Goal: Transaction & Acquisition: Book appointment/travel/reservation

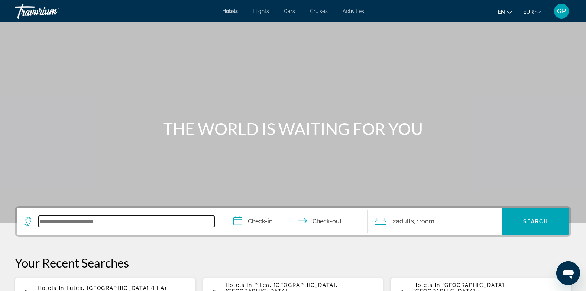
click at [72, 225] on input "Search widget" at bounding box center [127, 221] width 176 height 11
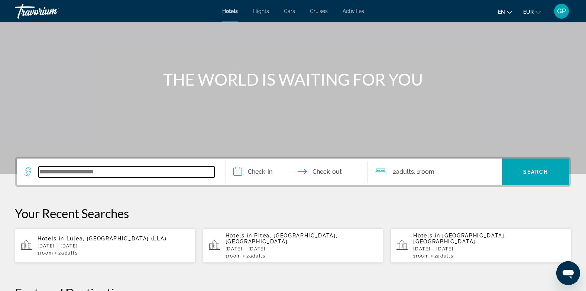
scroll to position [182, 0]
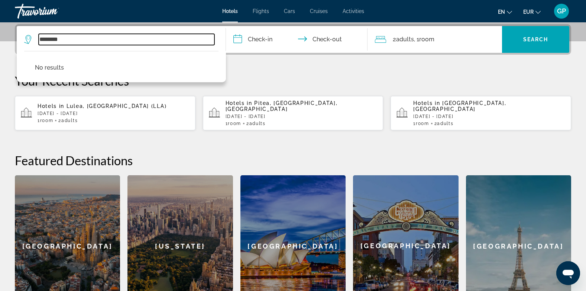
click at [52, 39] on input "********" at bounding box center [127, 39] width 176 height 11
click at [66, 36] on input "********" at bounding box center [127, 39] width 176 height 11
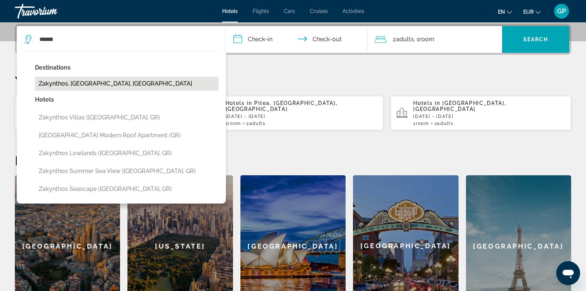
click at [101, 81] on button "Zakynthos, Zakynthos Island, Greece" at bounding box center [127, 84] width 184 height 14
type input "**********"
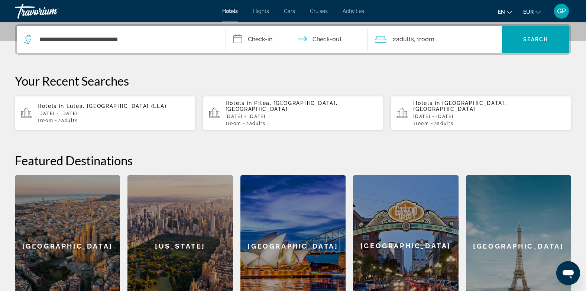
click at [259, 40] on input "**********" at bounding box center [298, 40] width 145 height 29
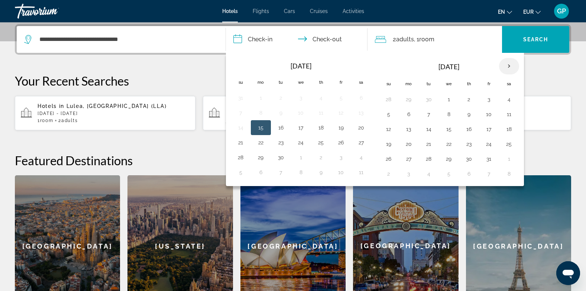
click at [509, 66] on th "Next month" at bounding box center [509, 66] width 20 height 16
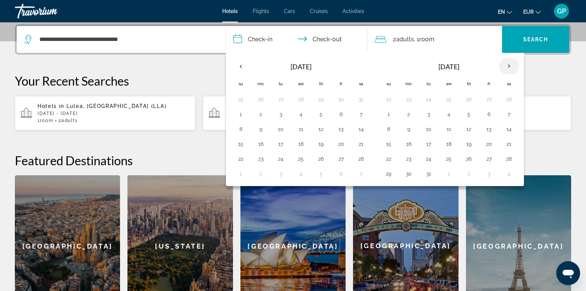
click at [509, 66] on th "Next month" at bounding box center [509, 66] width 20 height 16
click at [507, 129] on button "18" at bounding box center [509, 129] width 12 height 10
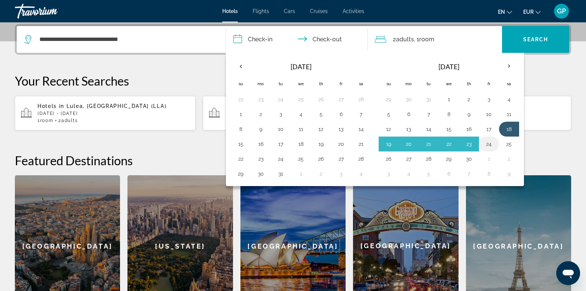
click at [487, 142] on button "24" at bounding box center [489, 144] width 12 height 10
type input "**********"
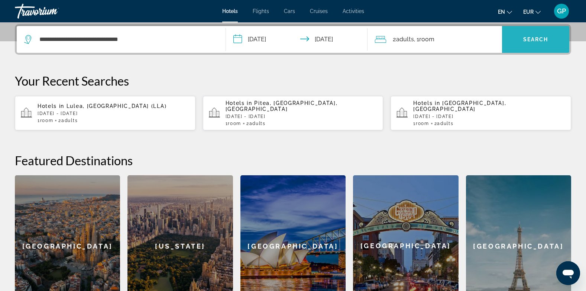
click at [538, 40] on span "Search" at bounding box center [535, 39] width 25 height 6
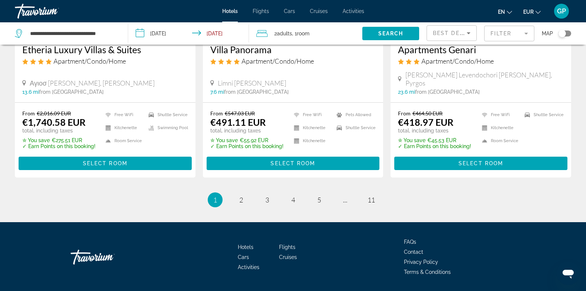
scroll to position [993, 0]
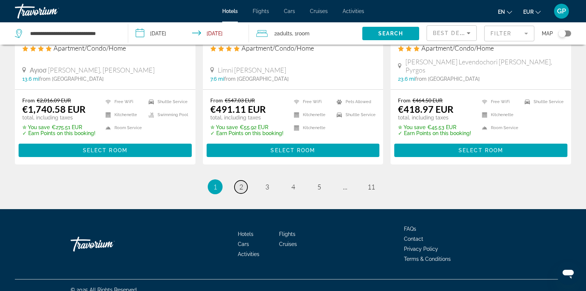
click at [244, 180] on link "page 2" at bounding box center [241, 186] width 13 height 13
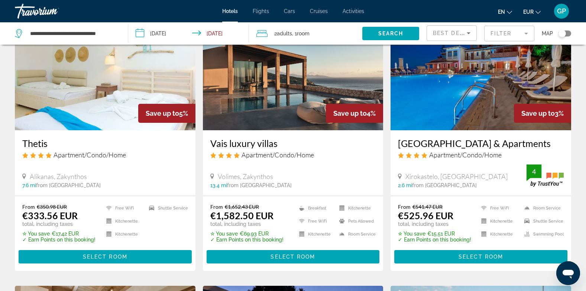
scroll to position [335, 0]
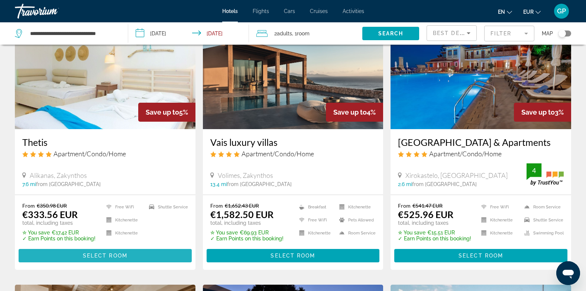
click at [116, 252] on span "Select Room" at bounding box center [105, 255] width 45 height 6
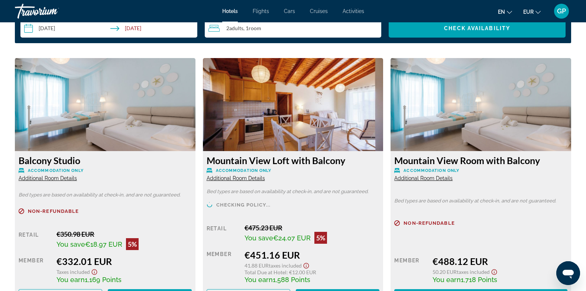
scroll to position [1004, 0]
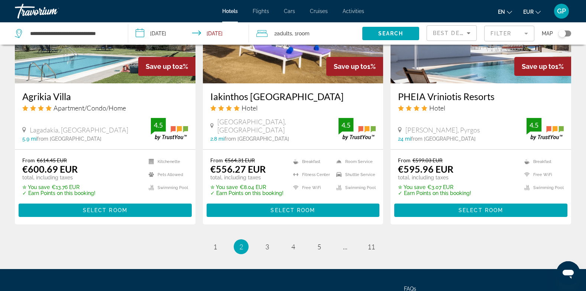
scroll to position [966, 0]
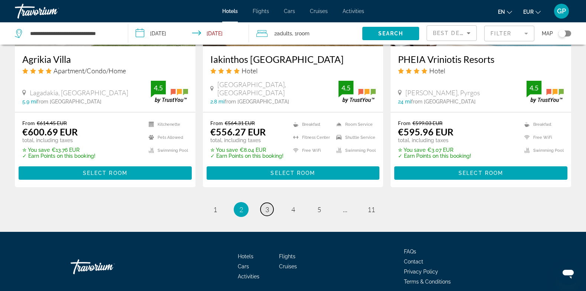
click at [265, 208] on span "3" at bounding box center [267, 209] width 4 height 8
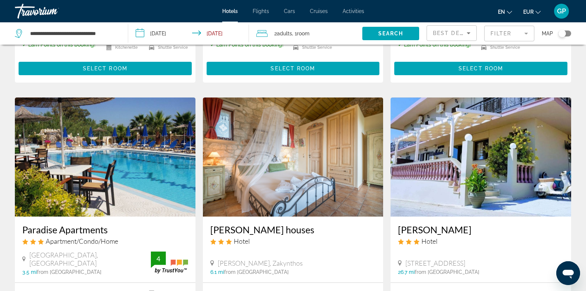
scroll to position [781, 0]
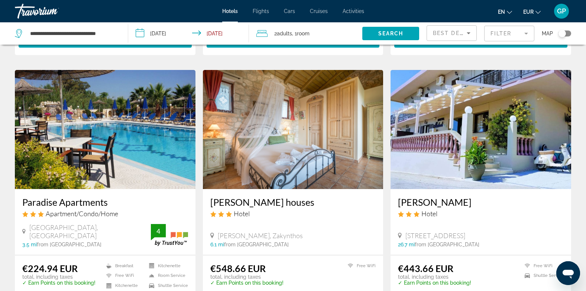
click at [109, 138] on img "Main content" at bounding box center [105, 129] width 181 height 119
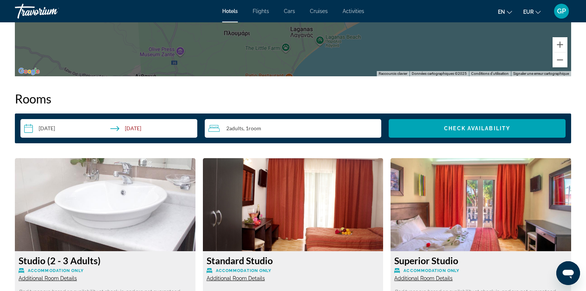
scroll to position [929, 0]
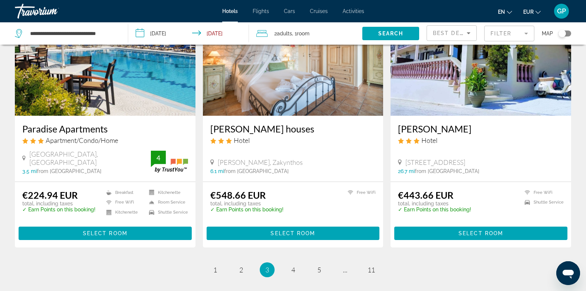
scroll to position [855, 0]
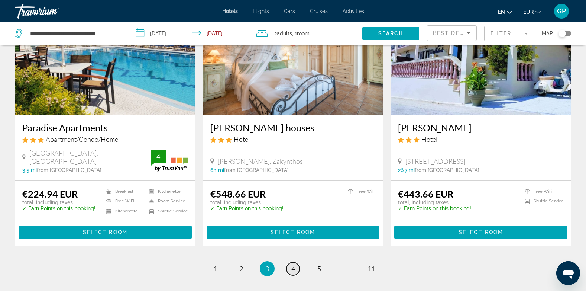
click at [294, 268] on span "4" at bounding box center [293, 268] width 4 height 8
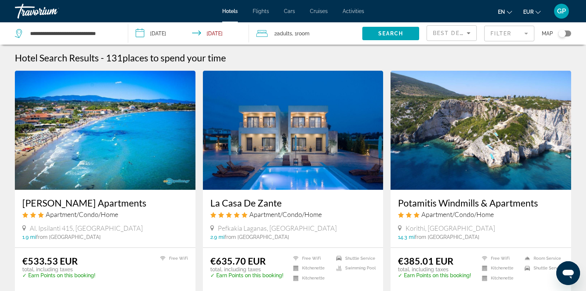
click at [460, 158] on img "Main content" at bounding box center [481, 130] width 181 height 119
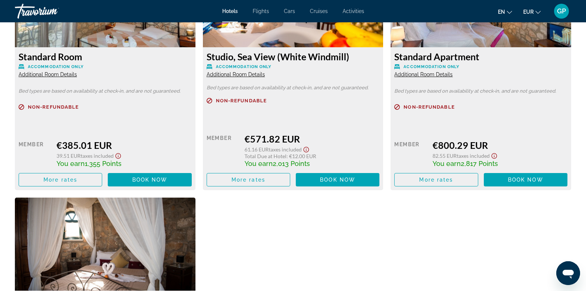
scroll to position [1115, 0]
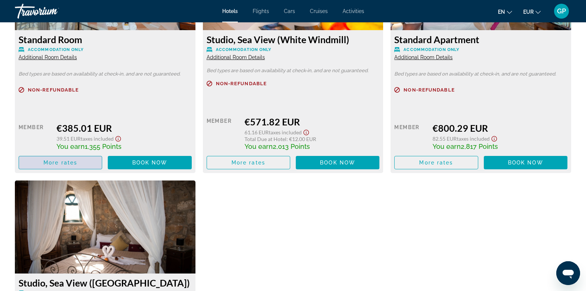
click at [52, 165] on span "More rates" at bounding box center [60, 162] width 34 height 6
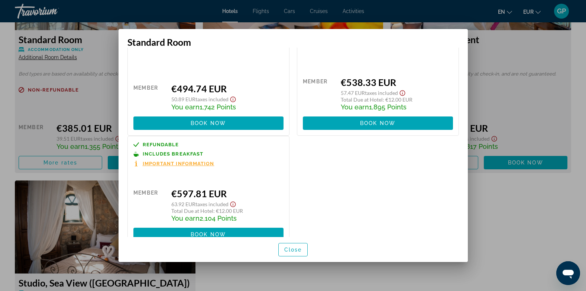
scroll to position [166, 0]
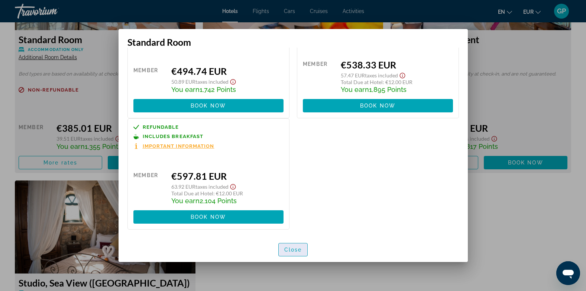
click at [282, 247] on span "button" at bounding box center [293, 249] width 29 height 18
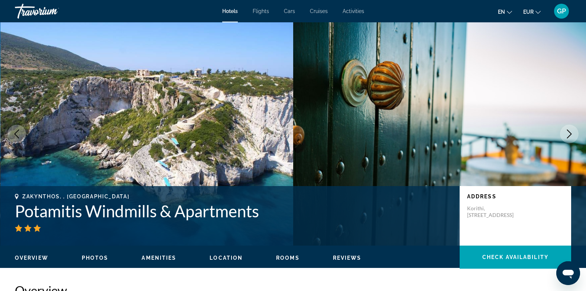
scroll to position [1115, 0]
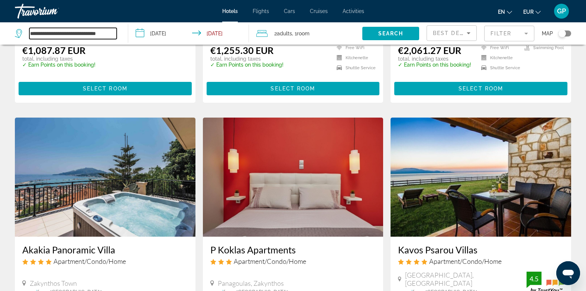
scroll to position [0, 3]
drag, startPoint x: 30, startPoint y: 32, endPoint x: 119, endPoint y: 36, distance: 89.3
click at [119, 36] on div "**********" at bounding box center [68, 33] width 106 height 22
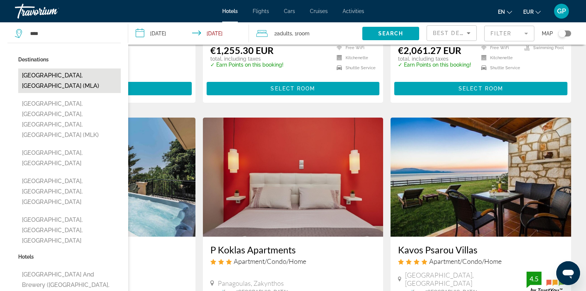
click at [56, 74] on button "Malta, Malta (MLA)" at bounding box center [69, 80] width 103 height 25
type input "**********"
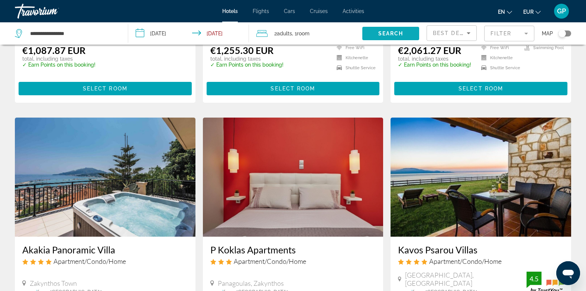
click at [384, 29] on span "Search widget" at bounding box center [390, 34] width 57 height 18
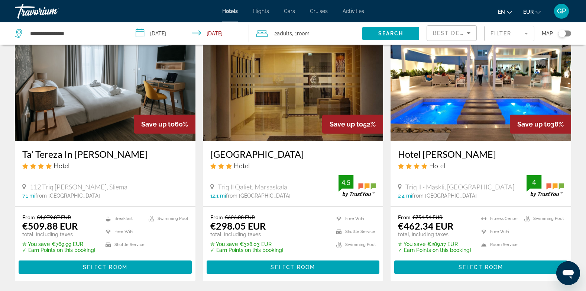
scroll to position [74, 0]
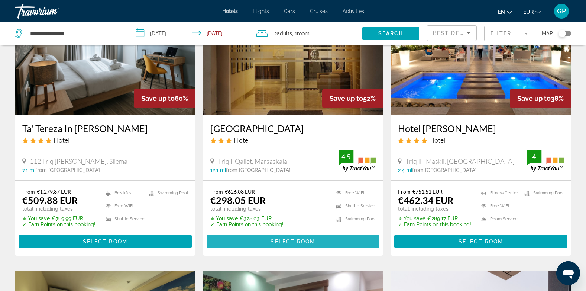
click at [300, 240] on span "Select Room" at bounding box center [293, 241] width 45 height 6
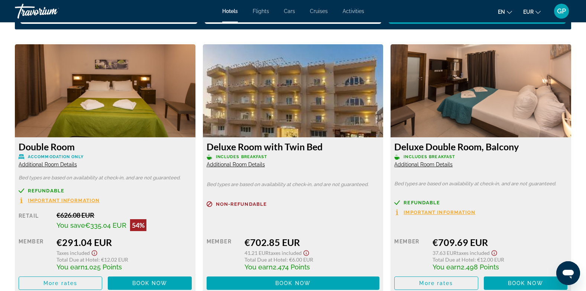
scroll to position [1041, 0]
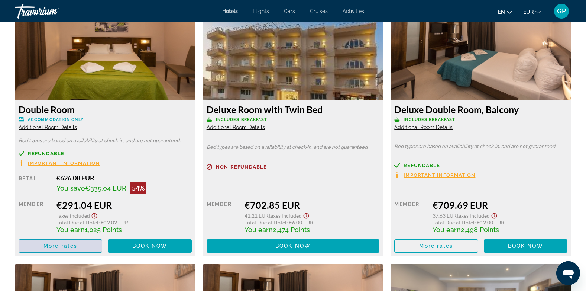
click at [60, 243] on span "More rates" at bounding box center [60, 246] width 34 height 6
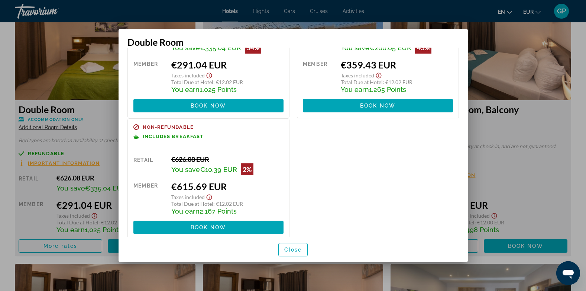
scroll to position [78, 0]
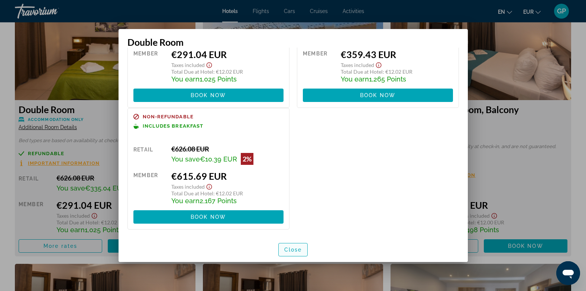
click at [295, 250] on span "Close" at bounding box center [293, 249] width 18 height 6
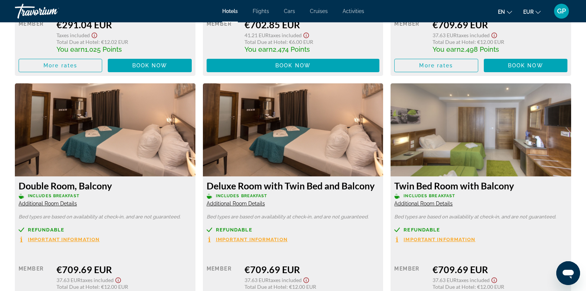
scroll to position [1227, 0]
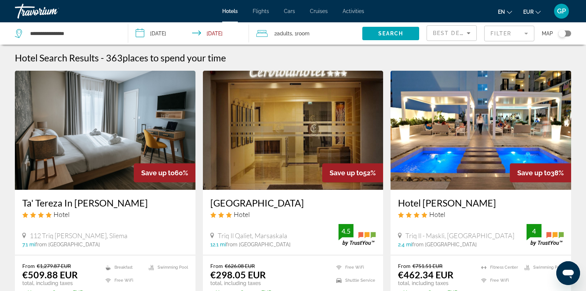
click at [469, 171] on img "Main content" at bounding box center [481, 130] width 181 height 119
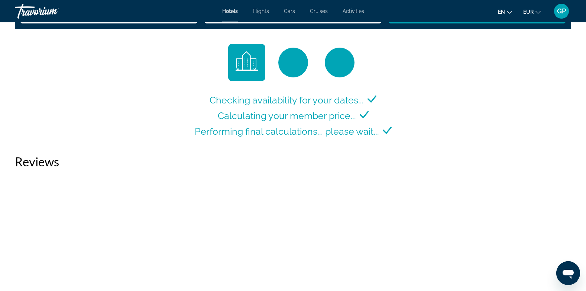
scroll to position [1004, 0]
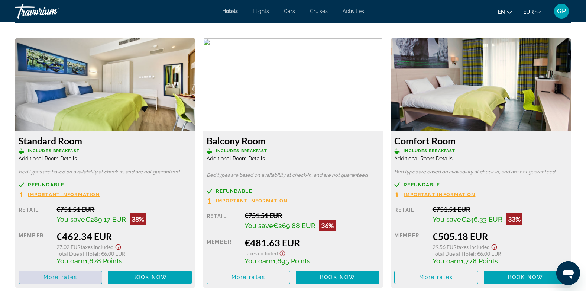
click at [64, 278] on span "More rates" at bounding box center [60, 277] width 34 height 6
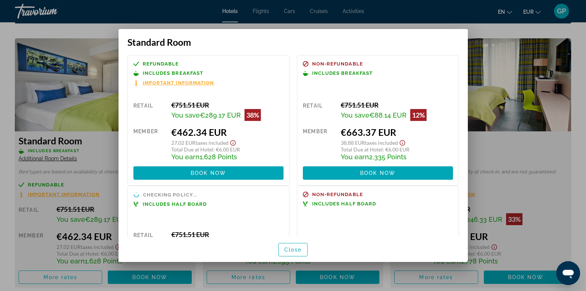
scroll to position [37, 0]
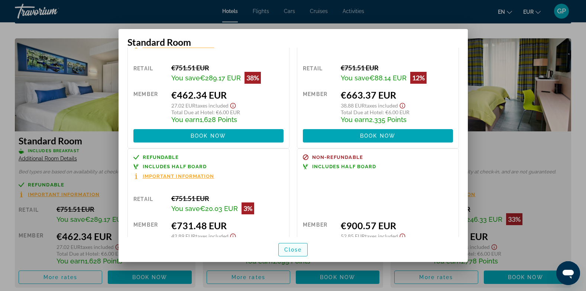
click at [297, 248] on span "Close" at bounding box center [293, 249] width 18 height 6
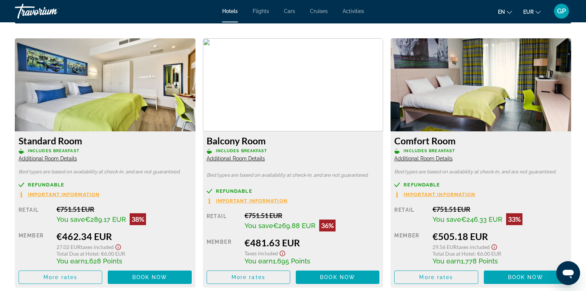
scroll to position [1004, 0]
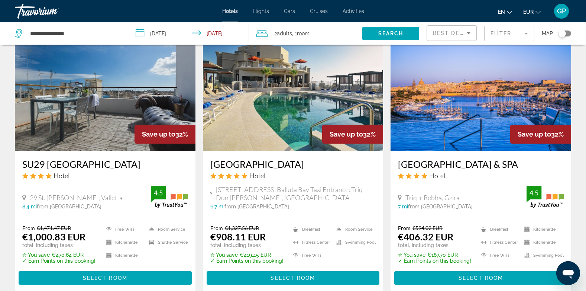
scroll to position [595, 0]
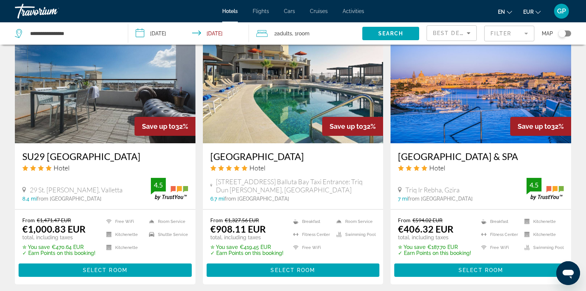
click at [469, 124] on img "Main content" at bounding box center [481, 83] width 181 height 119
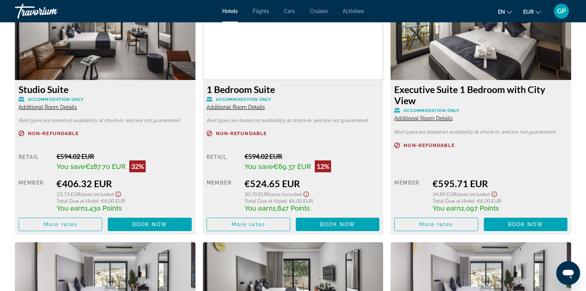
scroll to position [1078, 0]
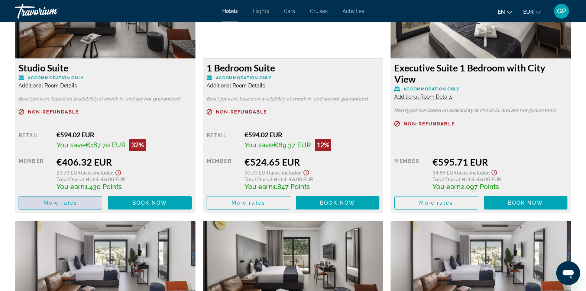
click at [56, 206] on span "Main content" at bounding box center [60, 203] width 83 height 18
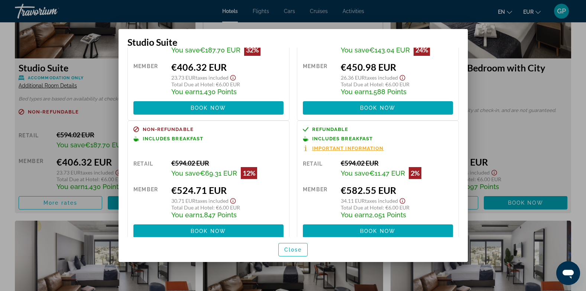
scroll to position [79, 0]
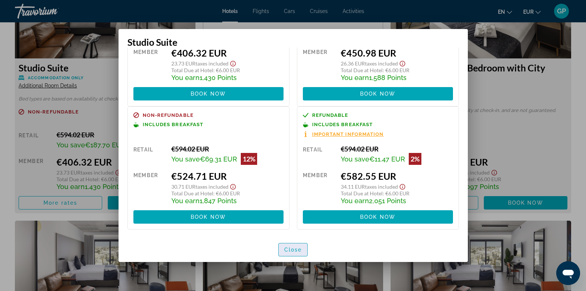
click at [288, 255] on span "button" at bounding box center [293, 249] width 29 height 18
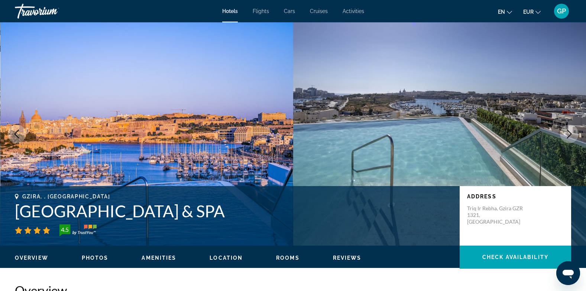
scroll to position [1078, 0]
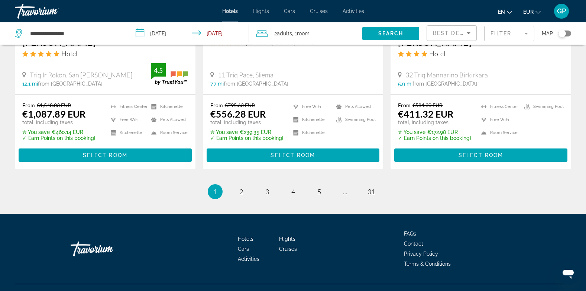
scroll to position [998, 0]
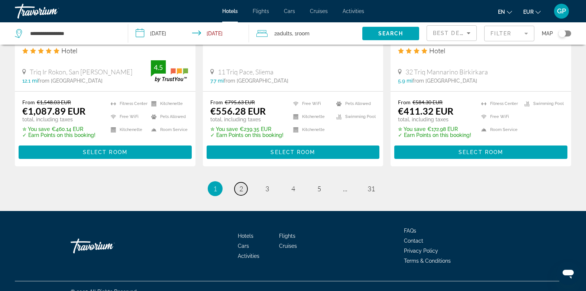
click at [241, 184] on span "2" at bounding box center [241, 188] width 4 height 8
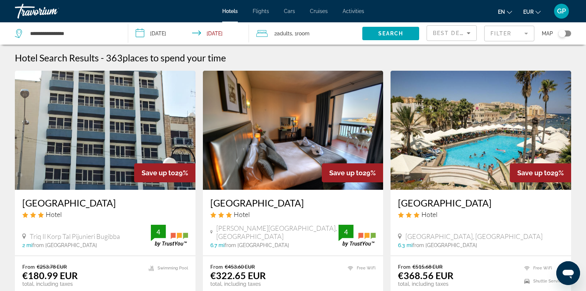
click at [471, 152] on img "Main content" at bounding box center [481, 130] width 181 height 119
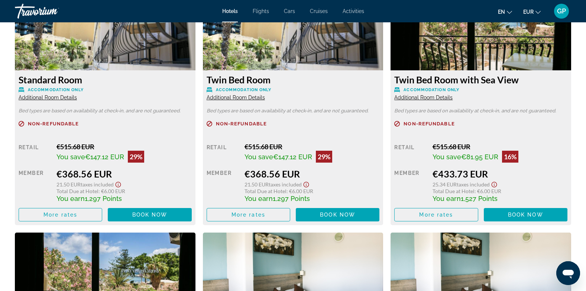
scroll to position [1078, 0]
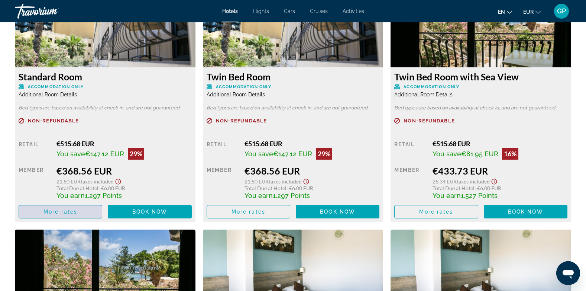
click at [62, 212] on span "More rates" at bounding box center [60, 212] width 34 height 6
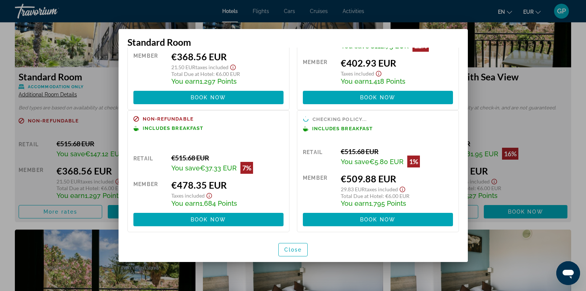
scroll to position [77, 0]
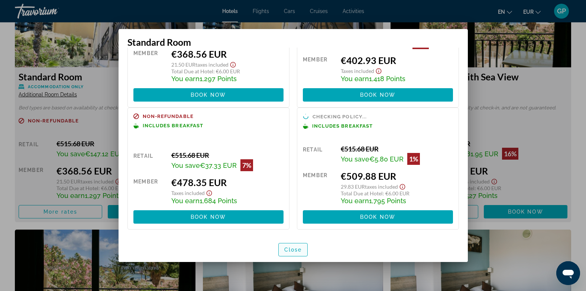
click at [298, 249] on span "Close" at bounding box center [293, 249] width 18 height 6
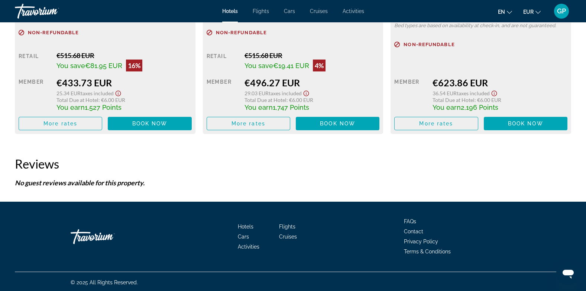
scroll to position [1423, 0]
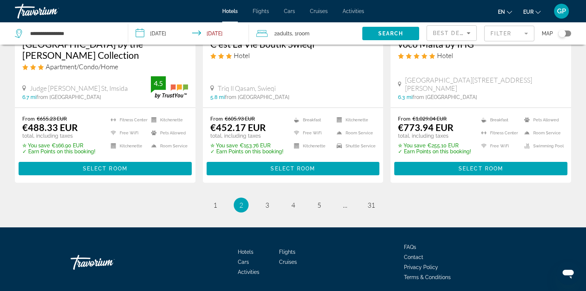
scroll to position [997, 0]
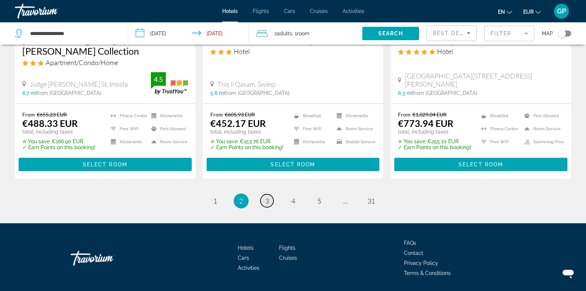
click at [269, 194] on link "page 3" at bounding box center [267, 200] width 13 height 13
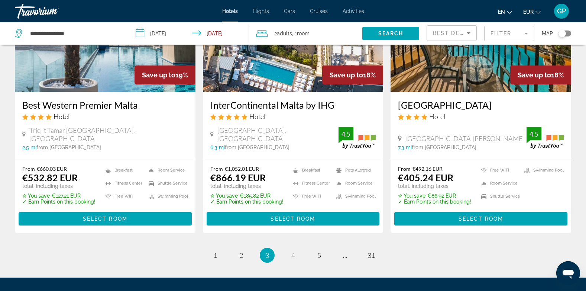
scroll to position [997, 0]
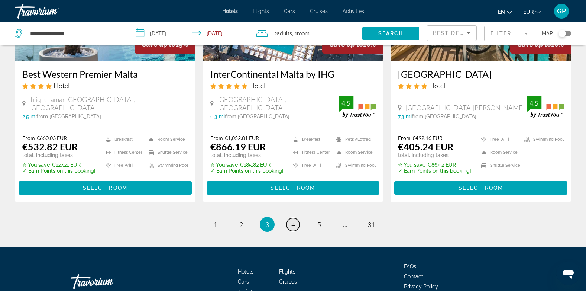
click at [293, 220] on span "4" at bounding box center [293, 224] width 4 height 8
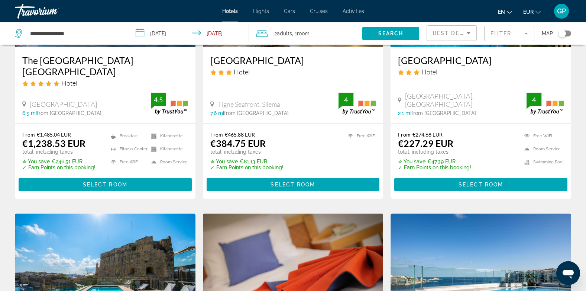
scroll to position [149, 0]
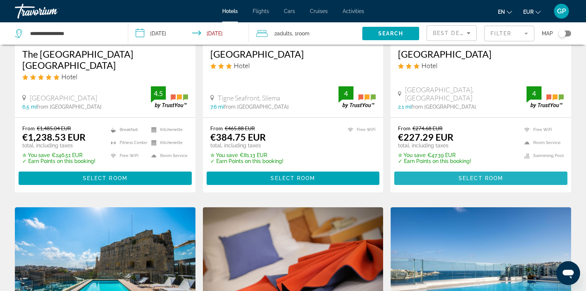
click at [454, 169] on span "Main content" at bounding box center [480, 178] width 173 height 18
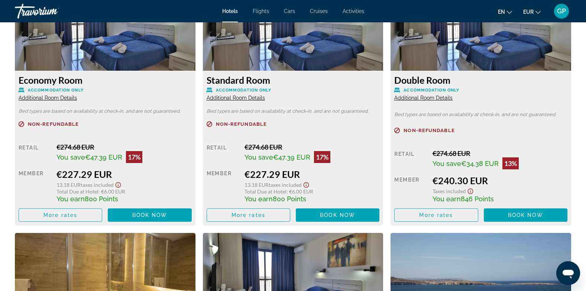
scroll to position [1041, 0]
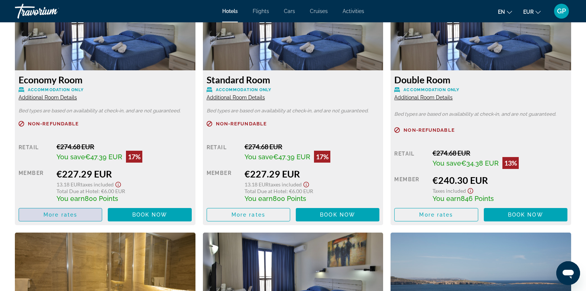
click at [68, 214] on span "More rates" at bounding box center [60, 214] width 34 height 6
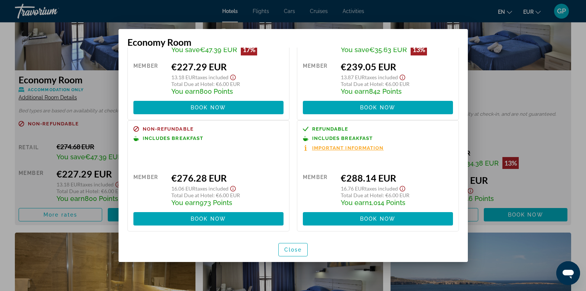
scroll to position [67, 0]
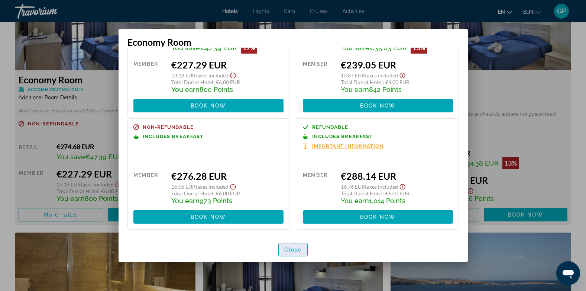
click at [285, 252] on span "Close" at bounding box center [293, 249] width 18 height 6
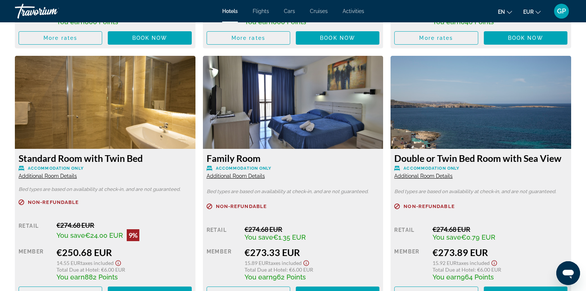
scroll to position [1227, 0]
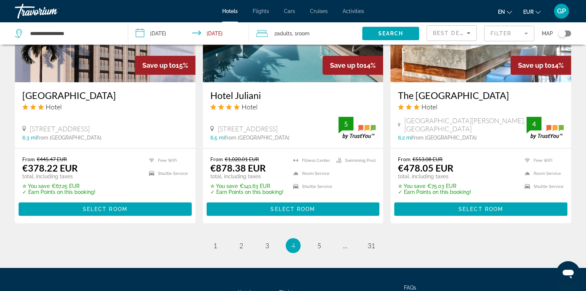
scroll to position [966, 0]
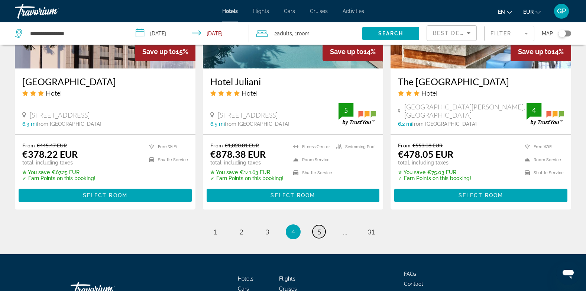
click at [319, 227] on span "5" at bounding box center [319, 231] width 4 height 8
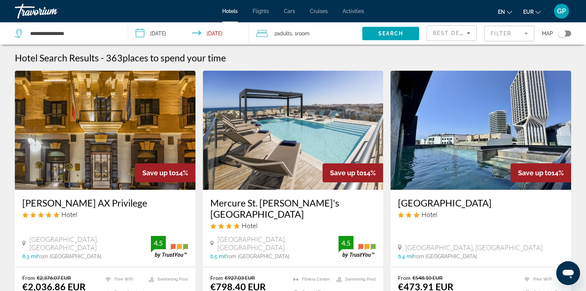
click at [567, 33] on div "Toggle map" at bounding box center [565, 33] width 13 height 6
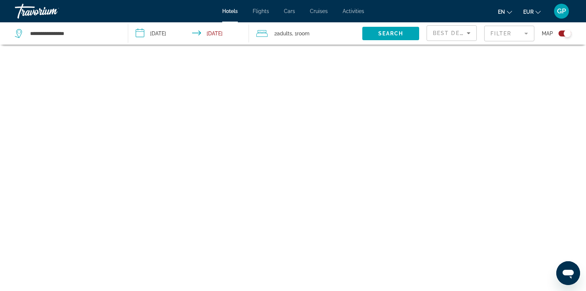
scroll to position [45, 0]
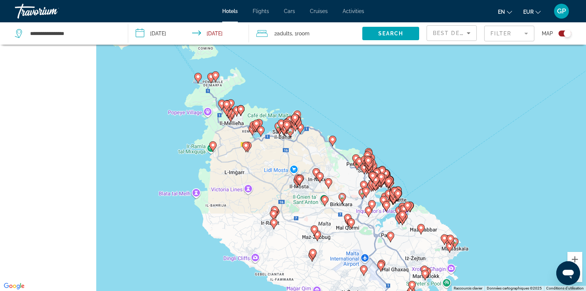
drag, startPoint x: 313, startPoint y: 143, endPoint x: 388, endPoint y: 171, distance: 80.1
click at [449, 195] on div "Pour activer le glissement avec le clavier, appuyez sur Alt+Entrée. Une fois ce…" at bounding box center [293, 145] width 586 height 291
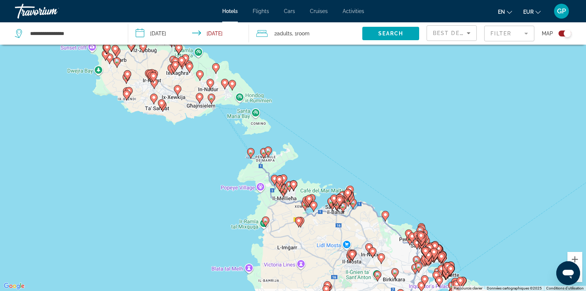
drag, startPoint x: 322, startPoint y: 100, endPoint x: 357, endPoint y: 174, distance: 81.8
click at [357, 174] on div "Pour activer le glissement avec le clavier, appuyez sur Alt+Entrée. Une fois ce…" at bounding box center [293, 145] width 586 height 291
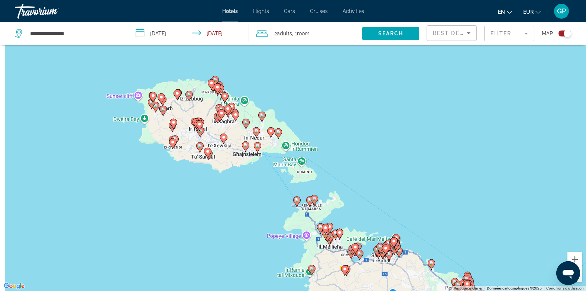
drag, startPoint x: 322, startPoint y: 143, endPoint x: 366, endPoint y: 186, distance: 62.3
click at [366, 186] on div "Pour activer le glissement avec le clavier, appuyez sur Alt+Entrée. Une fois ce…" at bounding box center [293, 145] width 586 height 291
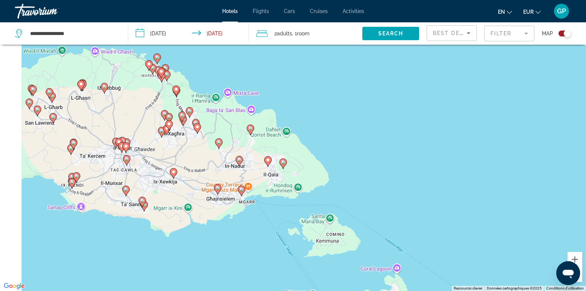
drag, startPoint x: 277, startPoint y: 145, endPoint x: 371, endPoint y: 222, distance: 121.4
click at [371, 222] on div "Pour activer le glissement avec le clavier, appuyez sur Alt+Entrée. Une fois ce…" at bounding box center [293, 145] width 586 height 291
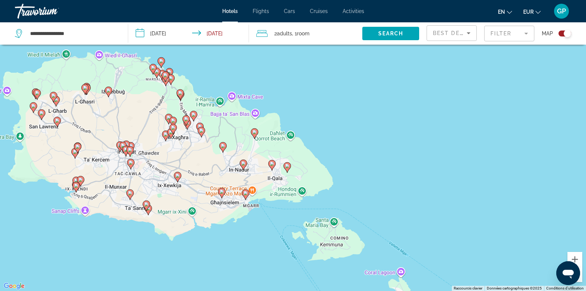
click at [245, 197] on icon "Main content" at bounding box center [245, 195] width 7 height 10
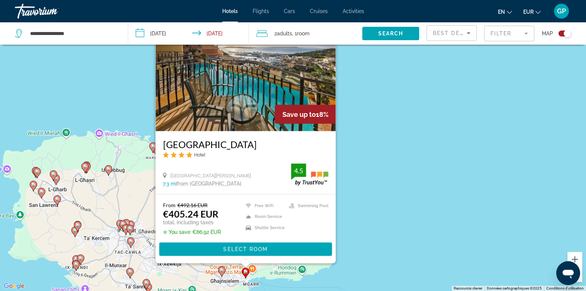
click at [560, 35] on div "Toggle map" at bounding box center [565, 33] width 13 height 6
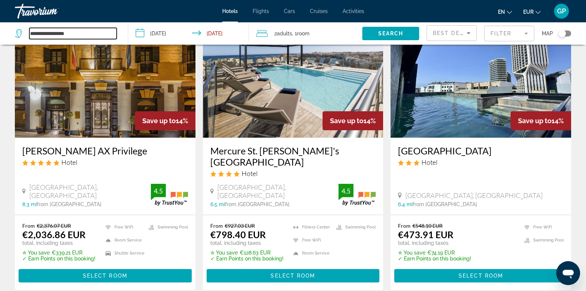
drag, startPoint x: 80, startPoint y: 32, endPoint x: 25, endPoint y: 32, distance: 54.3
click at [25, 32] on div "**********" at bounding box center [66, 33] width 102 height 11
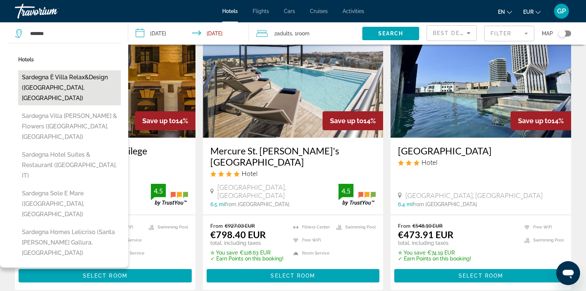
click at [48, 81] on button "Sardegna è Villa Relax&Design (Olbia, IT)" at bounding box center [69, 87] width 103 height 35
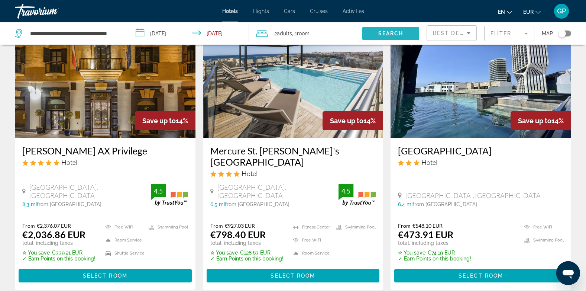
click at [395, 36] on span "Search" at bounding box center [390, 33] width 25 height 6
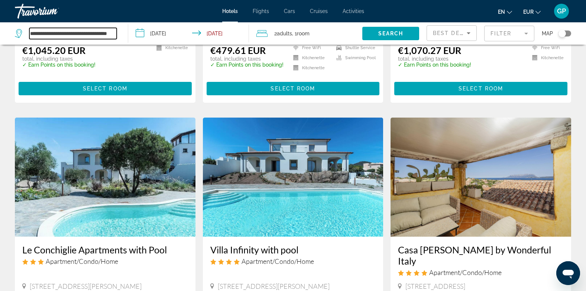
scroll to position [0, 13]
drag, startPoint x: 29, startPoint y: 32, endPoint x: 118, endPoint y: 36, distance: 88.5
click at [118, 36] on div "**********" at bounding box center [68, 33] width 106 height 22
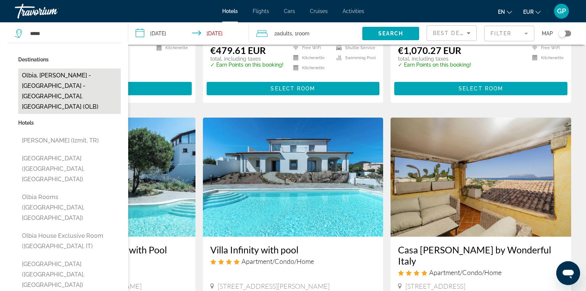
click at [64, 81] on button "Olbia, Costa Esmeralda - Olbia - Eastern Sardinia, Italy (OLB)" at bounding box center [69, 90] width 103 height 45
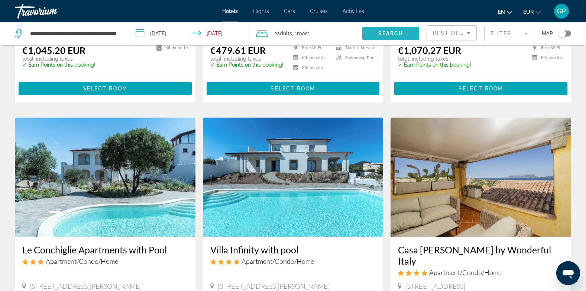
click at [395, 35] on span "Search" at bounding box center [390, 33] width 25 height 6
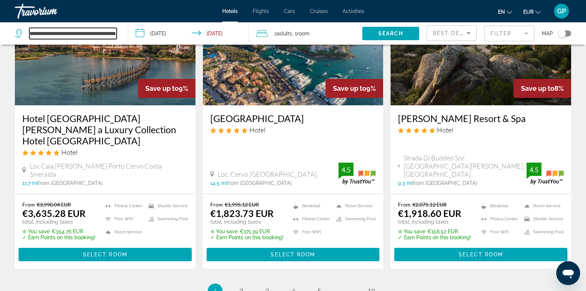
scroll to position [0, 59]
drag, startPoint x: 30, startPoint y: 31, endPoint x: 120, endPoint y: 31, distance: 90.3
click at [120, 31] on div "**********" at bounding box center [68, 33] width 106 height 22
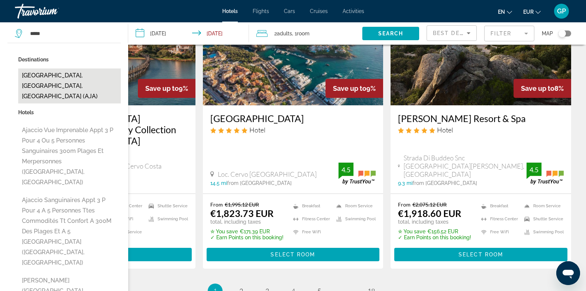
click at [46, 78] on button "Ajaccio, Southern Corsica, France (AJA)" at bounding box center [69, 85] width 103 height 35
type input "**********"
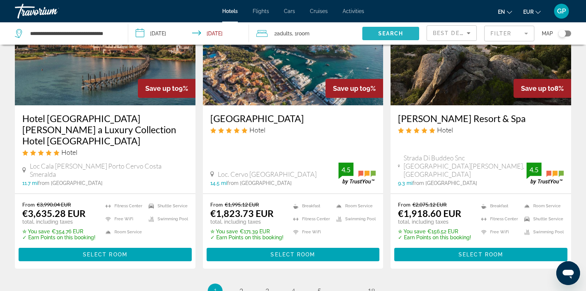
click at [397, 32] on span "Search" at bounding box center [390, 33] width 25 height 6
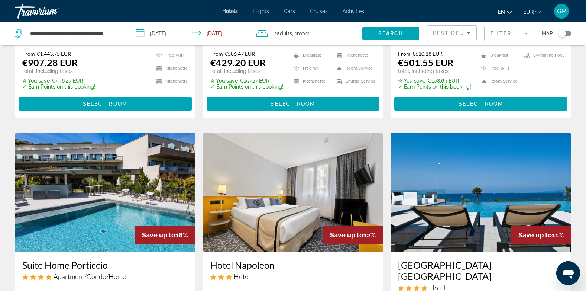
scroll to position [223, 0]
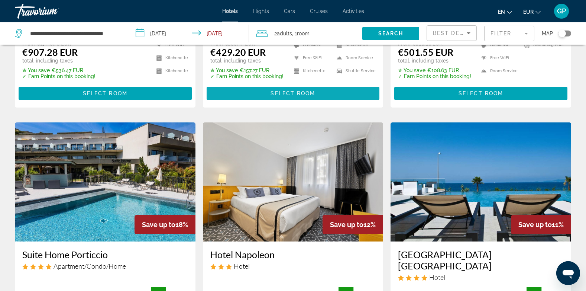
click at [275, 91] on span "Select Room" at bounding box center [293, 93] width 45 height 6
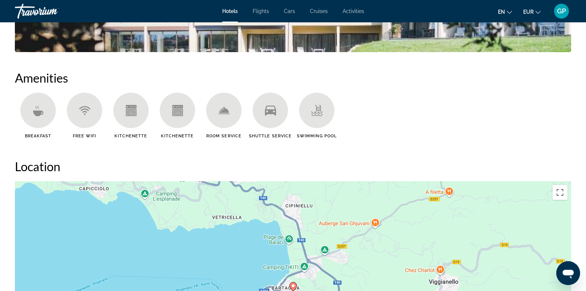
scroll to position [706, 0]
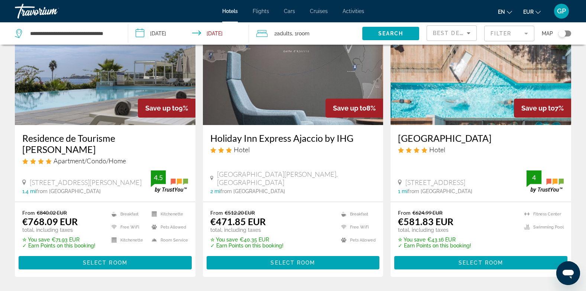
scroll to position [997, 0]
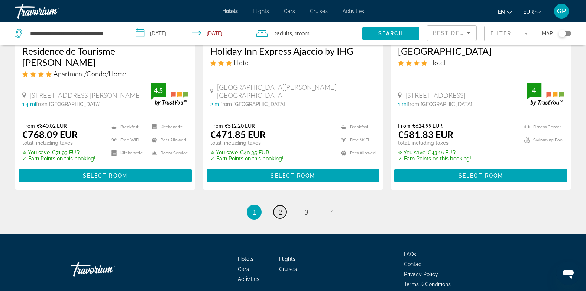
click at [279, 208] on span "2" at bounding box center [280, 212] width 4 height 8
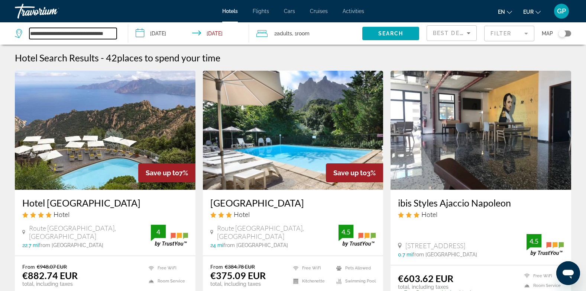
scroll to position [0, 9]
drag, startPoint x: 31, startPoint y: 32, endPoint x: 116, endPoint y: 37, distance: 85.2
click at [116, 37] on input "**********" at bounding box center [72, 33] width 87 height 11
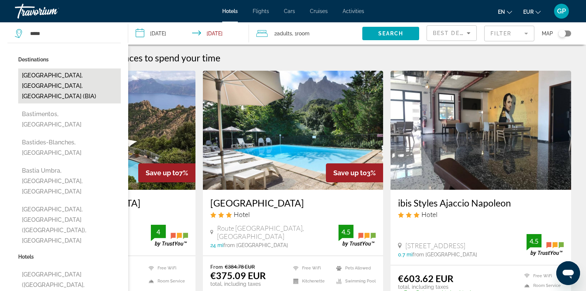
click at [84, 77] on button "Bastia, Northern Corsica, France (BIA)" at bounding box center [69, 85] width 103 height 35
type input "**********"
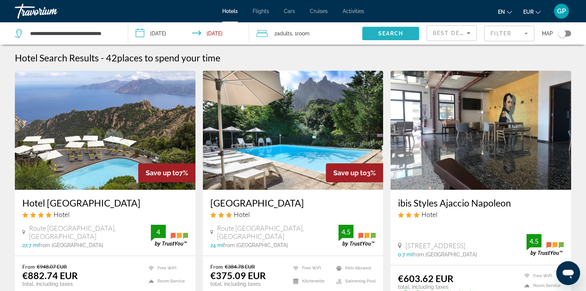
click at [397, 34] on span "Search" at bounding box center [390, 33] width 25 height 6
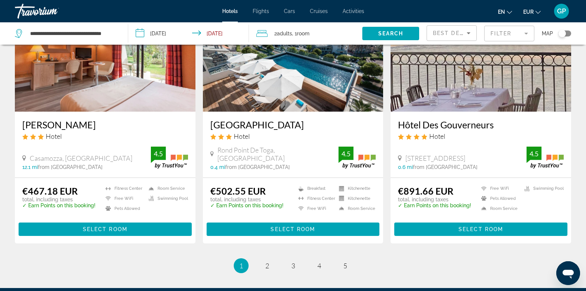
scroll to position [929, 0]
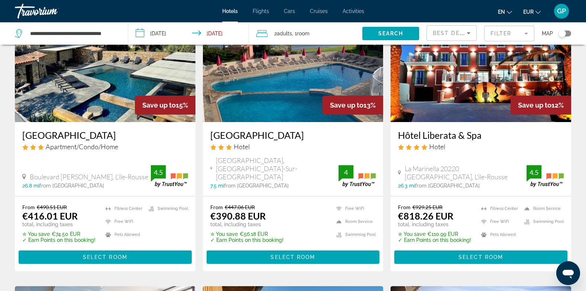
scroll to position [74, 0]
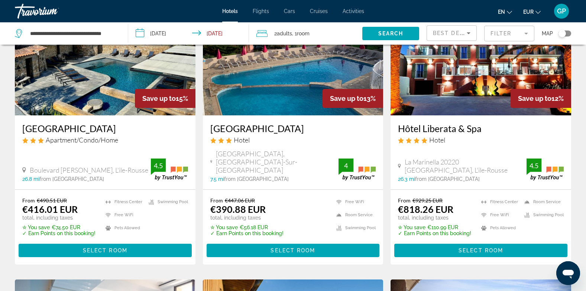
click at [288, 103] on img "Main content" at bounding box center [293, 55] width 181 height 119
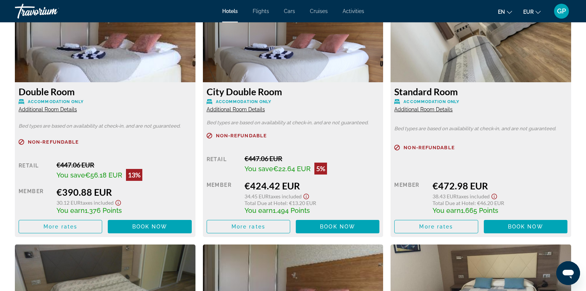
scroll to position [1115, 0]
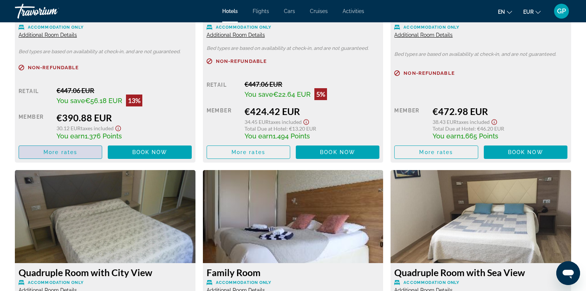
click at [67, 151] on span "Main content" at bounding box center [60, 152] width 83 height 18
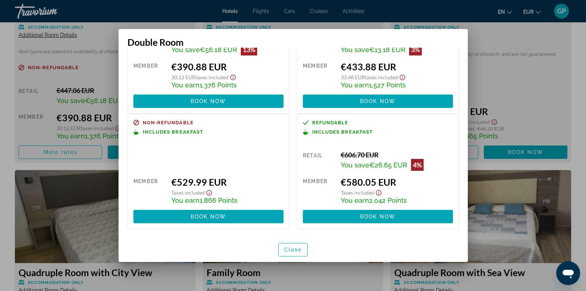
scroll to position [65, 0]
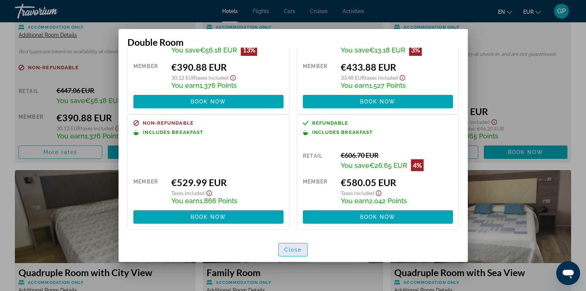
click at [297, 253] on span "button" at bounding box center [293, 249] width 29 height 18
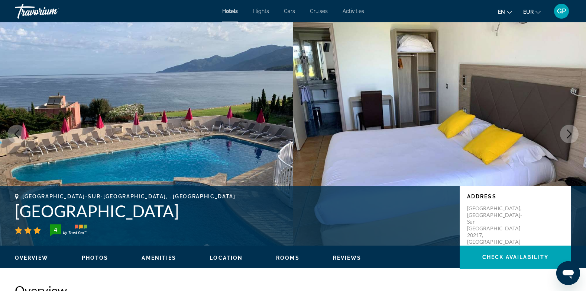
scroll to position [1115, 0]
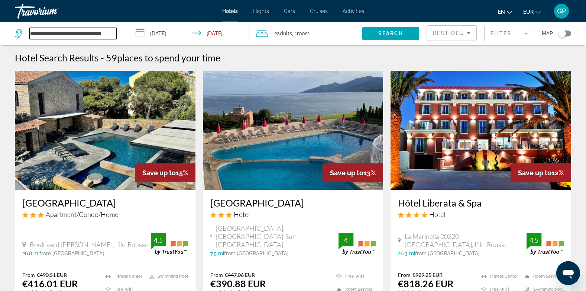
scroll to position [0, 4]
drag, startPoint x: 30, startPoint y: 31, endPoint x: 133, endPoint y: 31, distance: 103.3
click at [133, 31] on div "**********" at bounding box center [293, 33] width 586 height 22
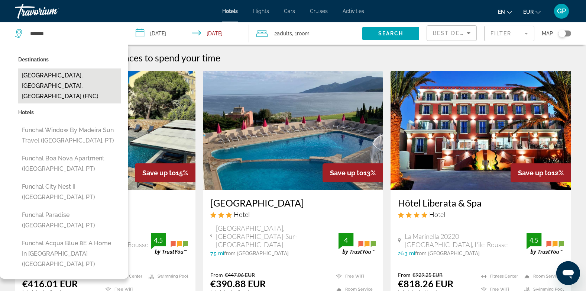
click at [91, 74] on button "Funchal, Madeira Island, Portugal (FNC)" at bounding box center [69, 85] width 103 height 35
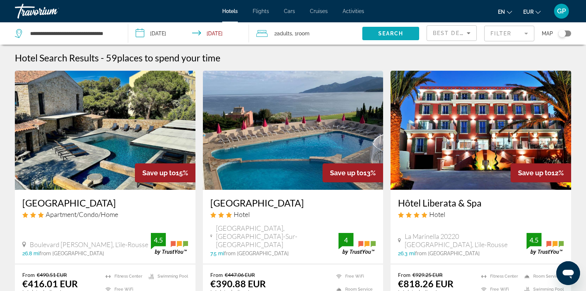
click at [396, 34] on span "Search" at bounding box center [390, 33] width 25 height 6
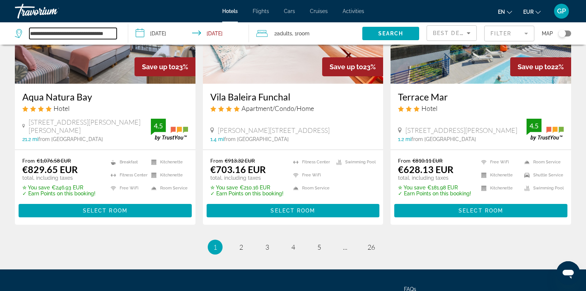
scroll to position [0, 9]
drag, startPoint x: 30, startPoint y: 32, endPoint x: 119, endPoint y: 34, distance: 88.1
click at [119, 34] on div "**********" at bounding box center [68, 33] width 106 height 22
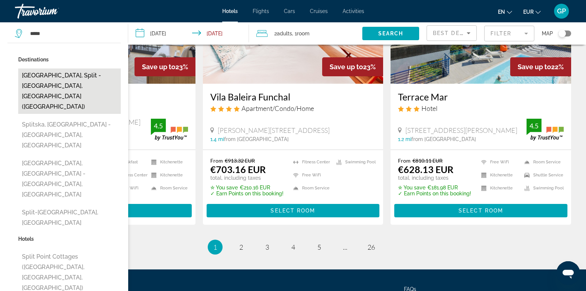
click at [43, 84] on button "Split, Split - Middle Dalmatia, Croatia (SPU)" at bounding box center [69, 90] width 103 height 45
type input "**********"
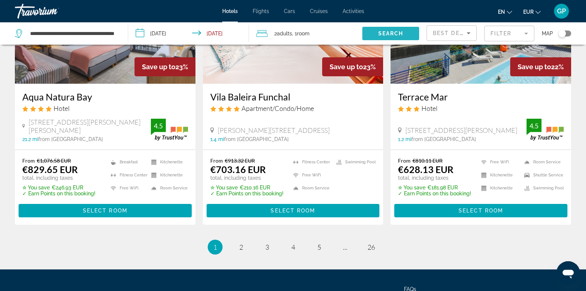
click at [386, 32] on span "Search" at bounding box center [390, 33] width 25 height 6
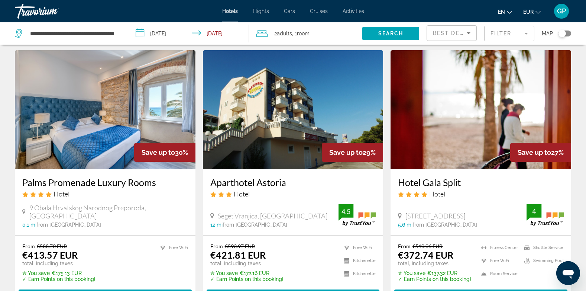
scroll to position [595, 0]
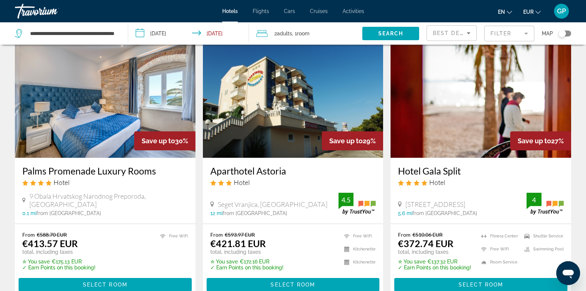
click at [117, 113] on img "Main content" at bounding box center [105, 98] width 181 height 119
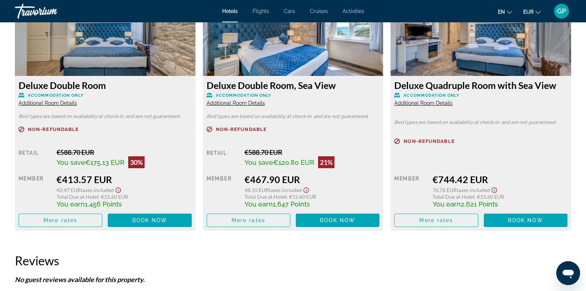
scroll to position [1078, 0]
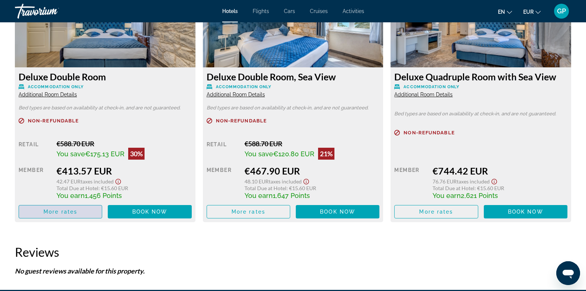
click at [66, 216] on span "Main content" at bounding box center [60, 212] width 83 height 18
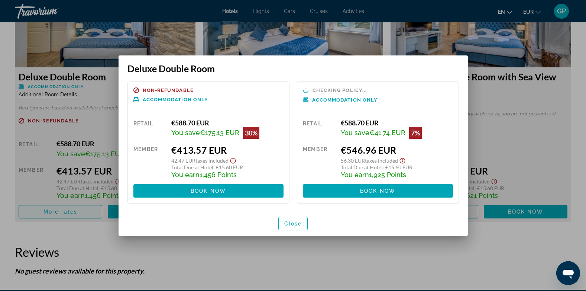
scroll to position [0, 0]
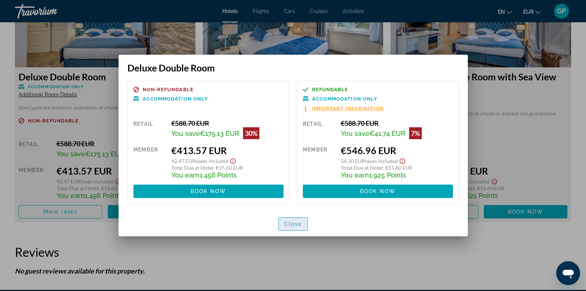
click at [281, 224] on span "button" at bounding box center [293, 224] width 29 height 18
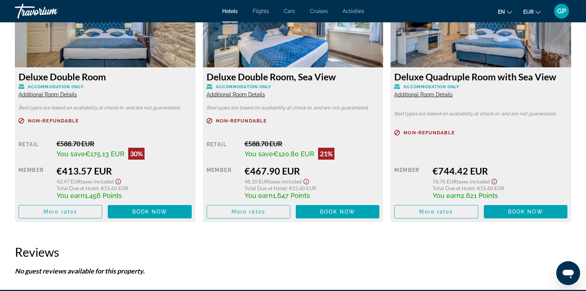
scroll to position [1078, 0]
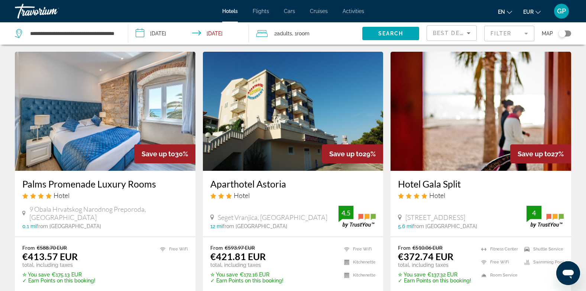
scroll to position [595, 0]
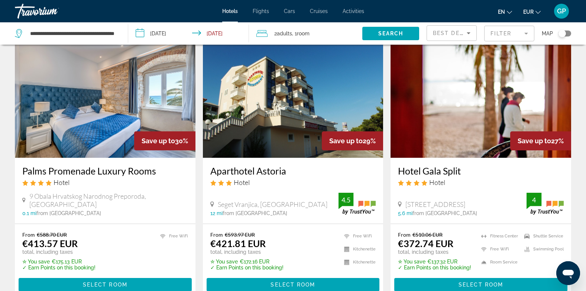
click at [466, 91] on img "Main content" at bounding box center [481, 98] width 181 height 119
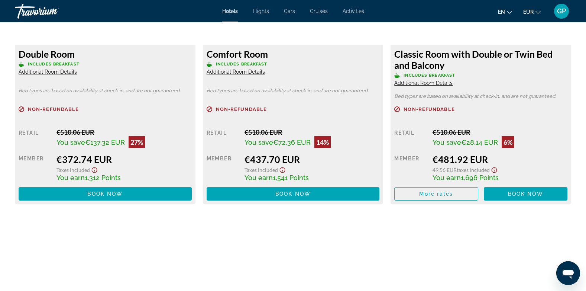
scroll to position [1115, 0]
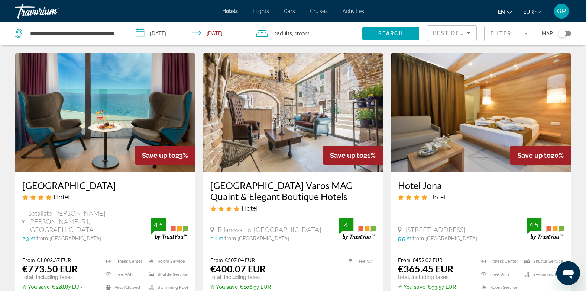
scroll to position [892, 0]
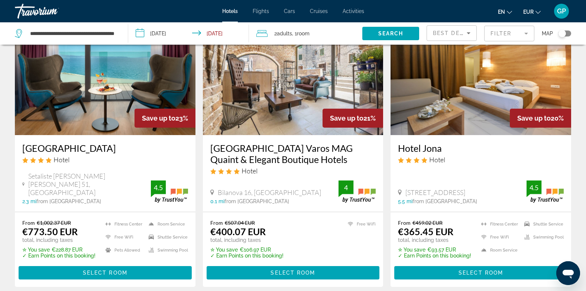
click at [474, 99] on img "Main content" at bounding box center [481, 75] width 181 height 119
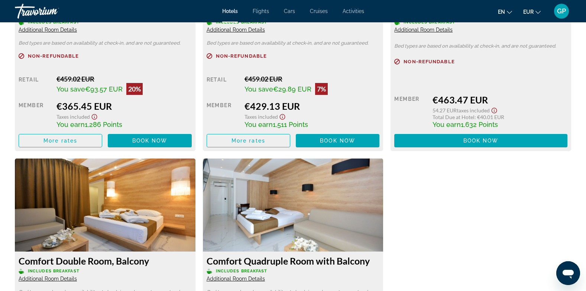
scroll to position [1152, 0]
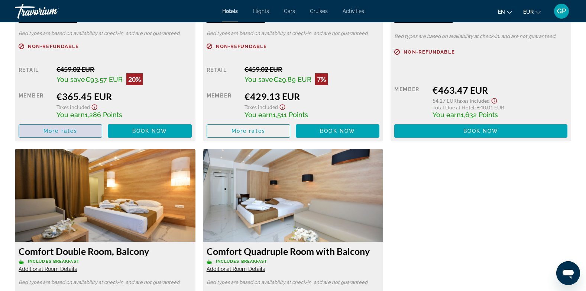
click at [61, 132] on span "More rates" at bounding box center [60, 131] width 34 height 6
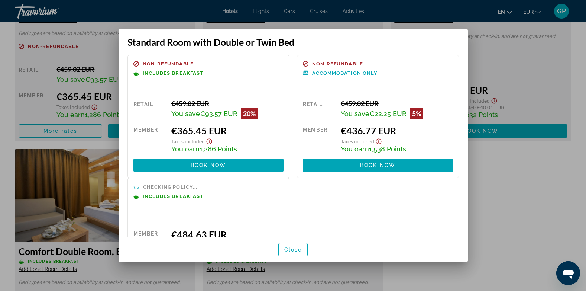
scroll to position [0, 0]
drag, startPoint x: 301, startPoint y: 251, endPoint x: 139, endPoint y: 131, distance: 201.2
click at [300, 250] on span "Close" at bounding box center [293, 249] width 18 height 6
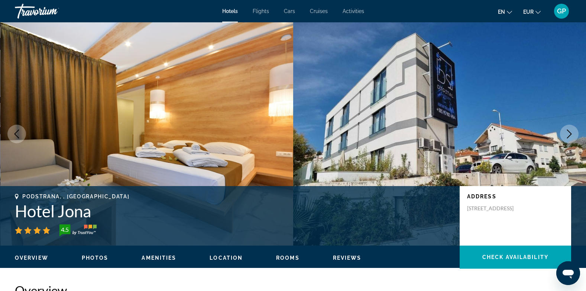
scroll to position [1152, 0]
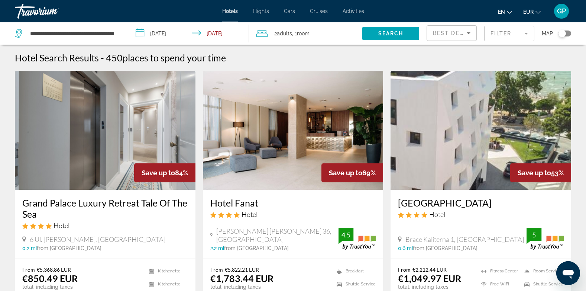
click at [568, 32] on div "Toggle map" at bounding box center [565, 33] width 13 height 6
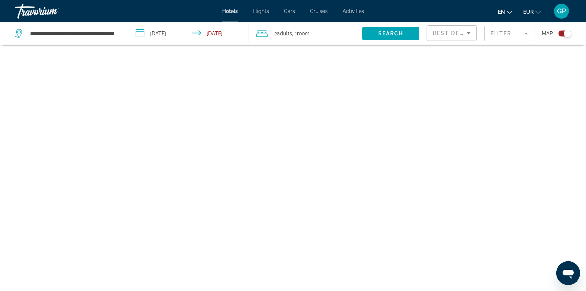
scroll to position [45, 0]
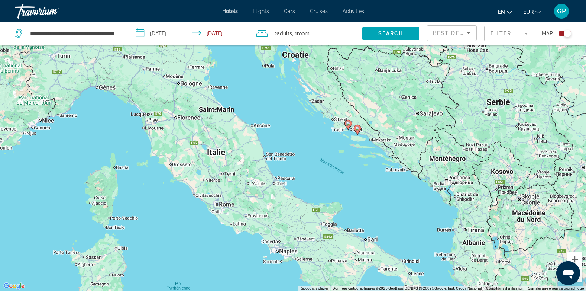
drag, startPoint x: 401, startPoint y: 91, endPoint x: 314, endPoint y: 65, distance: 91.3
click at [314, 65] on div "Pour activer le glissement avec le clavier, appuyez sur Alt+Entrée. Une fois ce…" at bounding box center [293, 145] width 586 height 291
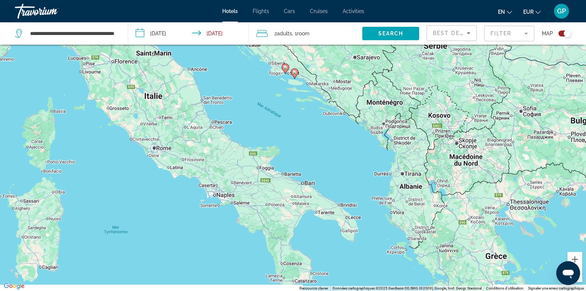
drag, startPoint x: 432, startPoint y: 197, endPoint x: 372, endPoint y: 143, distance: 81.1
click at [372, 143] on div "Pour activer le glissement avec le clavier, appuyez sur Alt+Entrée. Une fois ce…" at bounding box center [293, 145] width 586 height 291
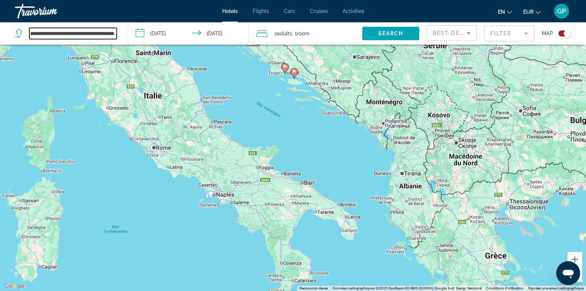
scroll to position [0, 17]
drag, startPoint x: 30, startPoint y: 32, endPoint x: 116, endPoint y: 41, distance: 86.7
click at [116, 41] on div "**********" at bounding box center [68, 33] width 106 height 22
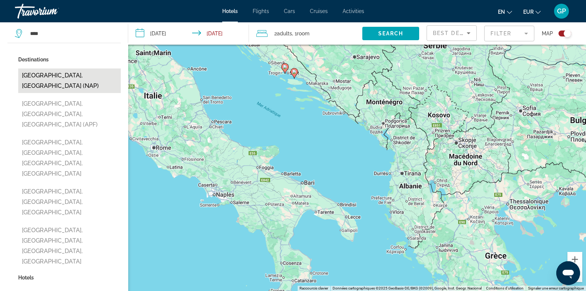
click at [37, 74] on button "Naples, Italy (NAP)" at bounding box center [69, 80] width 103 height 25
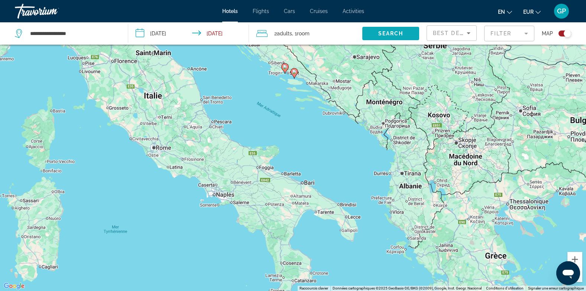
click at [405, 36] on span "Search widget" at bounding box center [390, 34] width 57 height 18
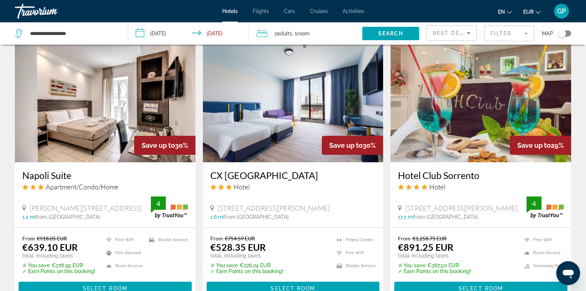
scroll to position [998, 0]
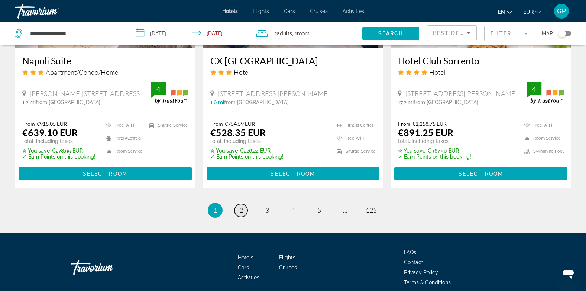
click at [240, 206] on span "2" at bounding box center [241, 210] width 4 height 8
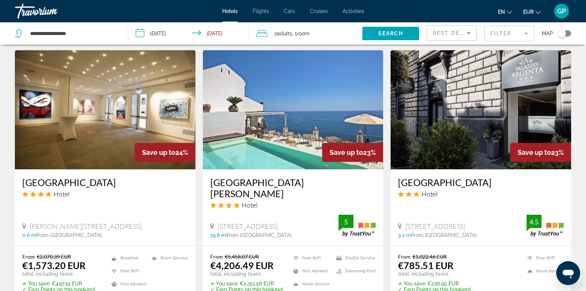
scroll to position [855, 0]
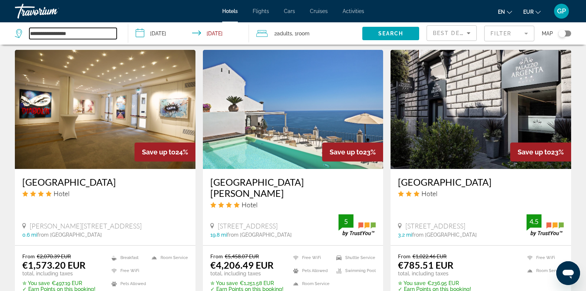
drag, startPoint x: 85, startPoint y: 32, endPoint x: 26, endPoint y: 32, distance: 58.7
click at [26, 32] on div "**********" at bounding box center [66, 33] width 102 height 11
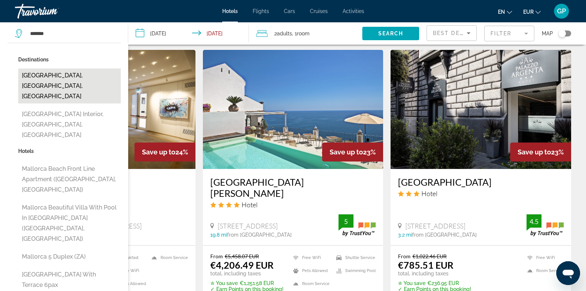
click at [50, 73] on button "Mallorca Island, Balearic Islands, Spain" at bounding box center [69, 85] width 103 height 35
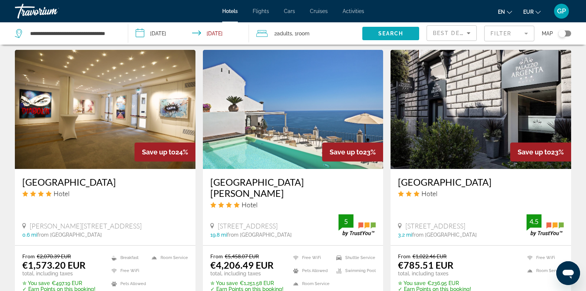
click at [404, 36] on span "Search widget" at bounding box center [390, 34] width 57 height 18
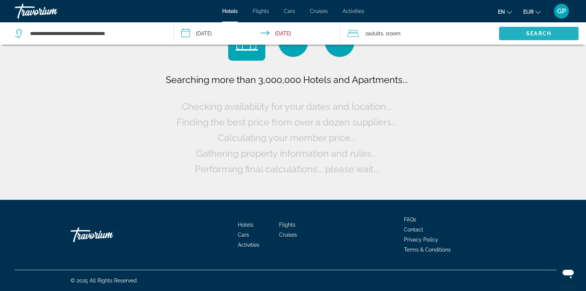
scroll to position [0, 0]
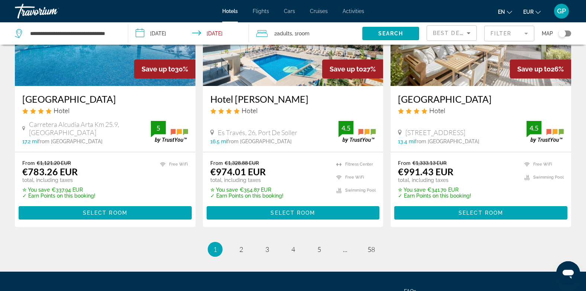
scroll to position [998, 0]
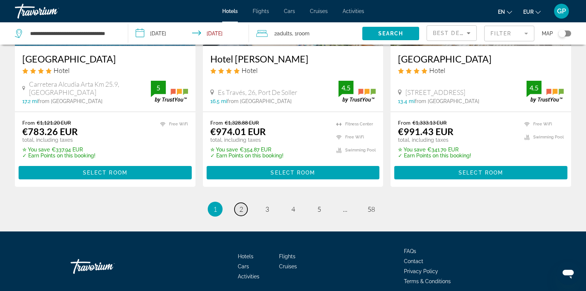
click at [238, 203] on link "page 2" at bounding box center [241, 209] width 13 height 13
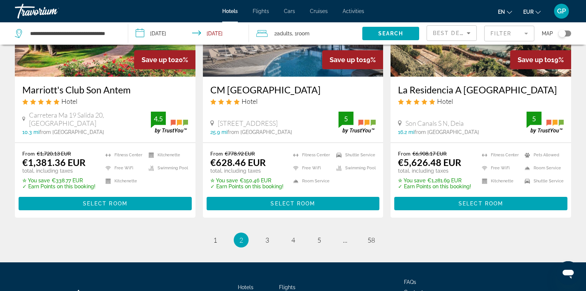
scroll to position [999, 0]
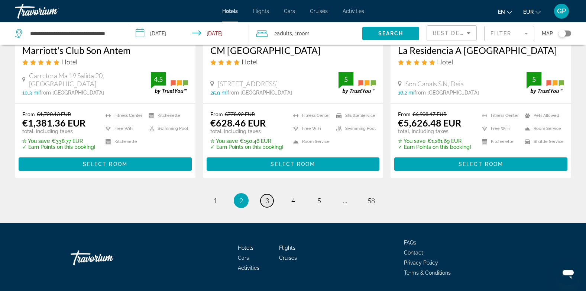
click at [269, 194] on link "page 3" at bounding box center [267, 200] width 13 height 13
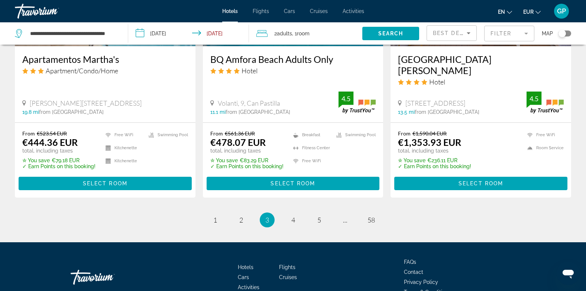
scroll to position [1008, 0]
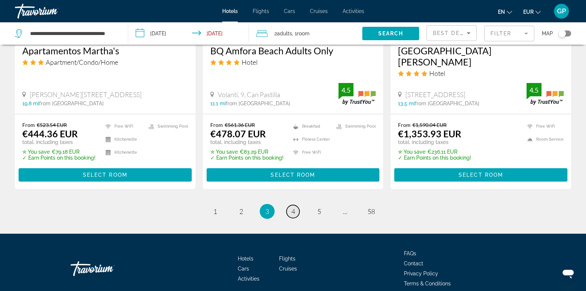
click at [293, 207] on span "4" at bounding box center [293, 211] width 4 height 8
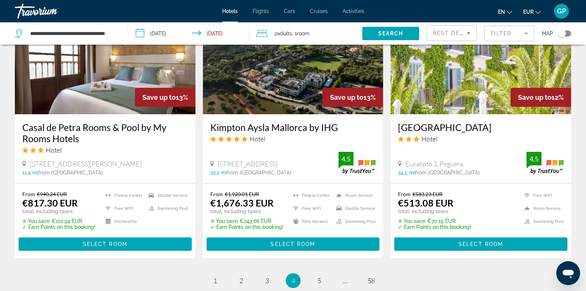
scroll to position [929, 0]
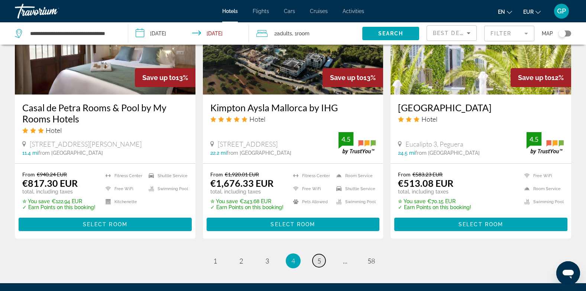
click at [319, 256] on span "5" at bounding box center [319, 260] width 4 height 8
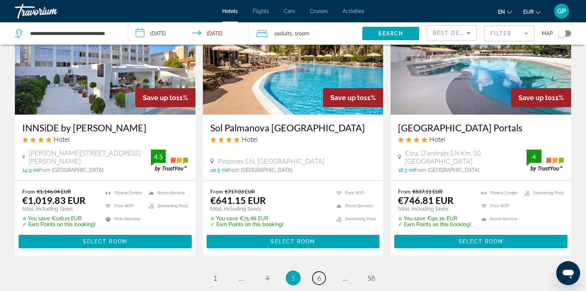
scroll to position [1004, 0]
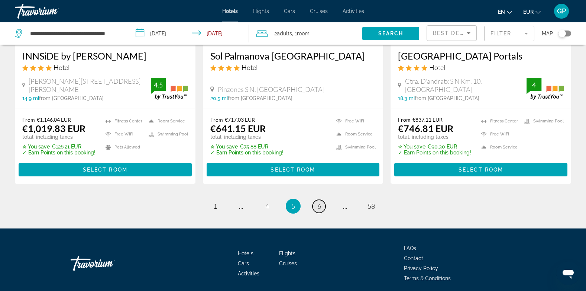
click at [319, 202] on span "6" at bounding box center [319, 206] width 4 height 8
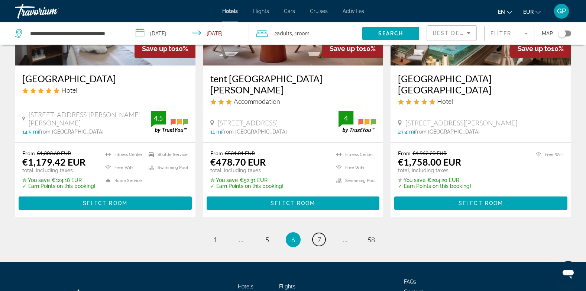
scroll to position [1006, 0]
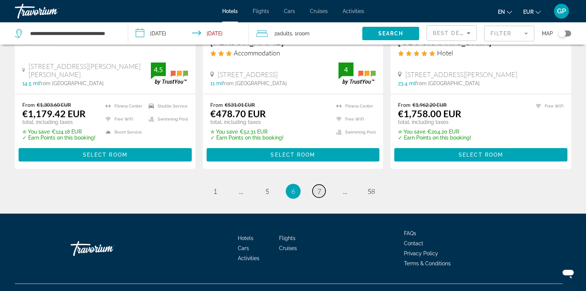
click at [319, 187] on span "7" at bounding box center [319, 191] width 4 height 8
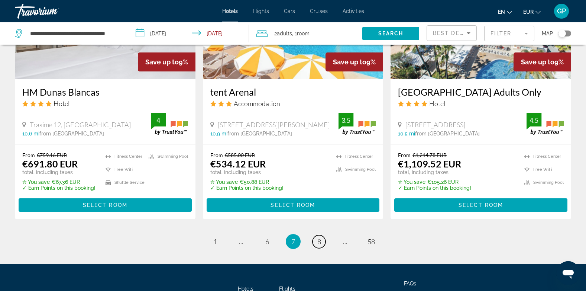
scroll to position [1020, 0]
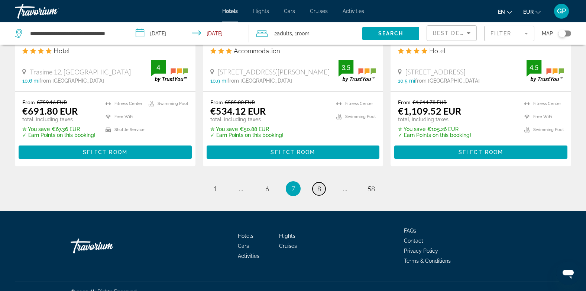
click at [319, 184] on span "8" at bounding box center [319, 188] width 4 height 8
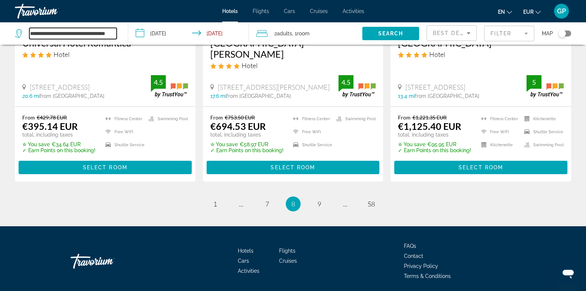
scroll to position [0, 8]
drag, startPoint x: 31, startPoint y: 32, endPoint x: 119, endPoint y: 32, distance: 88.5
click at [119, 32] on div "**********" at bounding box center [68, 33] width 106 height 22
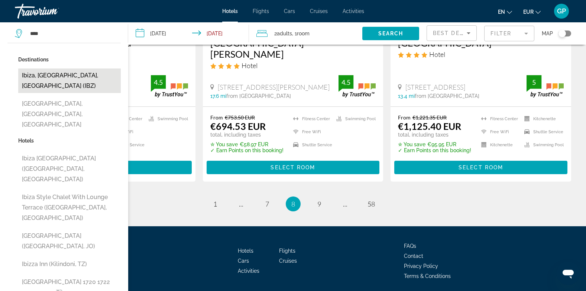
click at [93, 69] on button "Ibiza, Ibiza Island, Spain (IBZ)" at bounding box center [69, 80] width 103 height 25
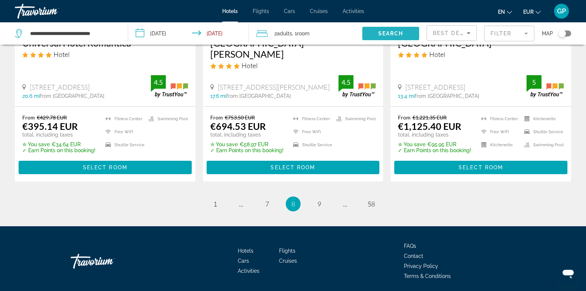
click at [394, 33] on span "Search" at bounding box center [390, 33] width 25 height 6
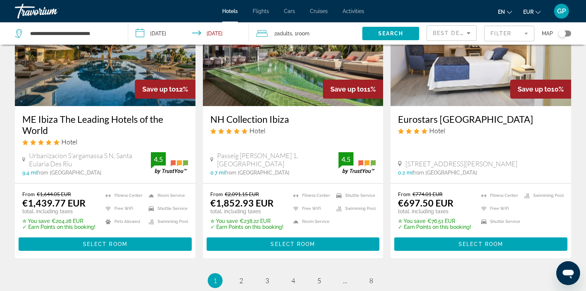
scroll to position [966, 0]
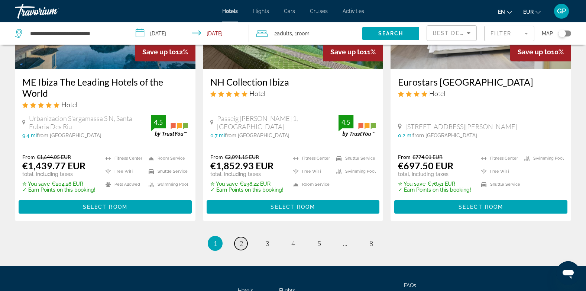
click at [242, 239] on span "2" at bounding box center [241, 243] width 4 height 8
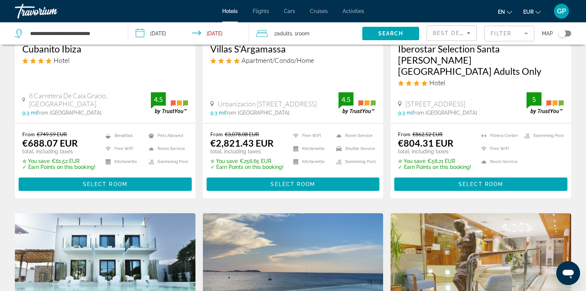
scroll to position [446, 0]
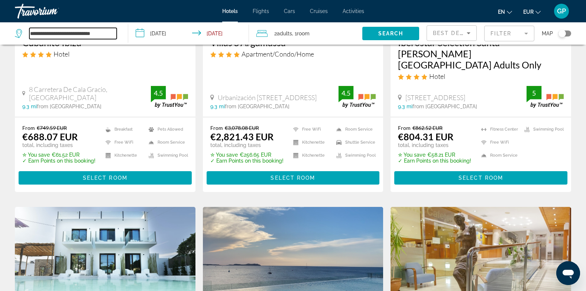
drag, startPoint x: 101, startPoint y: 31, endPoint x: 26, endPoint y: 35, distance: 75.2
click at [26, 35] on div "**********" at bounding box center [66, 33] width 102 height 11
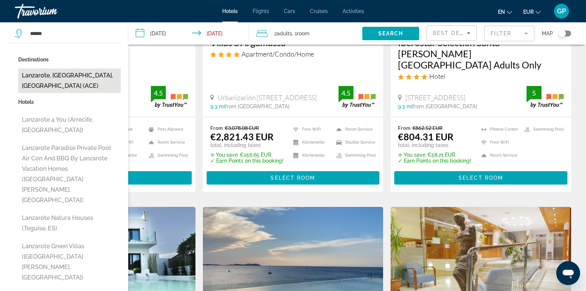
click at [35, 70] on button "Lanzarote, Canary Islands, Spain (ACE)" at bounding box center [69, 80] width 103 height 25
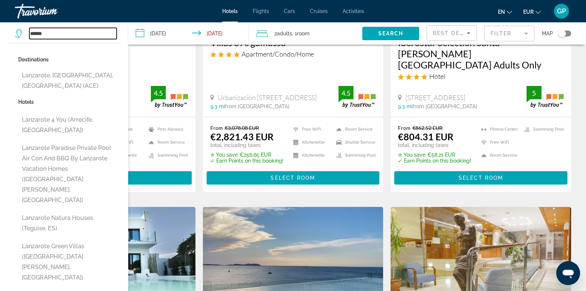
type input "**********"
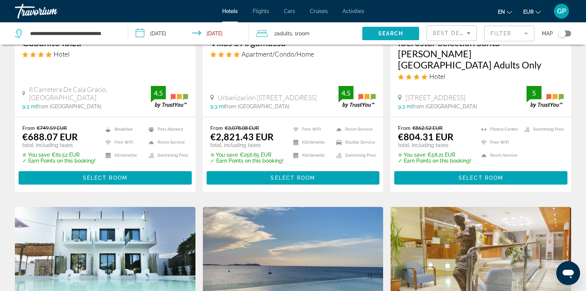
click at [410, 38] on span "Search widget" at bounding box center [390, 34] width 57 height 18
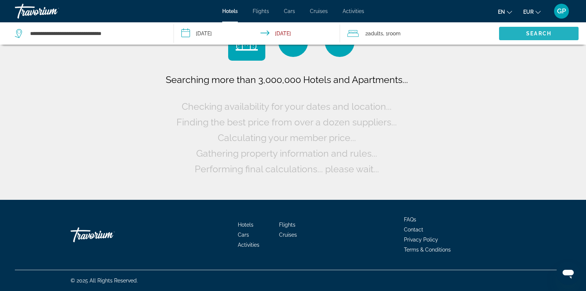
scroll to position [0, 0]
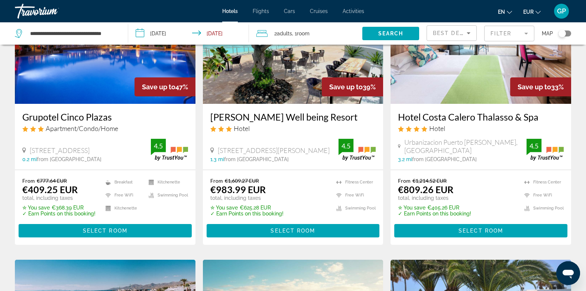
scroll to position [112, 0]
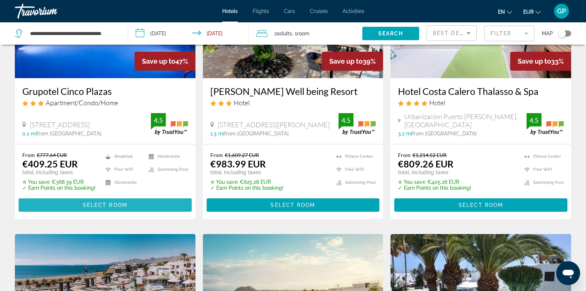
click at [103, 202] on span "Select Room" at bounding box center [105, 205] width 45 height 6
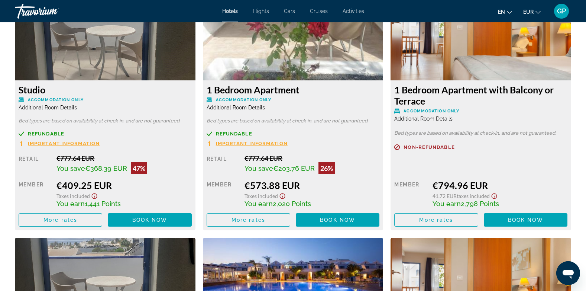
scroll to position [1078, 0]
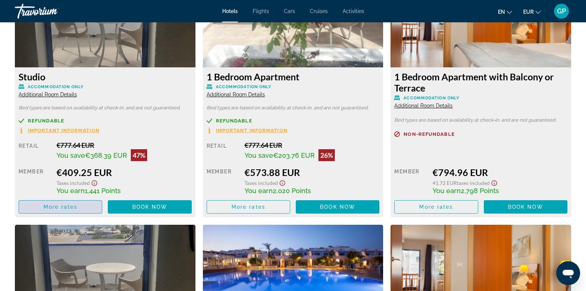
click at [48, 208] on span "More rates" at bounding box center [60, 207] width 34 height 6
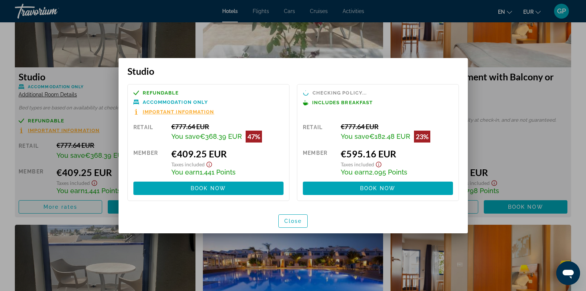
scroll to position [0, 0]
click at [296, 219] on span "Close" at bounding box center [293, 221] width 18 height 6
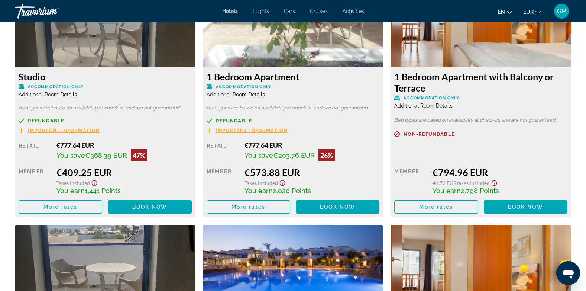
scroll to position [1078, 0]
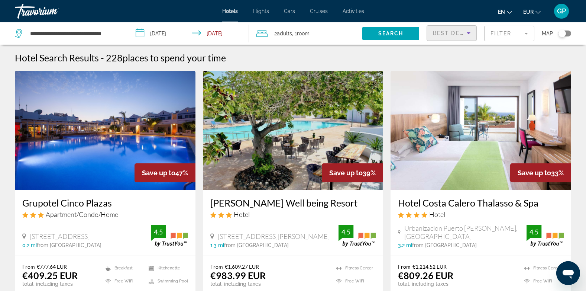
click at [468, 33] on icon "Sort by" at bounding box center [469, 33] width 4 height 2
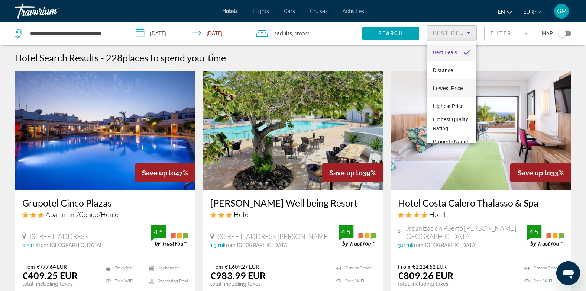
click at [453, 86] on span "Lowest Price" at bounding box center [448, 88] width 30 height 6
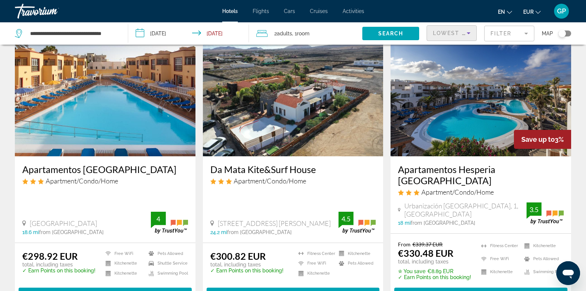
scroll to position [74, 0]
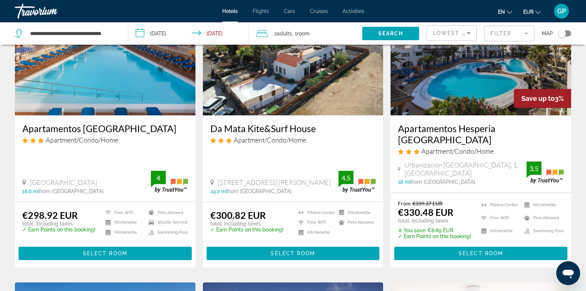
click at [447, 88] on img "Main content" at bounding box center [481, 55] width 181 height 119
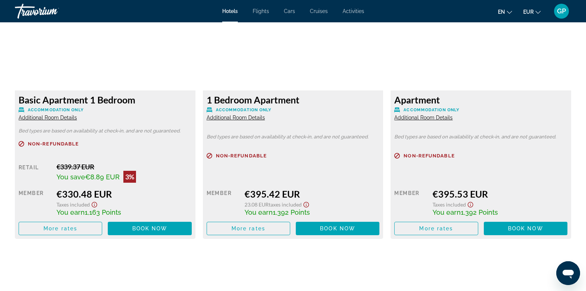
scroll to position [1041, 0]
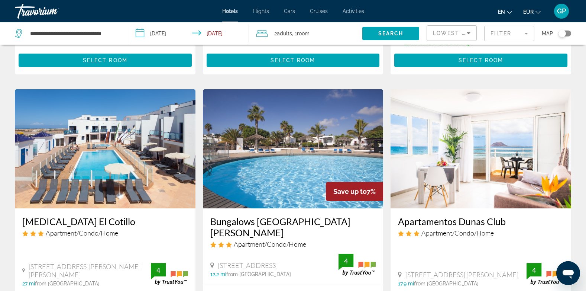
scroll to position [297, 0]
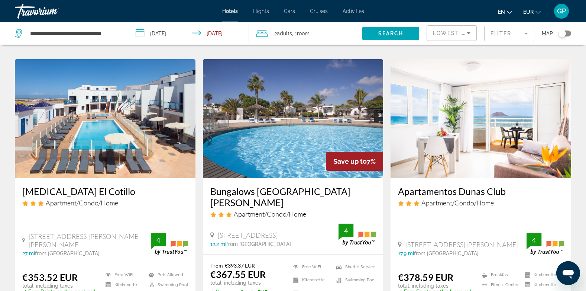
click at [304, 145] on img "Main content" at bounding box center [293, 118] width 181 height 119
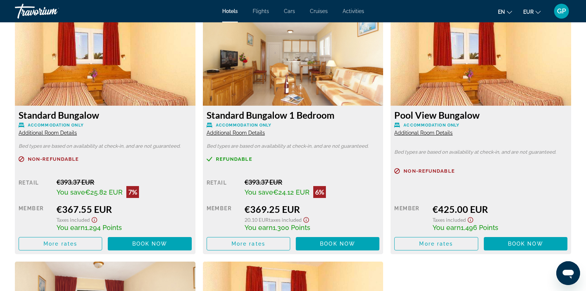
scroll to position [1041, 0]
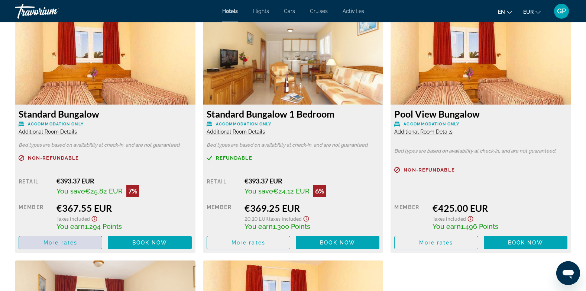
click at [55, 245] on span "More rates" at bounding box center [60, 242] width 34 height 6
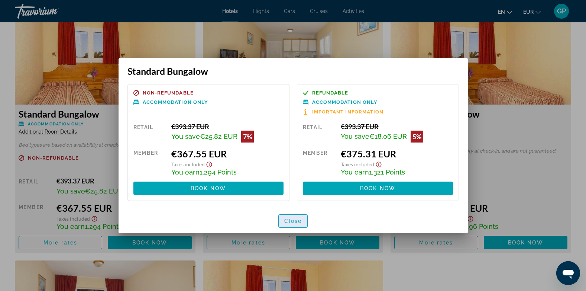
click at [290, 218] on span "Close" at bounding box center [293, 221] width 18 height 6
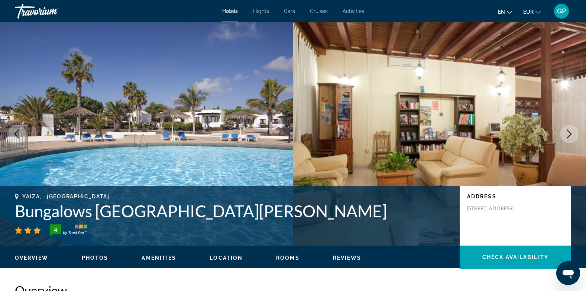
scroll to position [1041, 0]
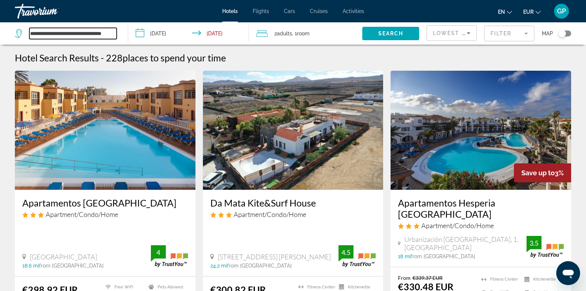
scroll to position [0, 6]
drag, startPoint x: 30, startPoint y: 32, endPoint x: 120, endPoint y: 32, distance: 89.9
click at [120, 32] on div "**********" at bounding box center [68, 33] width 106 height 22
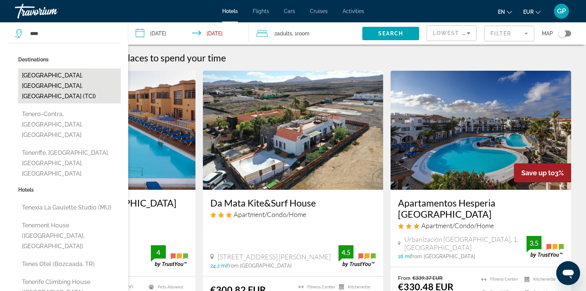
click at [46, 74] on button "[GEOGRAPHIC_DATA], [GEOGRAPHIC_DATA], [GEOGRAPHIC_DATA] (TCI)" at bounding box center [69, 85] width 103 height 35
type input "**********"
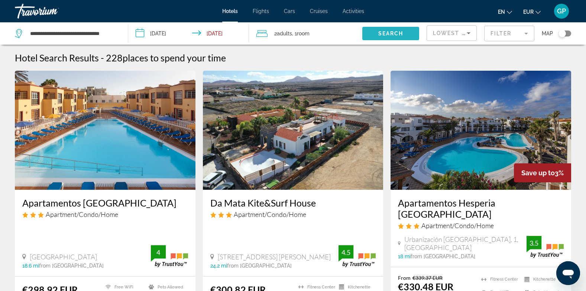
click at [386, 35] on span "Search" at bounding box center [390, 33] width 25 height 6
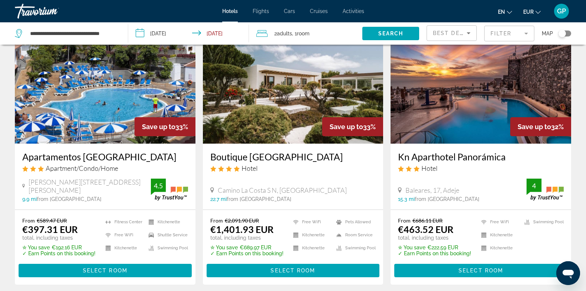
scroll to position [595, 0]
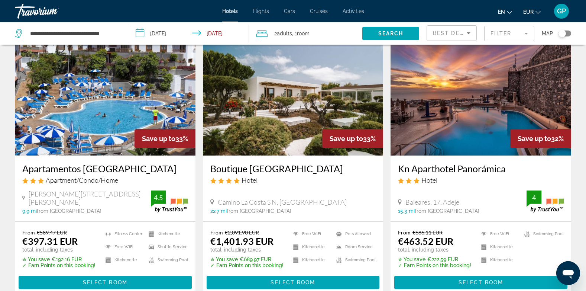
click at [121, 133] on img "Main content" at bounding box center [105, 95] width 181 height 119
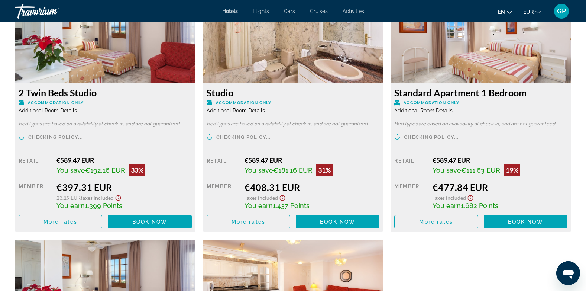
scroll to position [1041, 0]
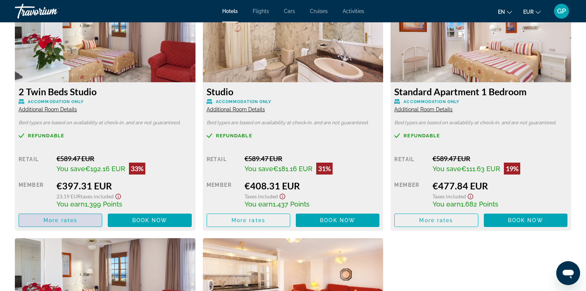
click at [72, 223] on span "Main content" at bounding box center [60, 220] width 83 height 18
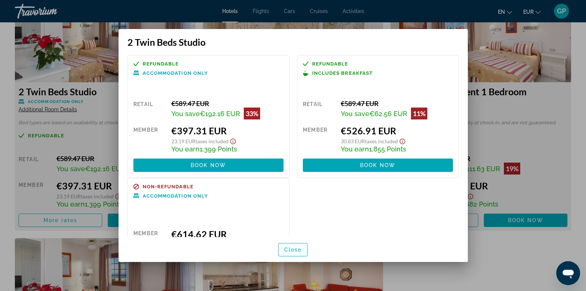
click at [296, 248] on span "Close" at bounding box center [293, 249] width 18 height 6
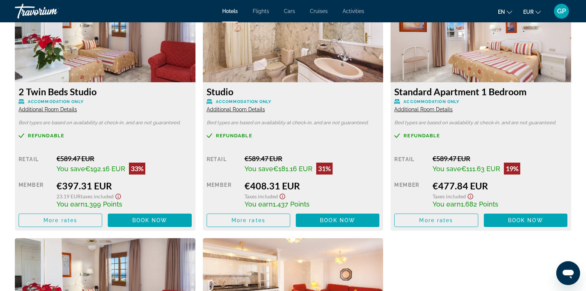
scroll to position [1041, 0]
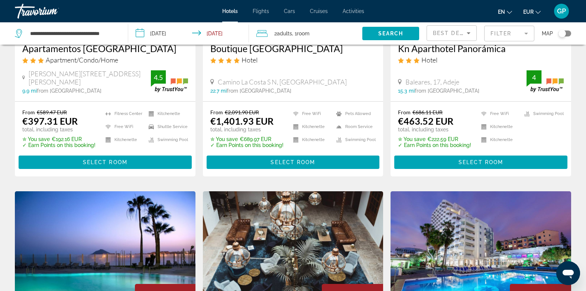
scroll to position [781, 0]
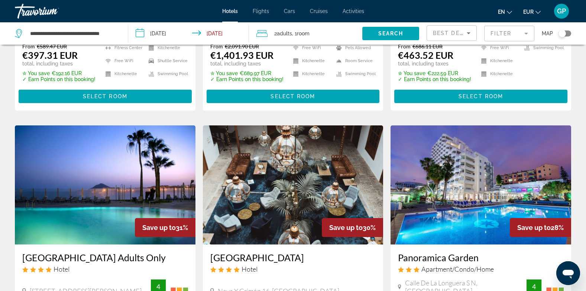
click at [456, 36] on div "Best Deals" at bounding box center [450, 33] width 34 height 9
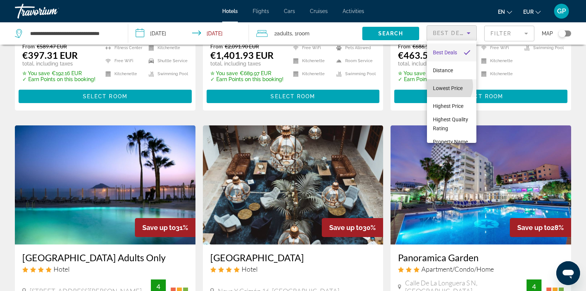
click at [446, 86] on span "Lowest Price" at bounding box center [448, 88] width 30 height 6
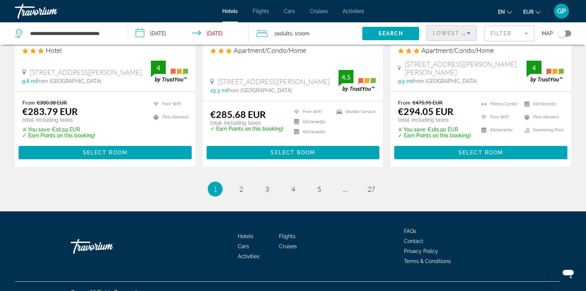
scroll to position [981, 0]
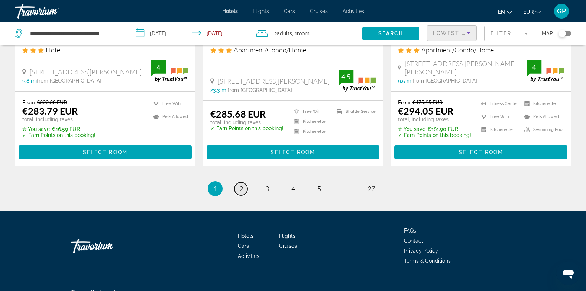
click at [241, 184] on span "2" at bounding box center [241, 188] width 4 height 8
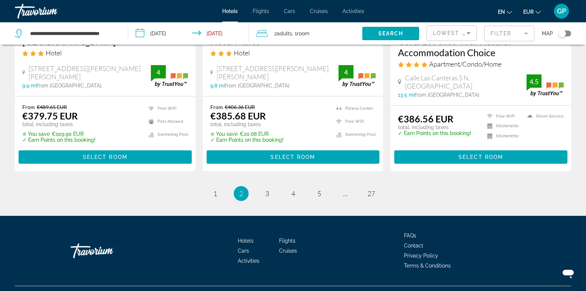
scroll to position [1000, 0]
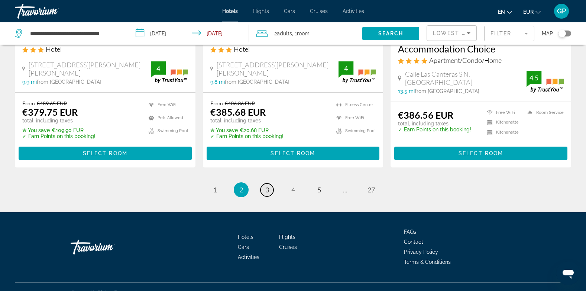
click at [269, 185] on span "3" at bounding box center [267, 189] width 4 height 8
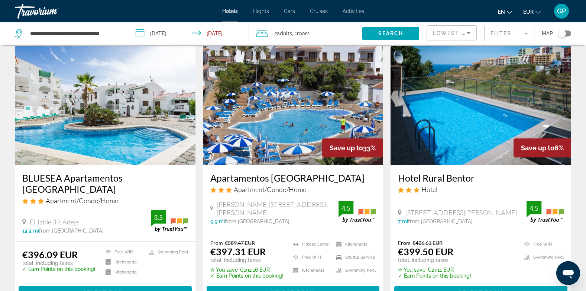
scroll to position [297, 0]
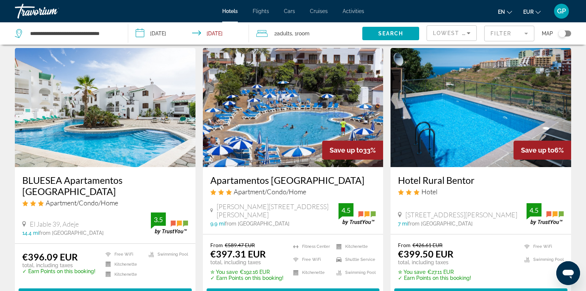
click at [286, 147] on img "Main content" at bounding box center [293, 107] width 181 height 119
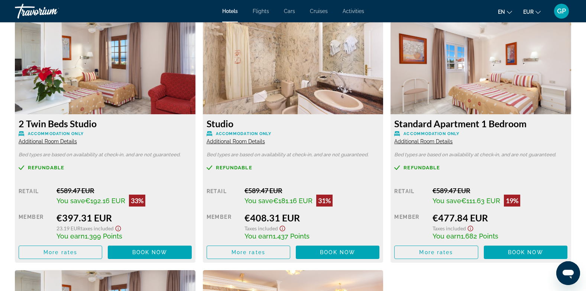
scroll to position [1078, 0]
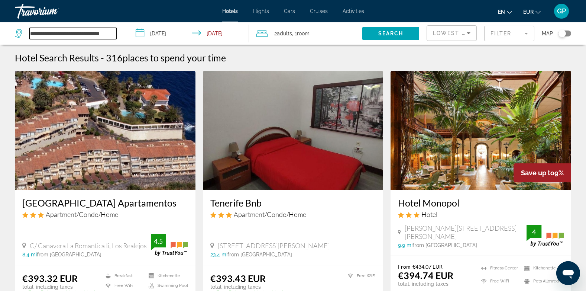
drag, startPoint x: 30, startPoint y: 33, endPoint x: 116, endPoint y: 32, distance: 85.9
click at [116, 32] on input "**********" at bounding box center [72, 33] width 87 height 11
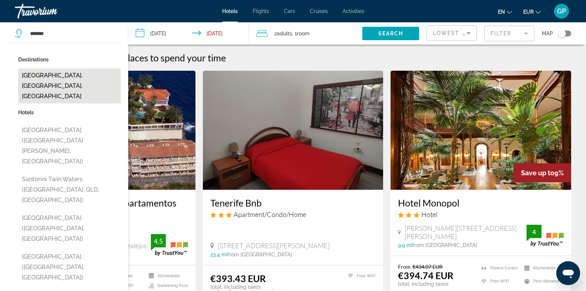
click at [73, 75] on button "[GEOGRAPHIC_DATA], [GEOGRAPHIC_DATA], [GEOGRAPHIC_DATA]" at bounding box center [69, 85] width 103 height 35
type input "**********"
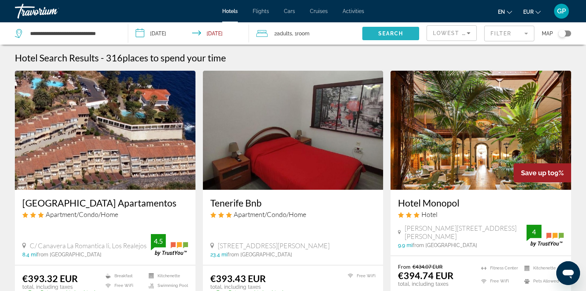
click at [395, 38] on span "Search widget" at bounding box center [390, 34] width 57 height 18
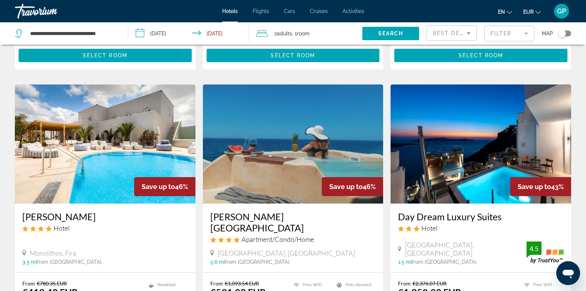
scroll to position [297, 0]
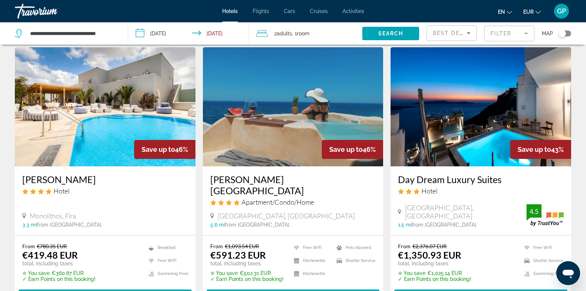
click at [256, 119] on img "Main content" at bounding box center [293, 106] width 181 height 119
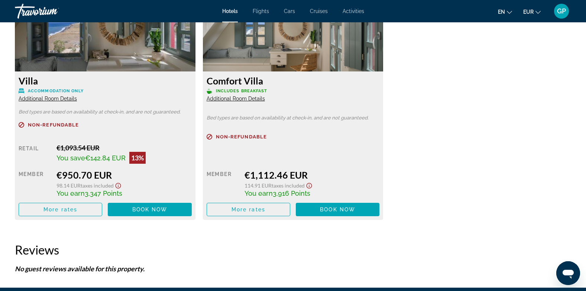
scroll to position [1301, 0]
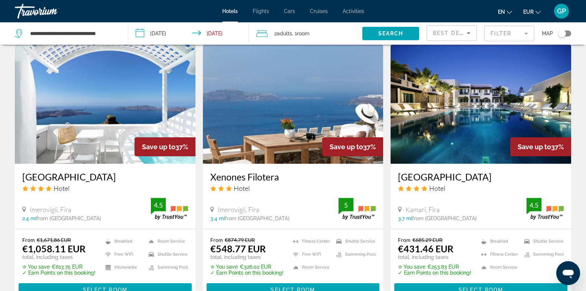
scroll to position [997, 0]
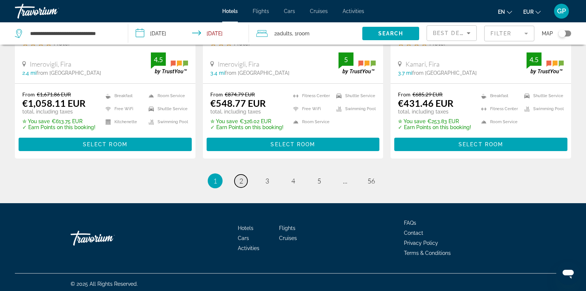
click at [241, 177] on span "2" at bounding box center [241, 181] width 4 height 8
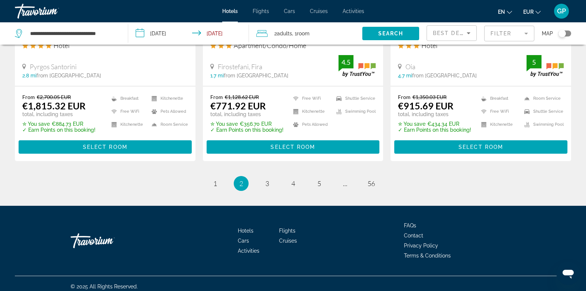
scroll to position [989, 0]
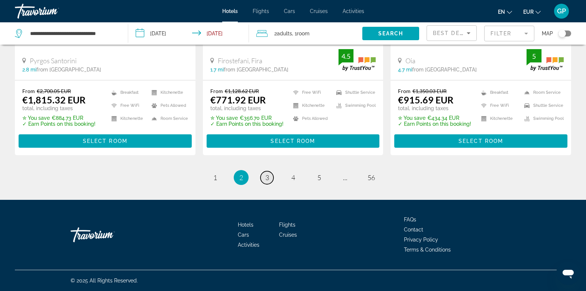
click at [266, 180] on span "3" at bounding box center [267, 177] width 4 height 8
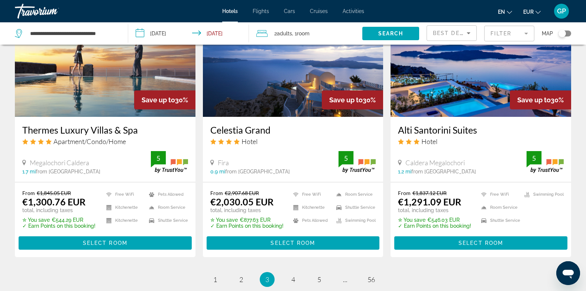
scroll to position [997, 0]
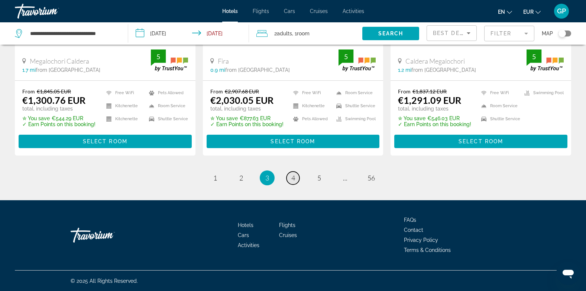
click at [293, 177] on span "4" at bounding box center [293, 178] width 4 height 8
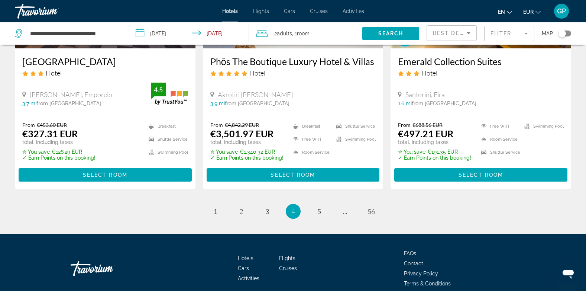
scroll to position [956, 0]
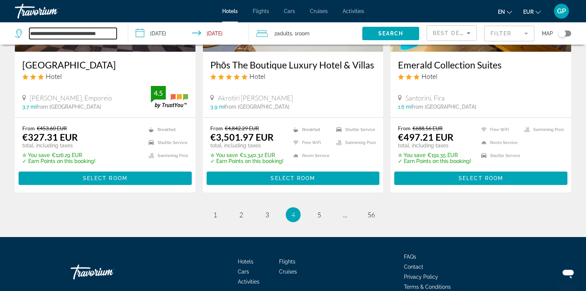
drag, startPoint x: 30, startPoint y: 31, endPoint x: 111, endPoint y: 31, distance: 81.4
click at [111, 31] on input "**********" at bounding box center [72, 33] width 87 height 11
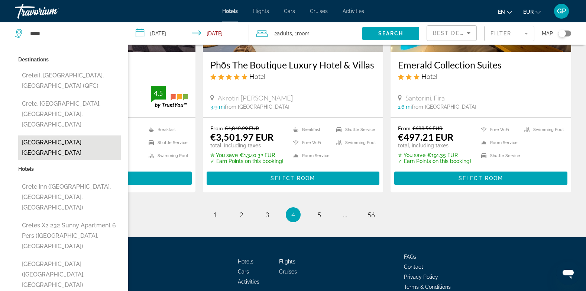
click at [49, 135] on button "[GEOGRAPHIC_DATA], [GEOGRAPHIC_DATA]" at bounding box center [69, 147] width 103 height 25
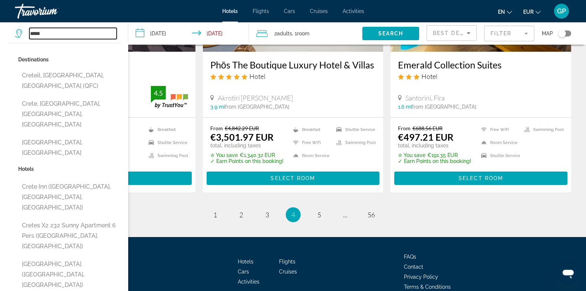
type input "**********"
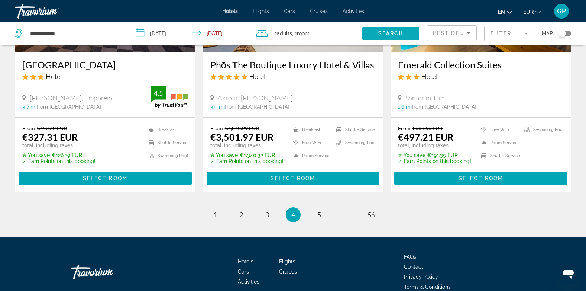
click at [394, 36] on span "Search" at bounding box center [390, 33] width 25 height 6
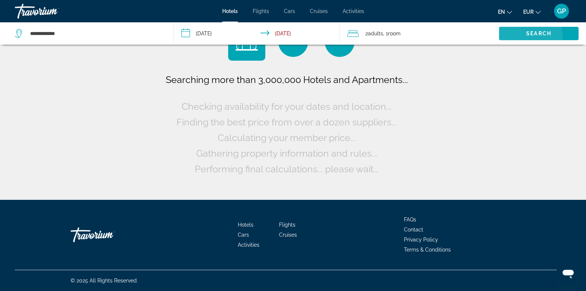
scroll to position [0, 0]
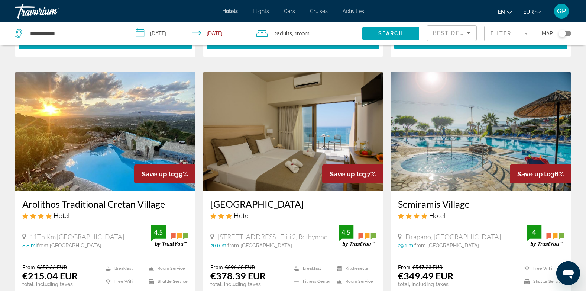
scroll to position [297, 0]
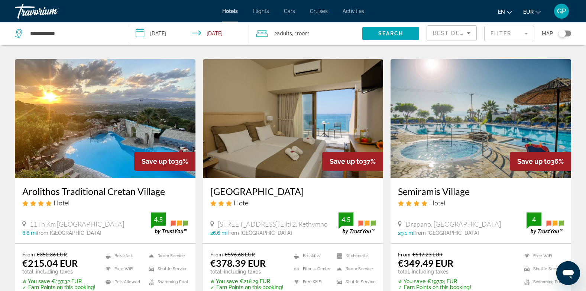
click at [263, 142] on img "Main content" at bounding box center [293, 118] width 181 height 119
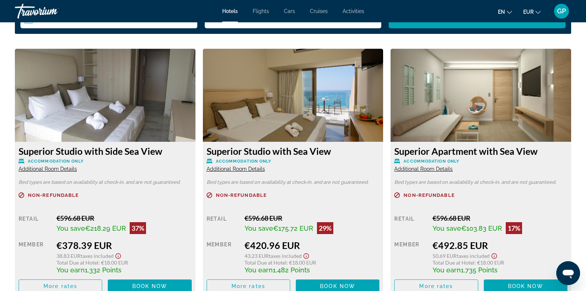
scroll to position [1041, 0]
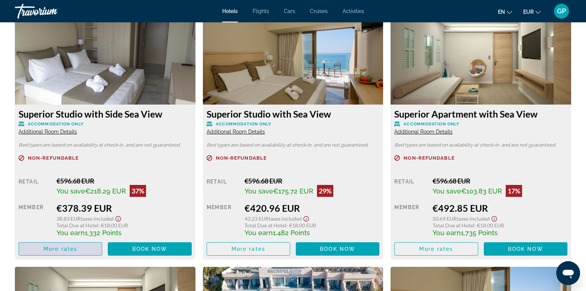
click at [57, 253] on span "Main content" at bounding box center [60, 249] width 83 height 18
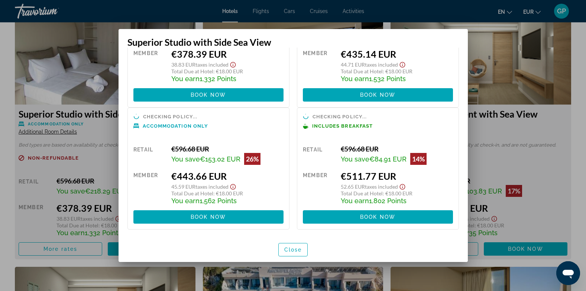
scroll to position [2, 0]
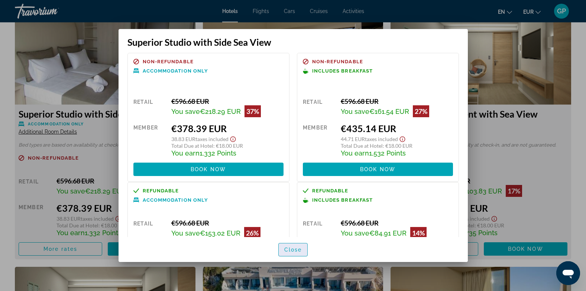
click at [294, 251] on span "Close" at bounding box center [293, 249] width 18 height 6
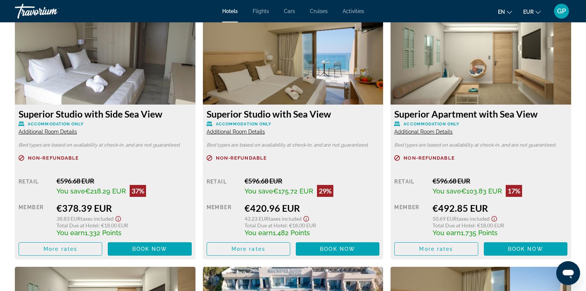
scroll to position [1041, 0]
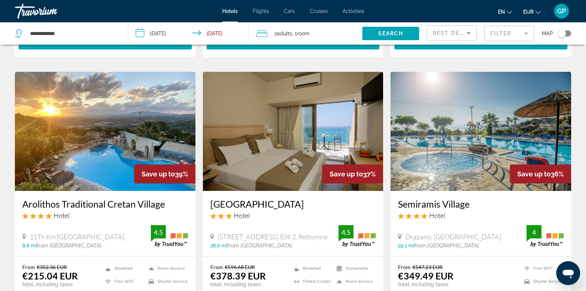
scroll to position [297, 0]
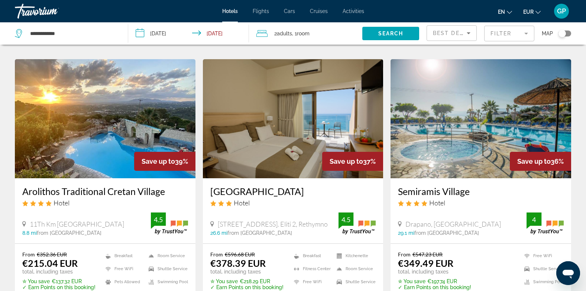
click at [479, 152] on img "Main content" at bounding box center [481, 118] width 181 height 119
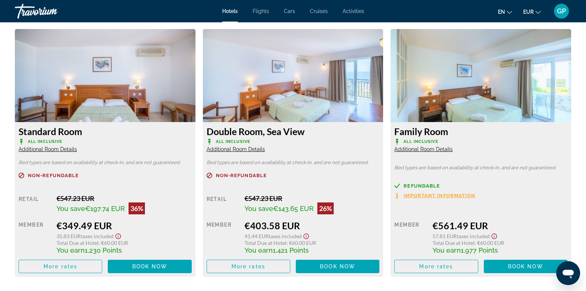
scroll to position [1041, 0]
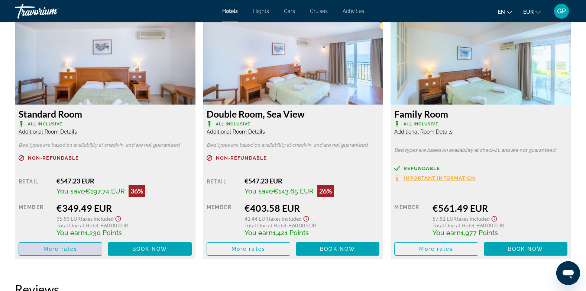
click at [56, 252] on span "Main content" at bounding box center [60, 249] width 83 height 18
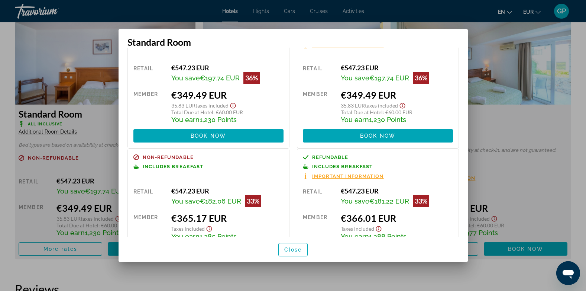
scroll to position [0, 0]
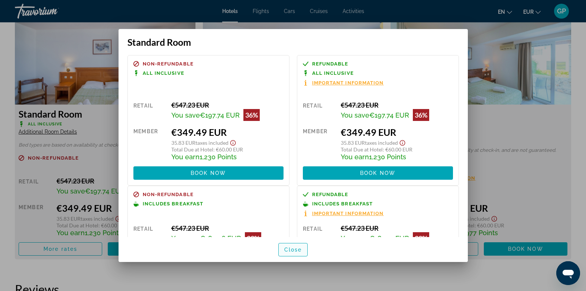
click at [287, 249] on span "Close" at bounding box center [293, 249] width 18 height 6
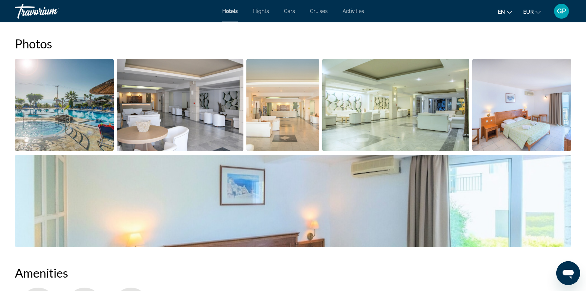
scroll to position [335, 0]
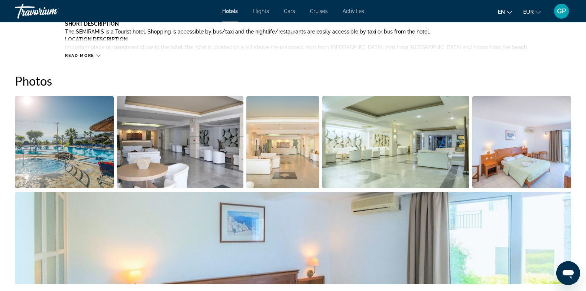
click at [523, 167] on img "Open full-screen image slider" at bounding box center [521, 142] width 99 height 92
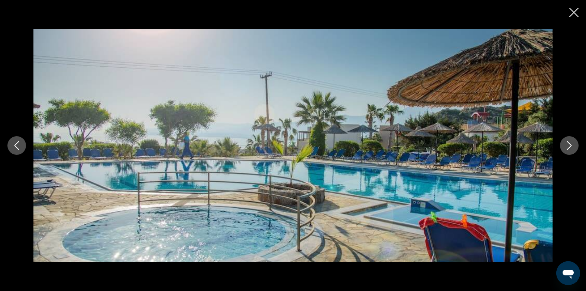
click at [570, 140] on button "Next image" at bounding box center [569, 145] width 19 height 19
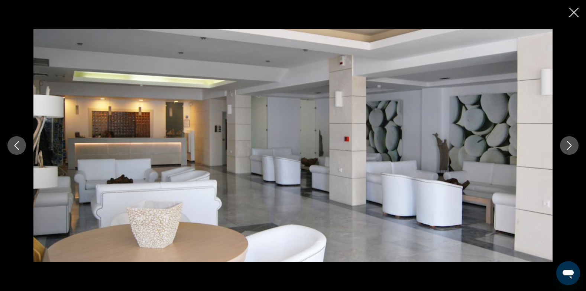
click at [565, 145] on icon "Next image" at bounding box center [569, 145] width 9 height 9
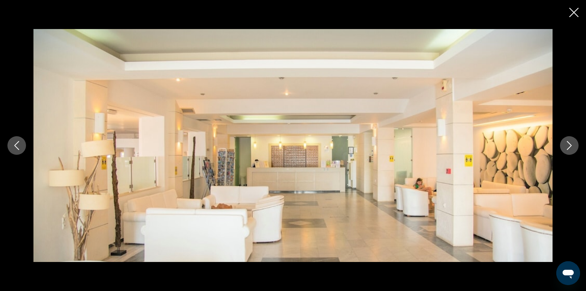
click at [565, 145] on icon "Next image" at bounding box center [569, 145] width 9 height 9
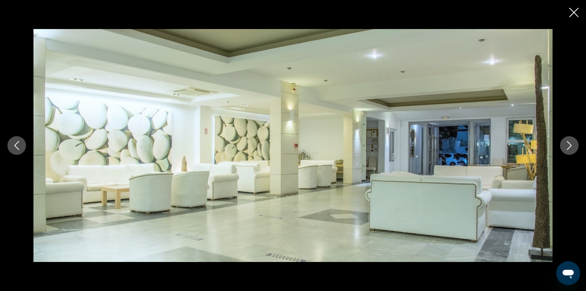
click at [565, 145] on icon "Next image" at bounding box center [569, 145] width 9 height 9
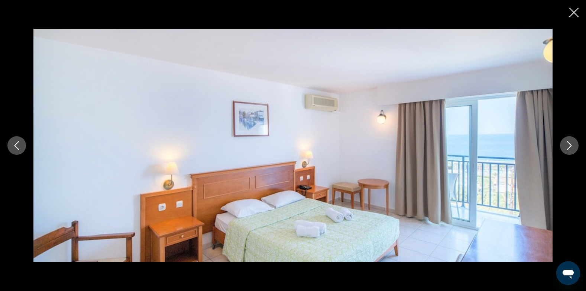
click at [565, 145] on icon "Next image" at bounding box center [569, 145] width 9 height 9
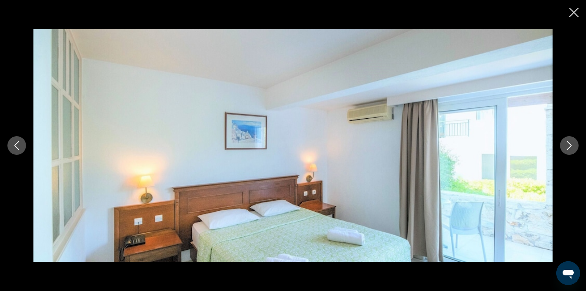
click at [565, 145] on icon "Next image" at bounding box center [569, 145] width 9 height 9
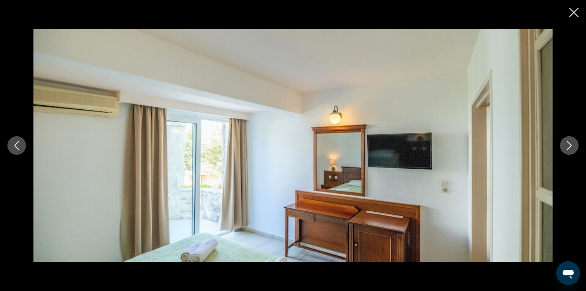
click at [565, 145] on icon "Next image" at bounding box center [569, 145] width 9 height 9
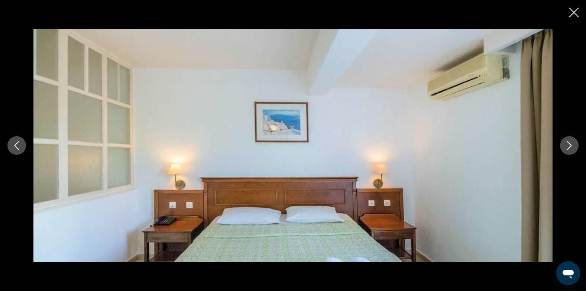
click at [565, 145] on icon "Next image" at bounding box center [569, 145] width 9 height 9
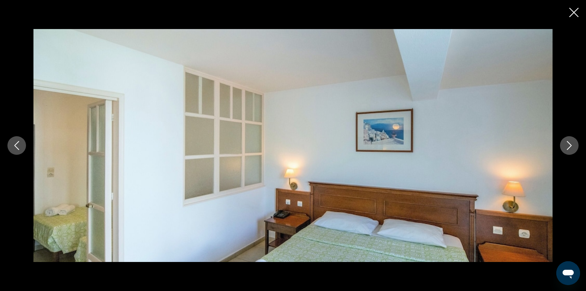
click at [565, 145] on icon "Next image" at bounding box center [569, 145] width 9 height 9
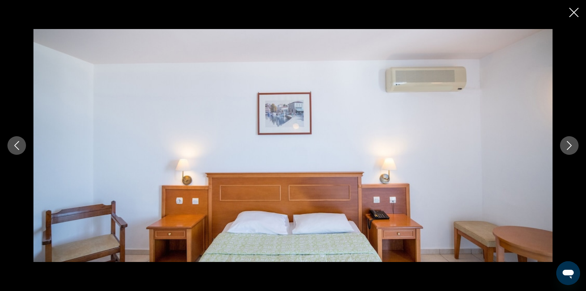
click at [565, 145] on icon "Next image" at bounding box center [569, 145] width 9 height 9
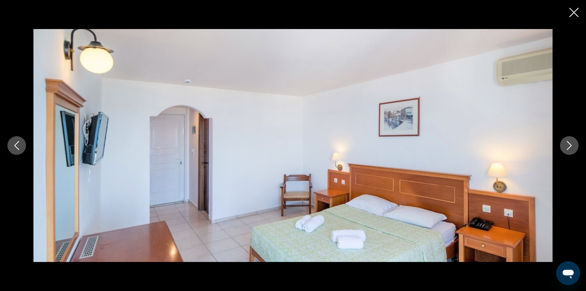
click at [569, 145] on icon "Next image" at bounding box center [569, 145] width 9 height 9
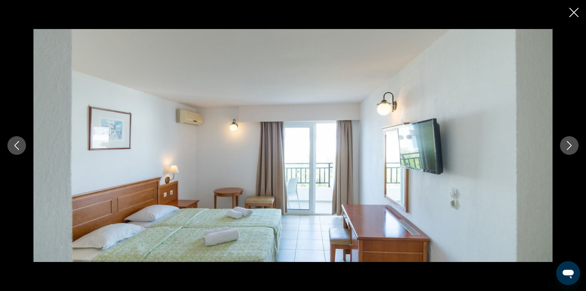
click at [569, 145] on icon "Next image" at bounding box center [569, 145] width 9 height 9
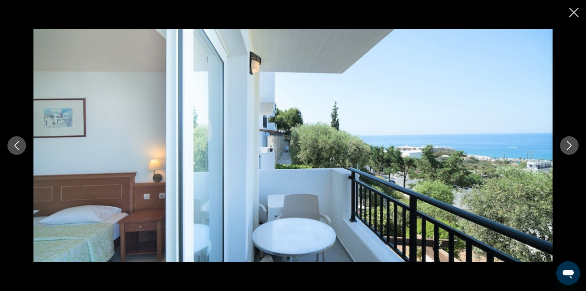
click at [569, 145] on icon "Next image" at bounding box center [569, 145] width 9 height 9
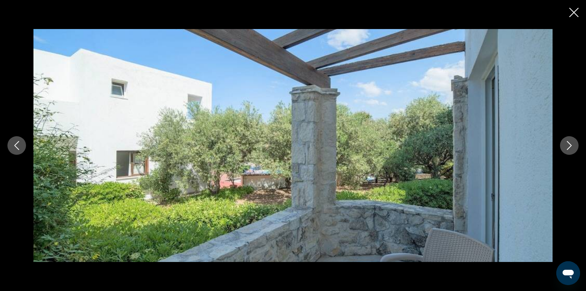
click at [569, 145] on icon "Next image" at bounding box center [569, 145] width 9 height 9
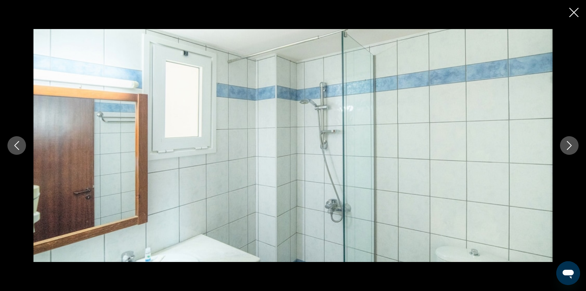
click at [569, 145] on icon "Next image" at bounding box center [569, 145] width 9 height 9
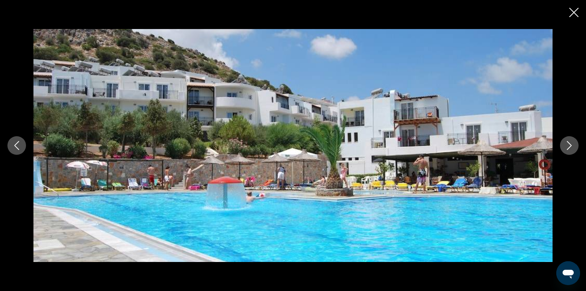
click at [569, 145] on icon "Next image" at bounding box center [569, 145] width 9 height 9
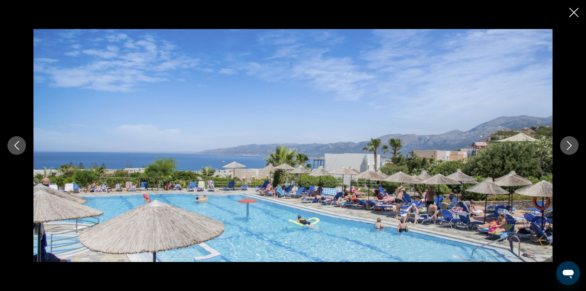
click at [569, 145] on icon "Next image" at bounding box center [569, 145] width 9 height 9
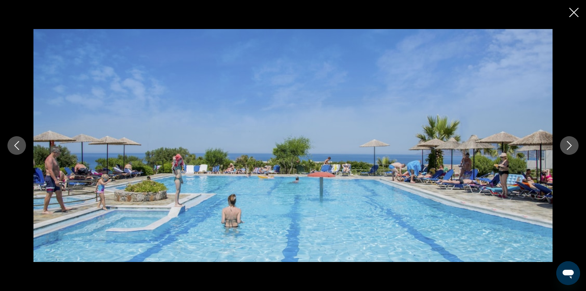
click at [569, 145] on icon "Next image" at bounding box center [569, 145] width 9 height 9
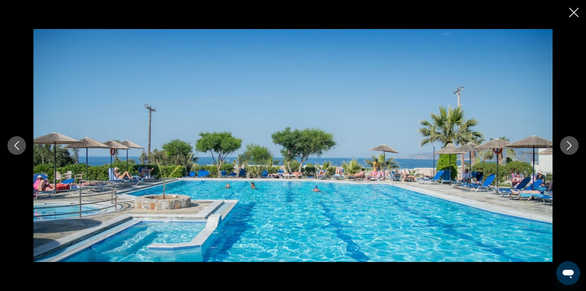
click at [569, 145] on icon "Next image" at bounding box center [569, 145] width 9 height 9
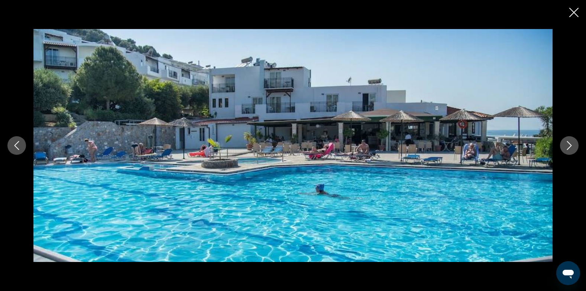
click at [569, 145] on icon "Next image" at bounding box center [569, 145] width 9 height 9
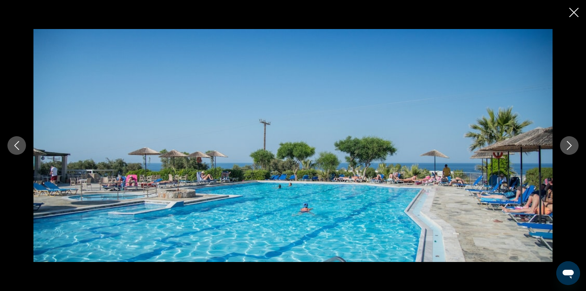
click at [569, 145] on icon "Next image" at bounding box center [569, 145] width 9 height 9
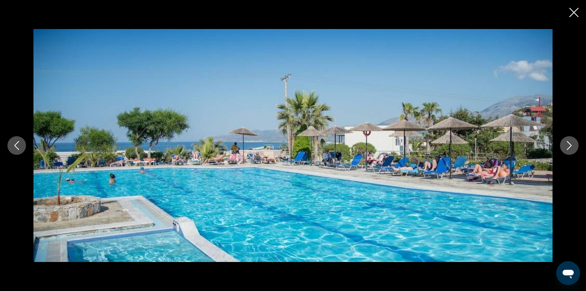
click at [569, 145] on icon "Next image" at bounding box center [569, 145] width 9 height 9
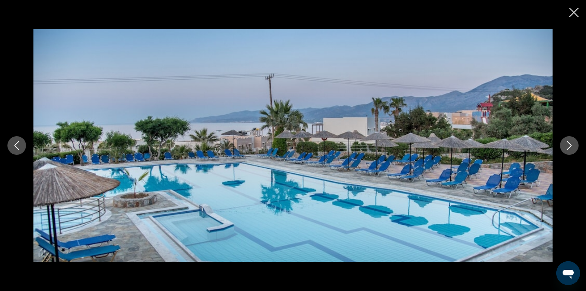
click at [569, 145] on icon "Next image" at bounding box center [569, 145] width 9 height 9
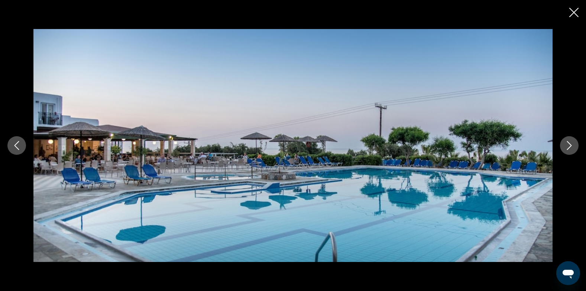
click at [569, 145] on icon "Next image" at bounding box center [569, 145] width 9 height 9
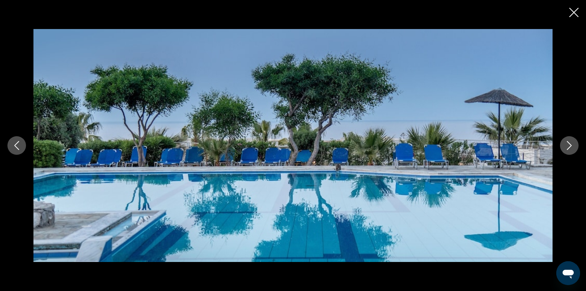
click at [569, 145] on icon "Next image" at bounding box center [569, 145] width 9 height 9
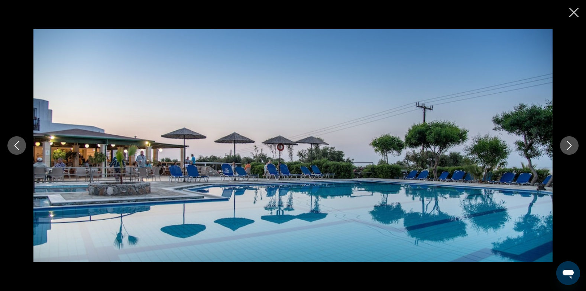
click at [569, 145] on icon "Next image" at bounding box center [569, 145] width 9 height 9
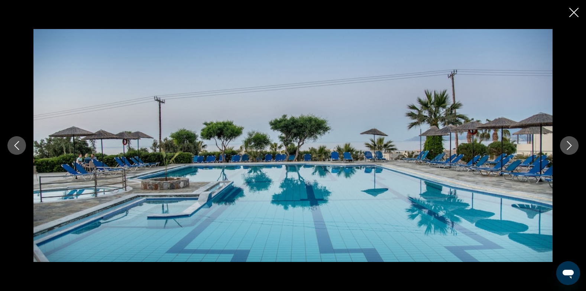
click at [569, 145] on icon "Next image" at bounding box center [569, 145] width 9 height 9
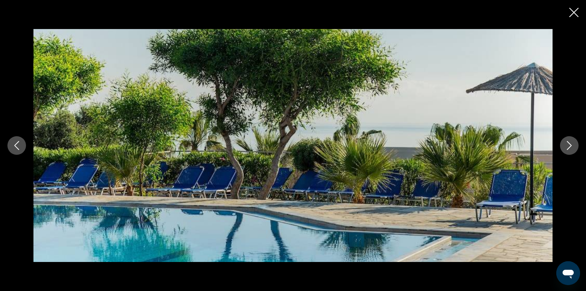
click at [569, 145] on icon "Next image" at bounding box center [569, 145] width 9 height 9
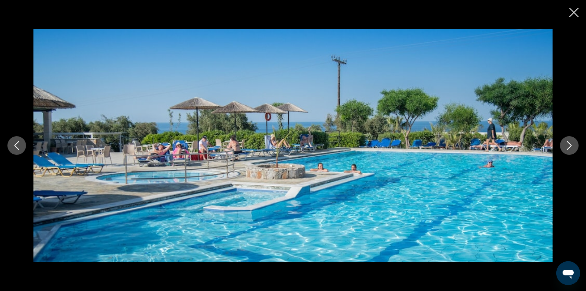
click at [569, 145] on icon "Next image" at bounding box center [569, 145] width 9 height 9
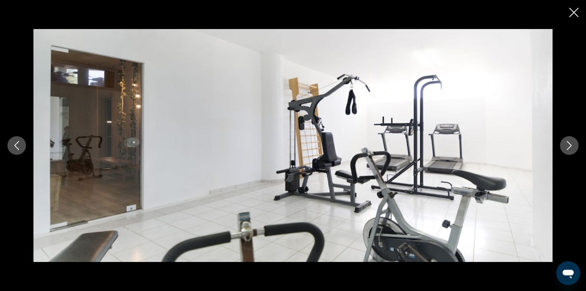
click at [569, 145] on icon "Next image" at bounding box center [569, 145] width 9 height 9
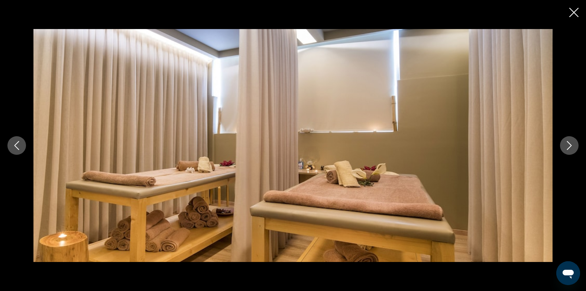
click at [569, 145] on icon "Next image" at bounding box center [569, 145] width 9 height 9
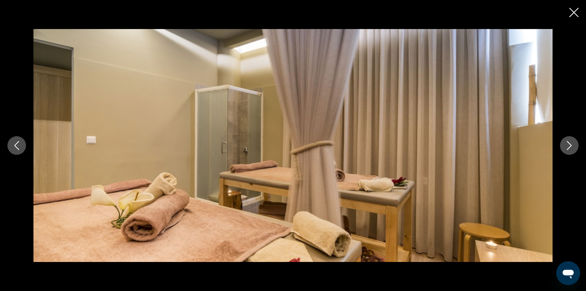
click at [569, 145] on icon "Next image" at bounding box center [569, 145] width 9 height 9
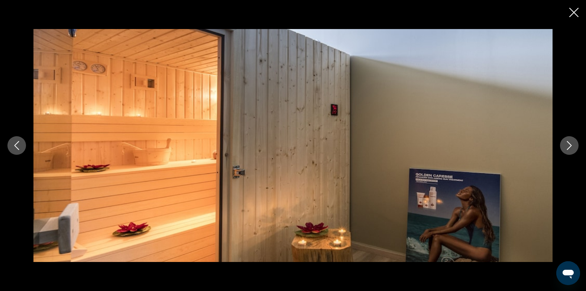
click at [569, 145] on icon "Next image" at bounding box center [569, 145] width 9 height 9
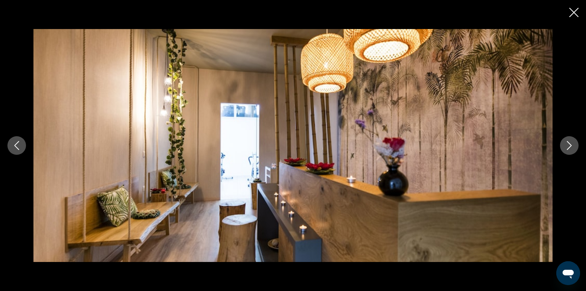
click at [569, 145] on icon "Next image" at bounding box center [569, 145] width 9 height 9
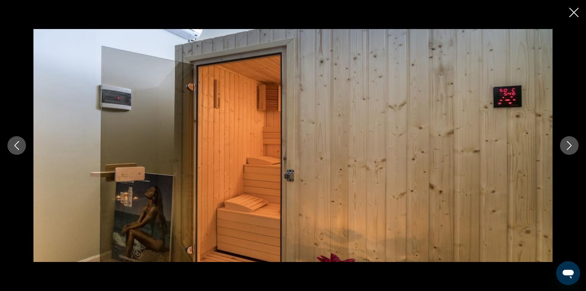
click at [569, 145] on icon "Next image" at bounding box center [569, 145] width 9 height 9
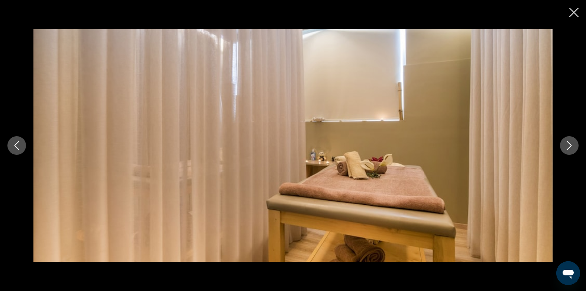
click at [569, 145] on icon "Next image" at bounding box center [569, 145] width 9 height 9
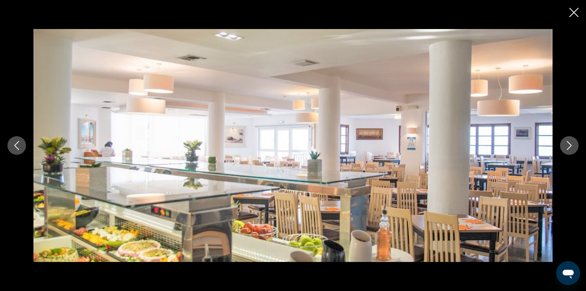
click at [569, 145] on icon "Next image" at bounding box center [569, 145] width 9 height 9
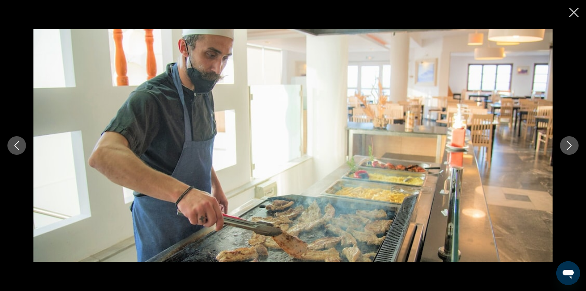
click at [569, 145] on icon "Next image" at bounding box center [569, 145] width 9 height 9
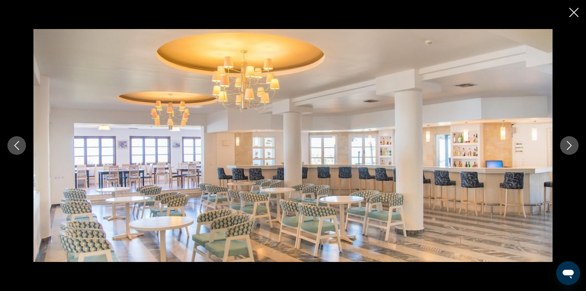
click at [569, 145] on icon "Next image" at bounding box center [569, 145] width 9 height 9
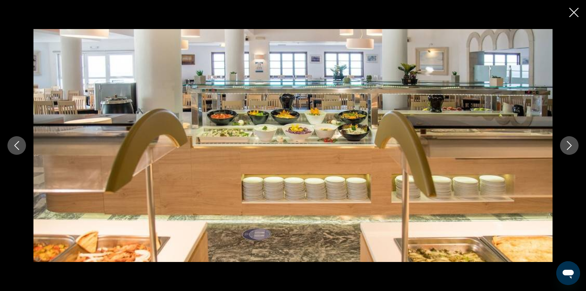
click at [569, 145] on icon "Next image" at bounding box center [569, 145] width 9 height 9
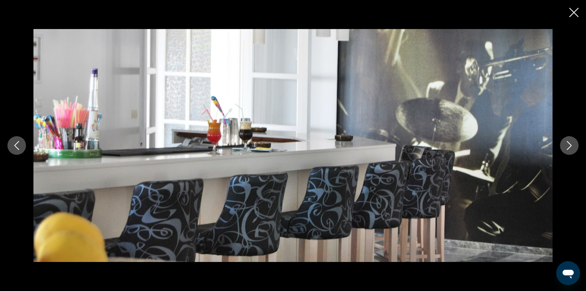
click at [569, 145] on icon "Next image" at bounding box center [569, 145] width 9 height 9
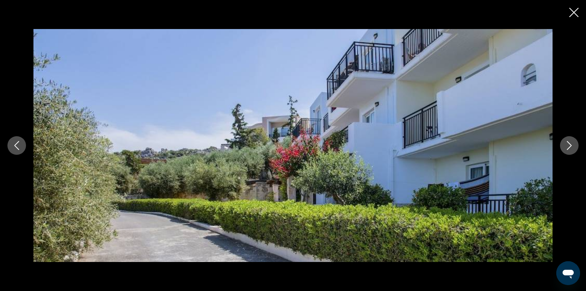
click at [569, 145] on icon "Next image" at bounding box center [569, 145] width 9 height 9
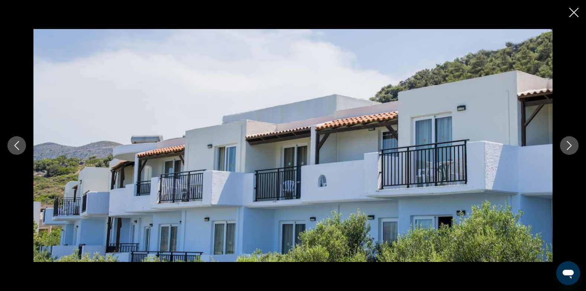
click at [569, 145] on icon "Next image" at bounding box center [569, 145] width 9 height 9
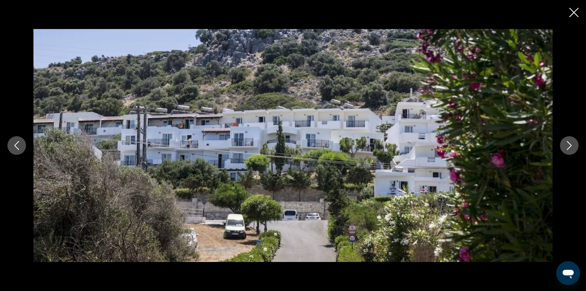
click at [569, 145] on icon "Next image" at bounding box center [569, 145] width 9 height 9
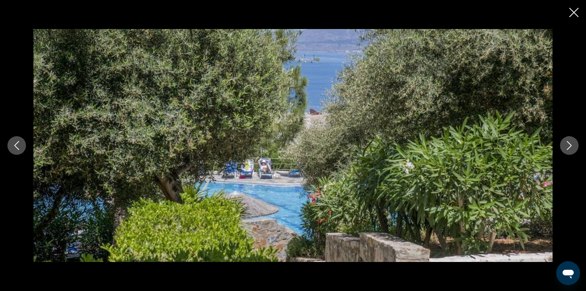
click at [569, 145] on icon "Next image" at bounding box center [569, 145] width 9 height 9
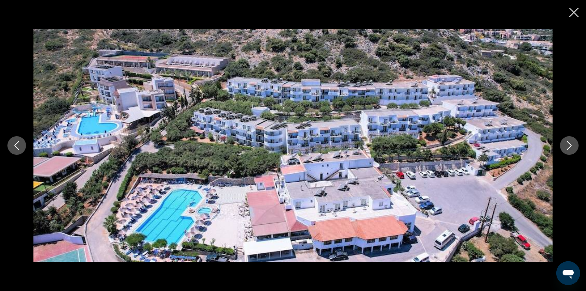
click at [569, 145] on icon "Next image" at bounding box center [569, 145] width 9 height 9
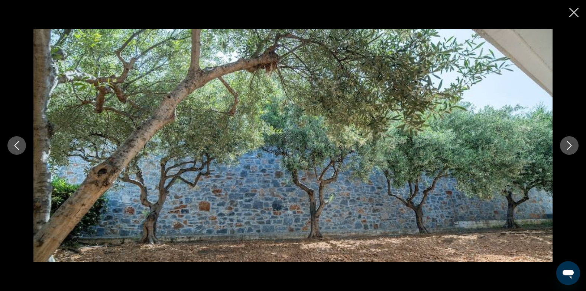
click at [569, 145] on icon "Next image" at bounding box center [569, 145] width 9 height 9
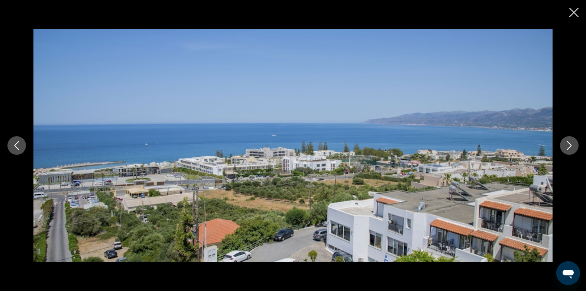
click at [569, 145] on icon "Next image" at bounding box center [569, 145] width 9 height 9
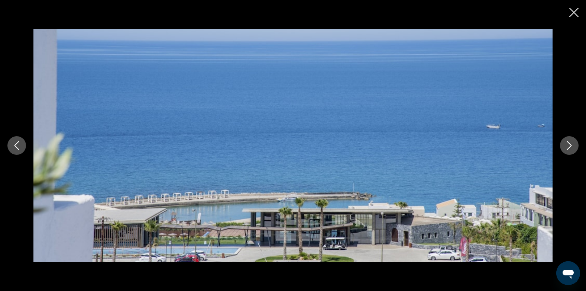
click at [569, 145] on icon "Next image" at bounding box center [569, 145] width 9 height 9
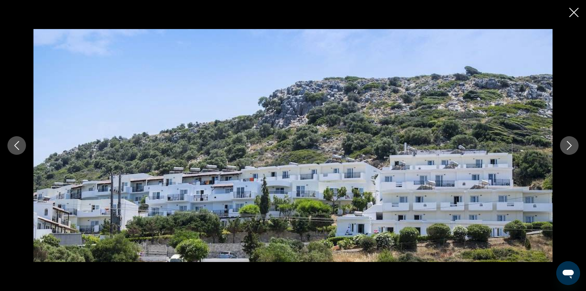
click at [569, 145] on icon "Next image" at bounding box center [569, 145] width 9 height 9
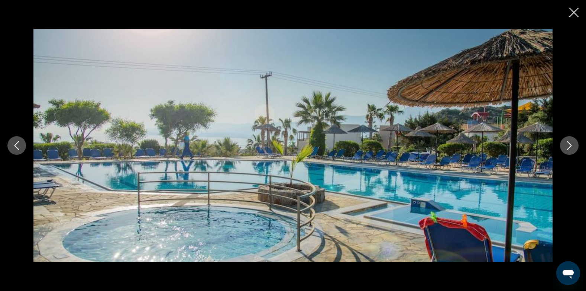
click at [569, 145] on icon "Next image" at bounding box center [569, 145] width 9 height 9
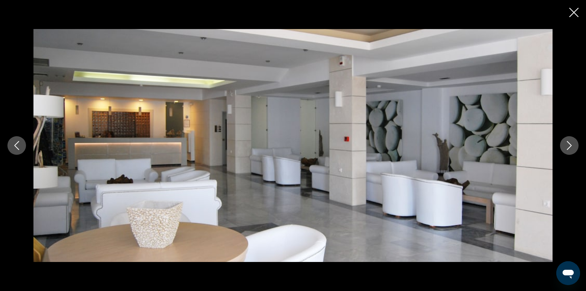
click at [569, 145] on icon "Next image" at bounding box center [569, 145] width 9 height 9
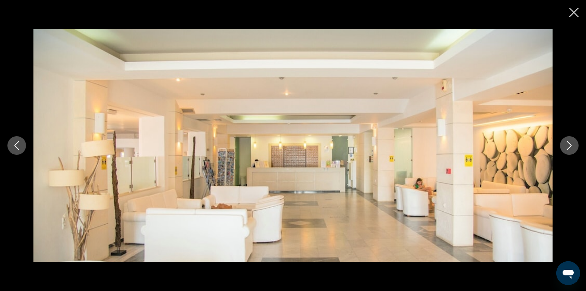
click at [569, 145] on icon "Next image" at bounding box center [569, 145] width 9 height 9
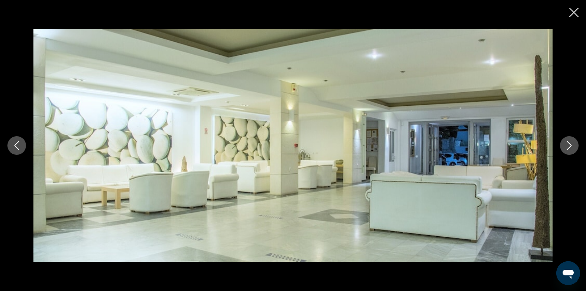
click at [575, 13] on icon "Close slideshow" at bounding box center [573, 12] width 9 height 9
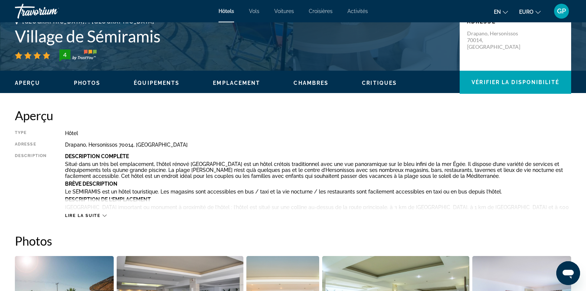
scroll to position [186, 0]
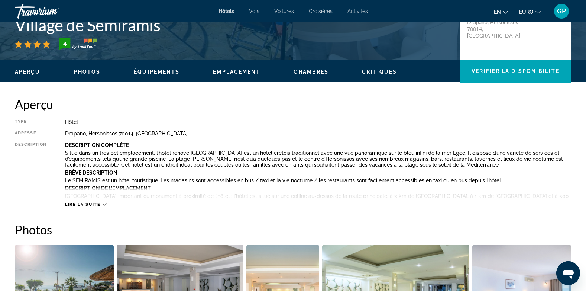
click at [101, 204] on div "Lire la suite" at bounding box center [85, 204] width 41 height 5
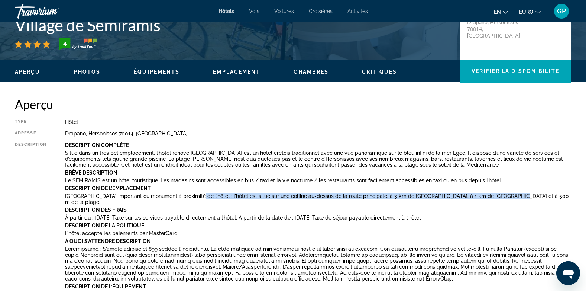
drag, startPoint x: 190, startPoint y: 195, endPoint x: 498, endPoint y: 195, distance: 308.1
click at [498, 195] on p "Lieu important ou monument à proximité de l’hôtel : l’hôtel est situé sur une c…" at bounding box center [318, 199] width 506 height 12
copy p "l’hôtel est situé sur une colline au-dessus de la route principale, à 3 km de H…"
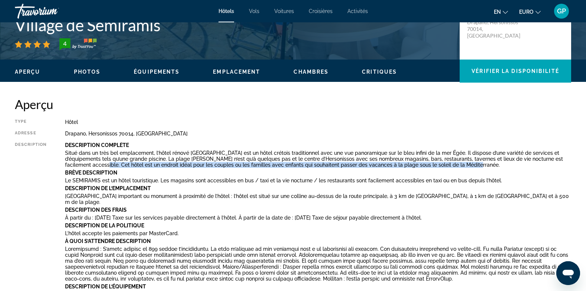
drag, startPoint x: 93, startPoint y: 164, endPoint x: 467, endPoint y: 165, distance: 373.9
click at [467, 165] on p "Situé dans un très bel emplacement, l’hôtel rénové Semiramis Village est un hôt…" at bounding box center [318, 159] width 506 height 18
copy p "Cet hôtel est un endroit idéal pour les couples ou les familles avec enfants qu…"
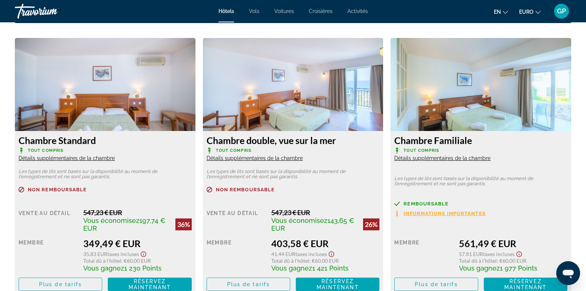
scroll to position [1252, 0]
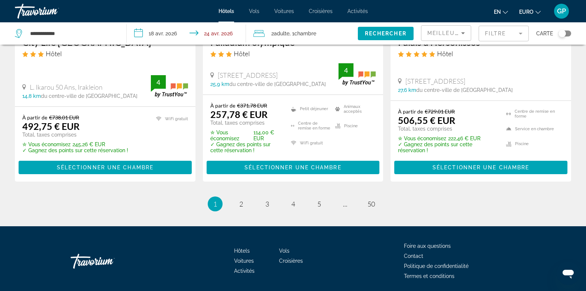
scroll to position [1045, 0]
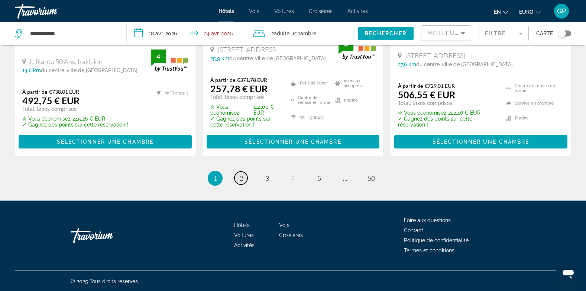
click at [242, 178] on span "2" at bounding box center [241, 178] width 4 height 8
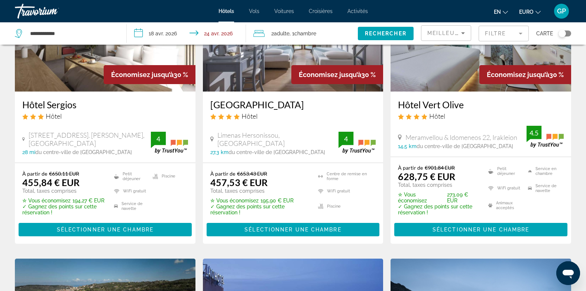
scroll to position [112, 0]
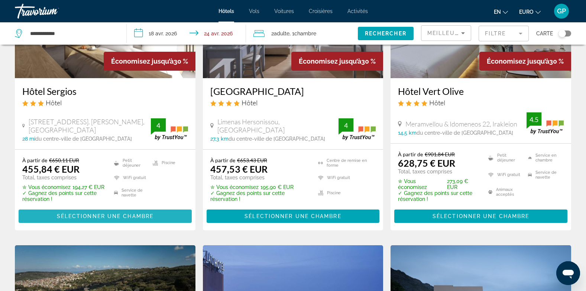
click at [90, 214] on span "Sélectionner une chambre" at bounding box center [105, 216] width 97 height 6
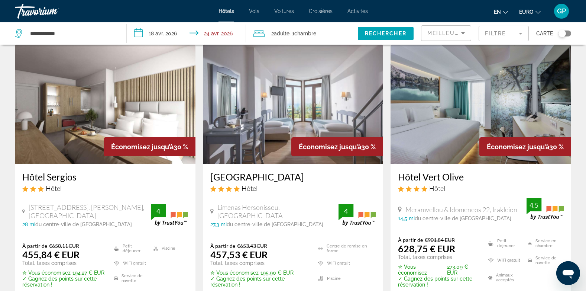
scroll to position [37, 0]
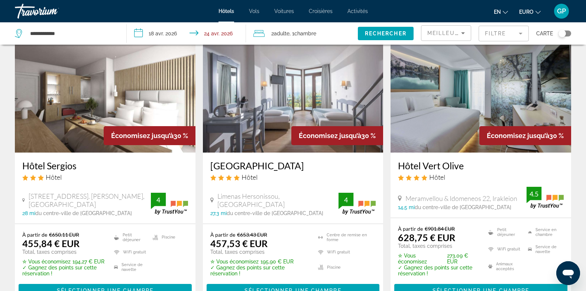
click at [265, 187] on div "Hersonissos Village Hotel & Bungalows Hôtel Limenas Hersonissou, Hersonissos 27…" at bounding box center [293, 187] width 181 height 71
click at [261, 125] on img "Contenu principal" at bounding box center [293, 92] width 181 height 119
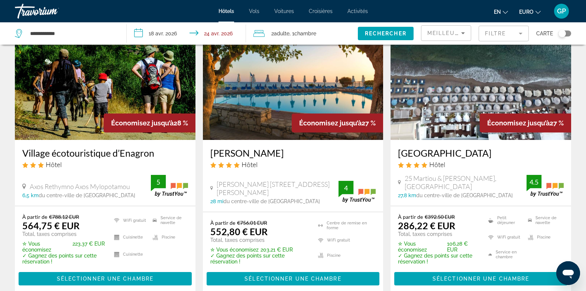
scroll to position [635, 0]
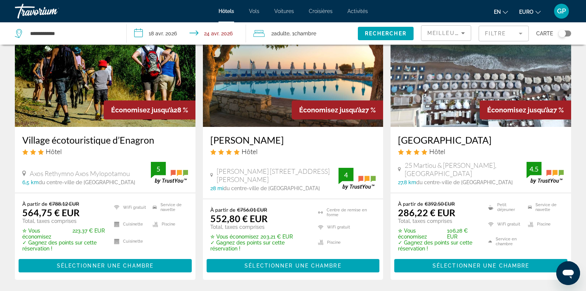
click at [455, 108] on img "Contenu principal" at bounding box center [481, 67] width 181 height 119
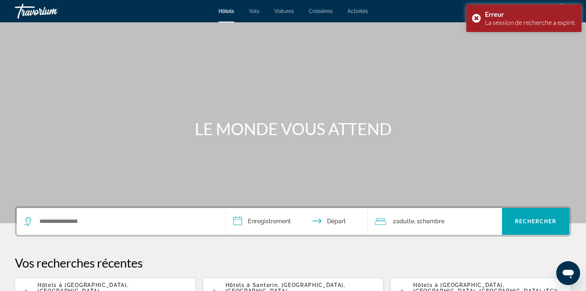
scroll to position [74, 0]
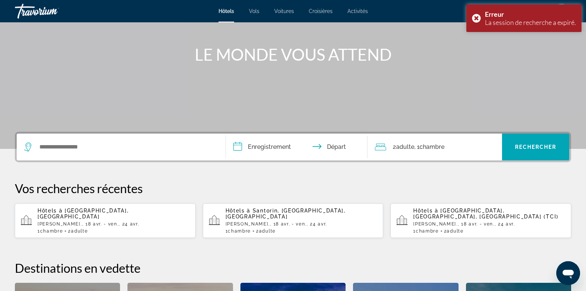
click at [59, 214] on div "Hôtels à Crète , Grèce sam., 18 avr. - ven., 24 avr. 1 Chambre rooms 2 Adult Ad…" at bounding box center [114, 220] width 152 height 26
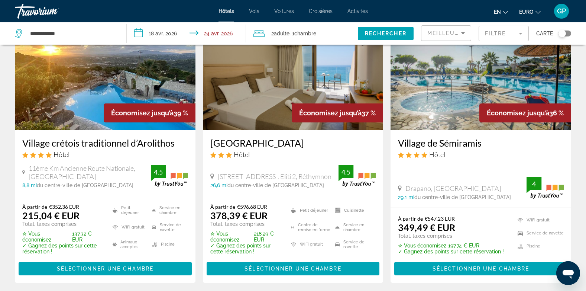
scroll to position [297, 0]
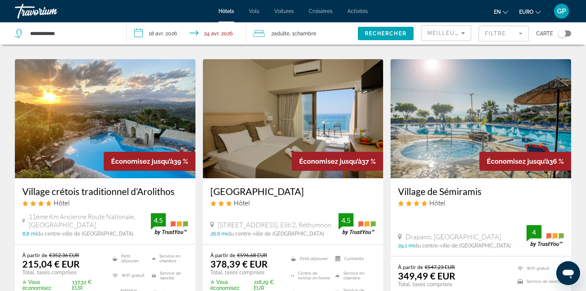
click at [265, 140] on img "Contenu principal" at bounding box center [293, 118] width 181 height 119
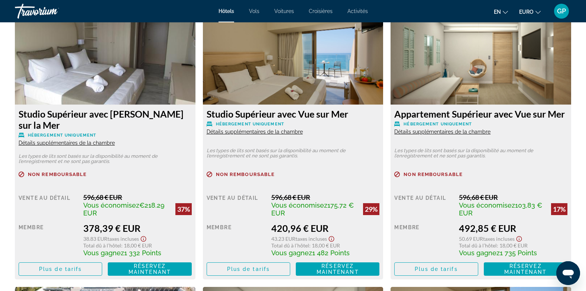
scroll to position [1078, 0]
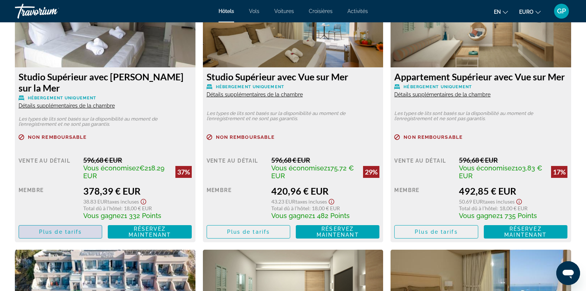
click at [51, 232] on span "Plus de tarifs" at bounding box center [60, 232] width 43 height 6
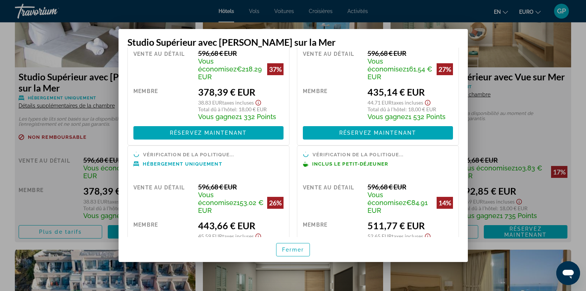
scroll to position [84, 0]
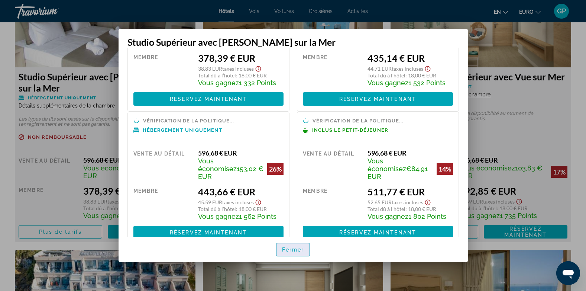
click at [292, 248] on span "Fermer" at bounding box center [293, 249] width 22 height 6
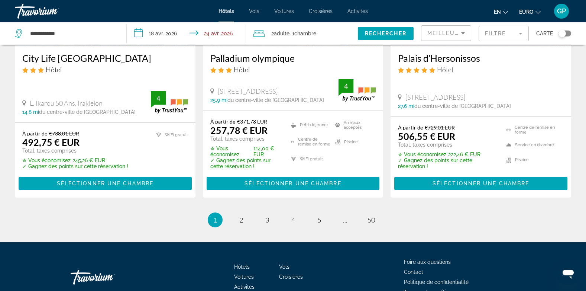
scroll to position [1041, 0]
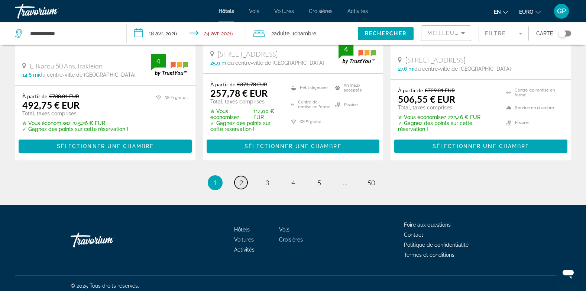
click at [244, 181] on link "page 2" at bounding box center [241, 182] width 13 height 13
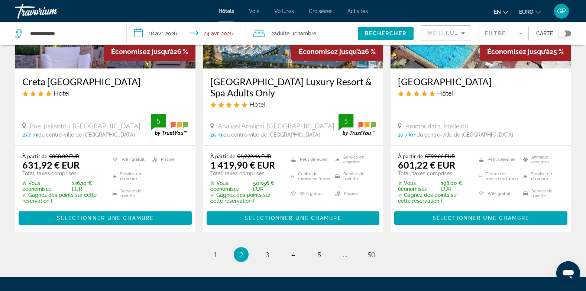
scroll to position [1056, 0]
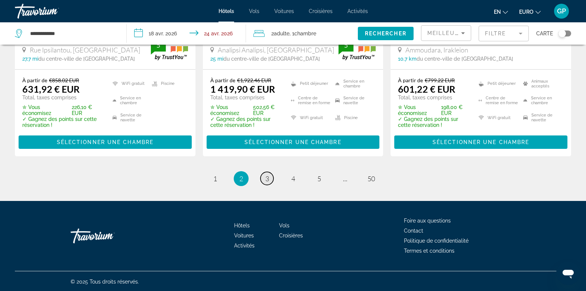
click at [268, 176] on span "3" at bounding box center [267, 178] width 4 height 8
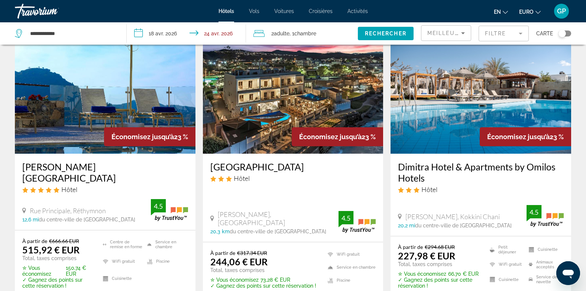
scroll to position [335, 0]
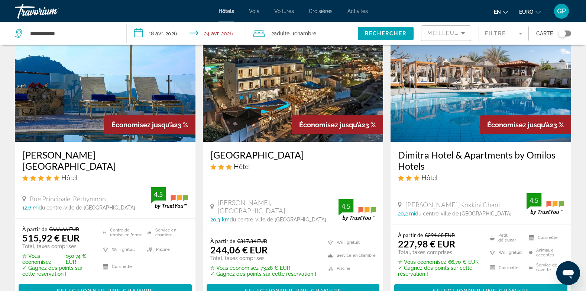
click at [264, 114] on img "Contenu principal" at bounding box center [293, 82] width 181 height 119
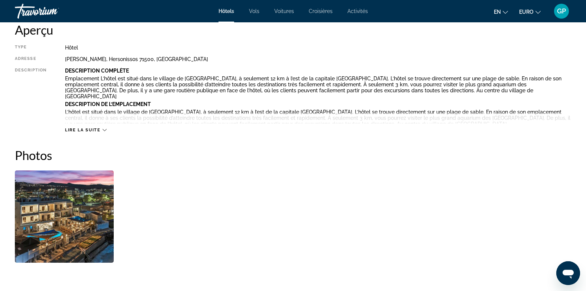
scroll to position [74, 0]
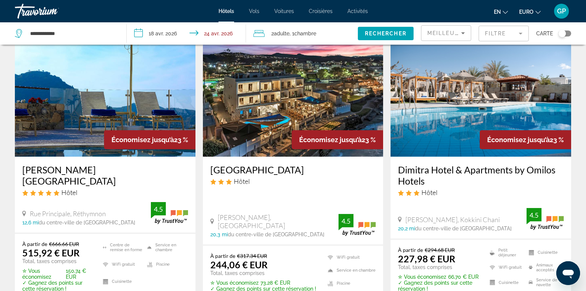
scroll to position [313, 0]
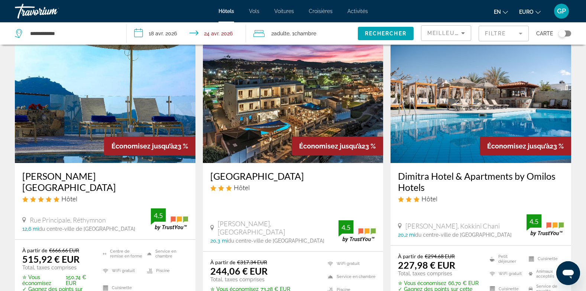
click at [473, 116] on img "Contenu principal" at bounding box center [481, 103] width 181 height 119
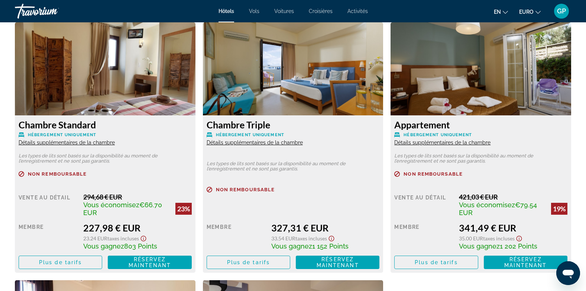
scroll to position [1078, 0]
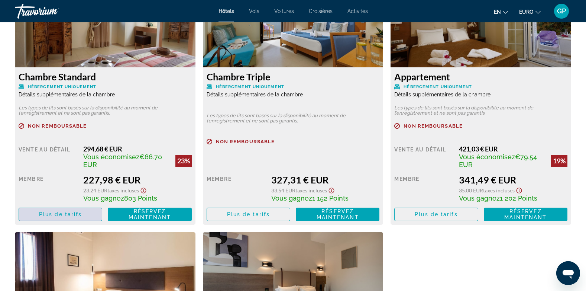
click at [57, 218] on span "Contenu principal" at bounding box center [60, 214] width 83 height 18
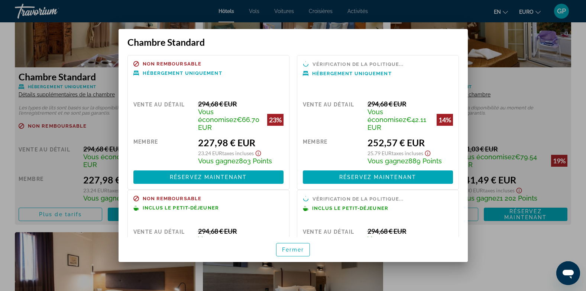
scroll to position [72, 0]
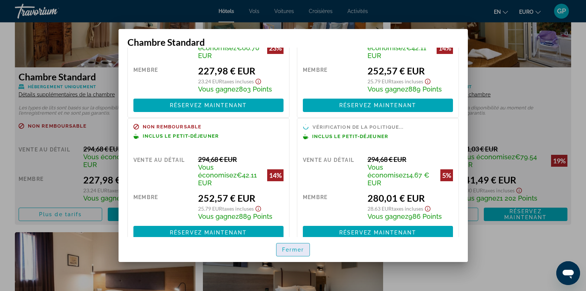
click at [284, 248] on span "Fermer" at bounding box center [293, 249] width 22 height 6
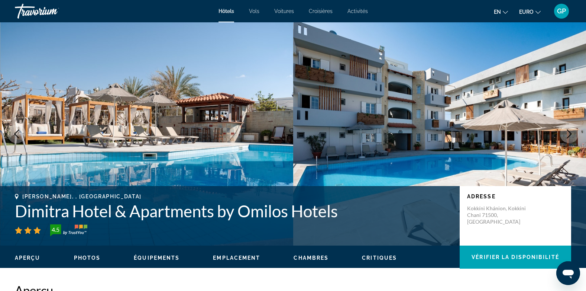
scroll to position [1078, 0]
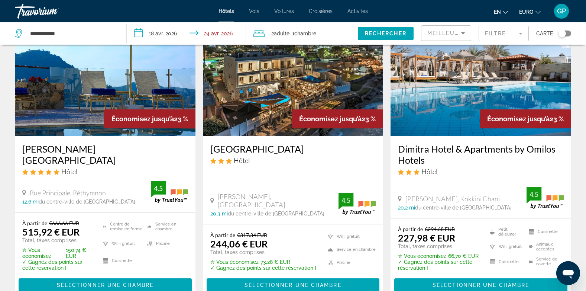
scroll to position [372, 0]
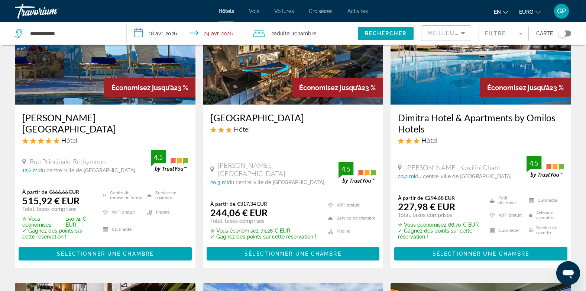
click at [266, 90] on img "Contenu principal" at bounding box center [293, 45] width 181 height 119
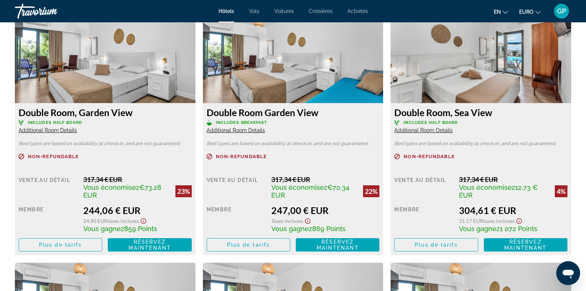
scroll to position [1030, 0]
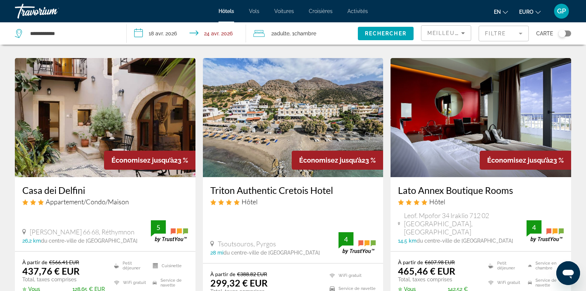
scroll to position [595, 0]
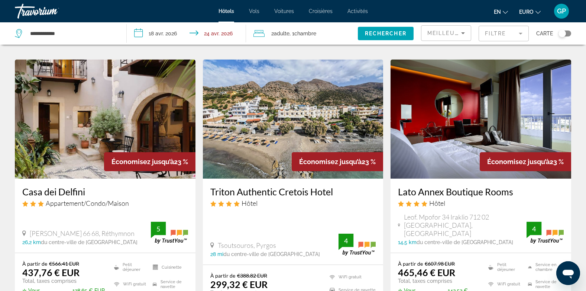
drag, startPoint x: 242, startPoint y: 152, endPoint x: 232, endPoint y: 213, distance: 61.5
click at [232, 213] on div "Triton Authentic Cretois Hotel Hôtel Tsoutsouros, Pyrgos 28 mi du centre-ville …" at bounding box center [293, 221] width 181 height 86
click at [243, 148] on img "Contenu principal" at bounding box center [293, 118] width 181 height 119
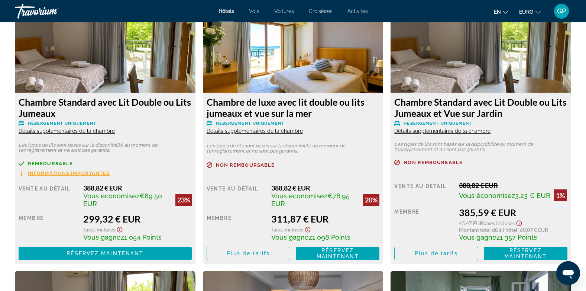
scroll to position [1041, 0]
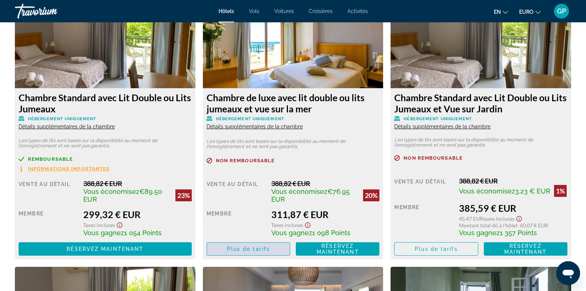
click at [251, 248] on span "Plus de tarifs" at bounding box center [248, 249] width 43 height 6
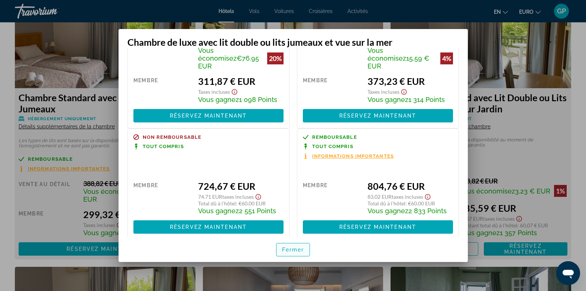
scroll to position [64, 0]
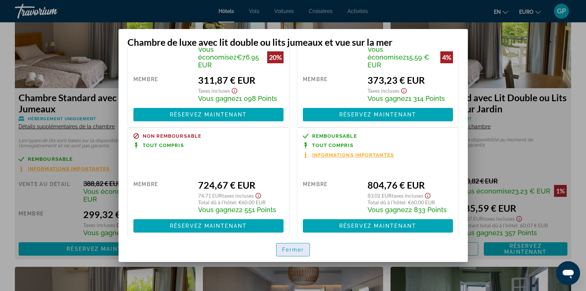
click at [285, 248] on span "Fermer" at bounding box center [293, 249] width 22 height 6
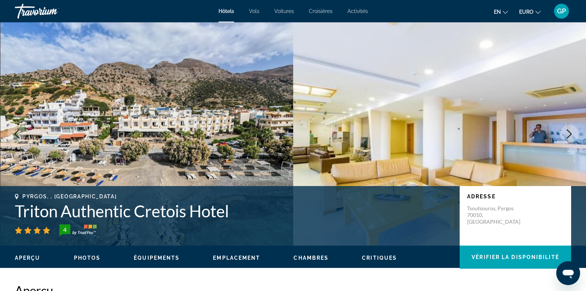
scroll to position [1041, 0]
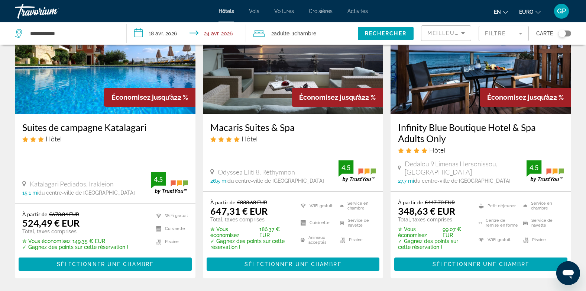
scroll to position [966, 0]
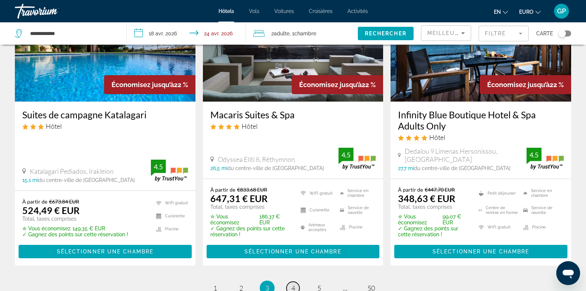
click at [295, 281] on link "page 4" at bounding box center [293, 287] width 13 height 13
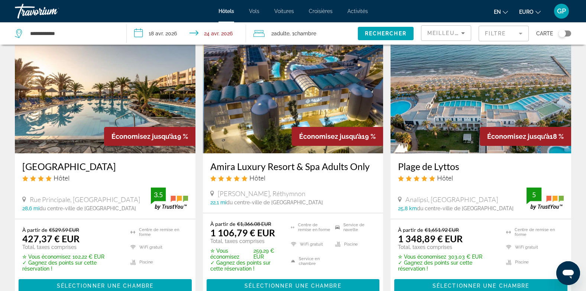
scroll to position [335, 0]
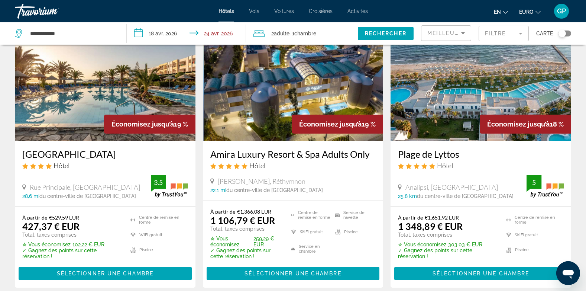
click at [81, 120] on img "Contenu principal" at bounding box center [105, 81] width 181 height 119
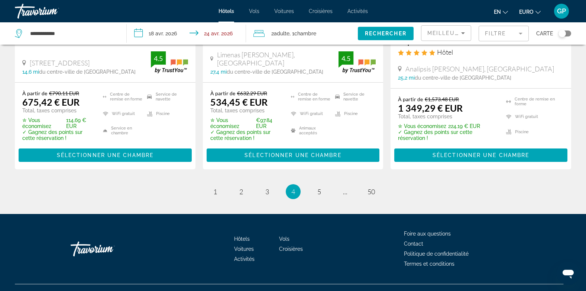
scroll to position [1044, 0]
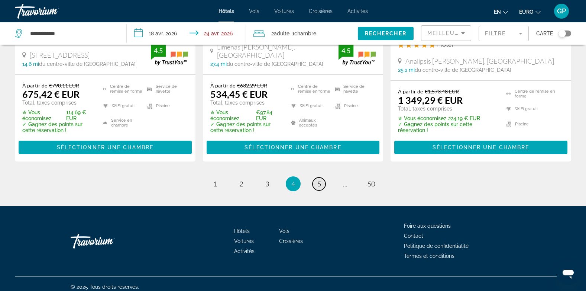
click at [317, 180] on span "5" at bounding box center [319, 184] width 4 height 8
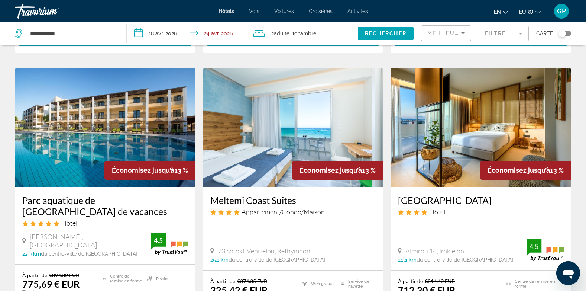
scroll to position [850, 0]
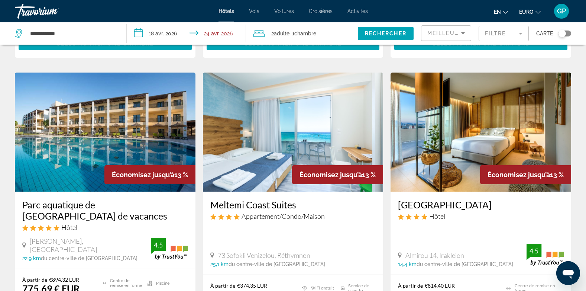
click at [293, 165] on div "Économisez jusqu’à 13 %" at bounding box center [337, 174] width 91 height 19
click at [278, 162] on img "Contenu principal" at bounding box center [293, 131] width 181 height 119
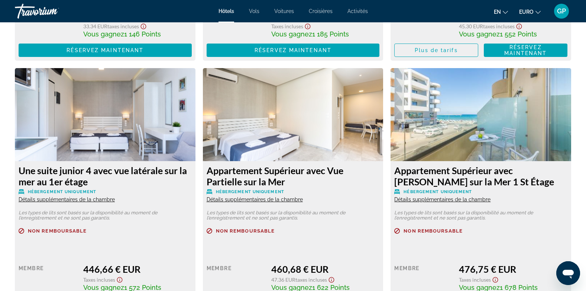
scroll to position [1263, 0]
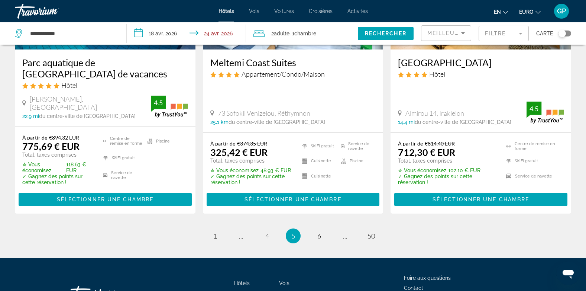
scroll to position [999, 0]
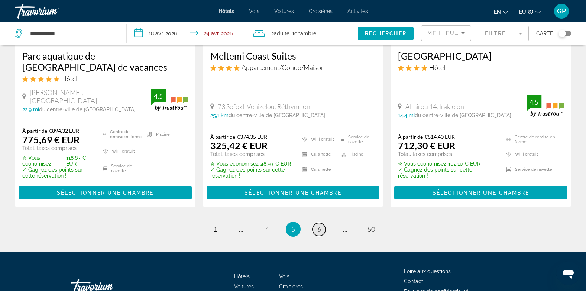
click at [318, 225] on span "6" at bounding box center [319, 229] width 4 height 8
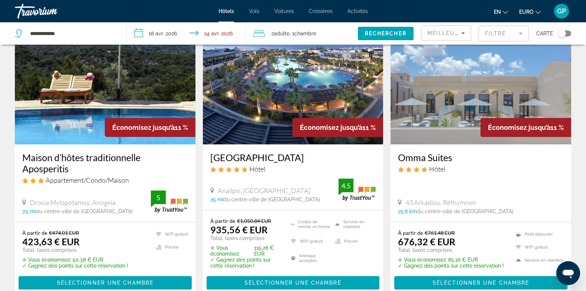
scroll to position [966, 0]
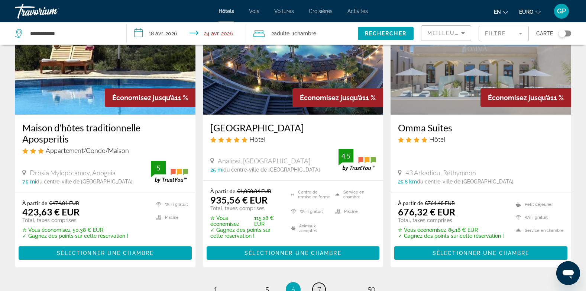
click at [317, 285] on span "7" at bounding box center [319, 289] width 4 height 8
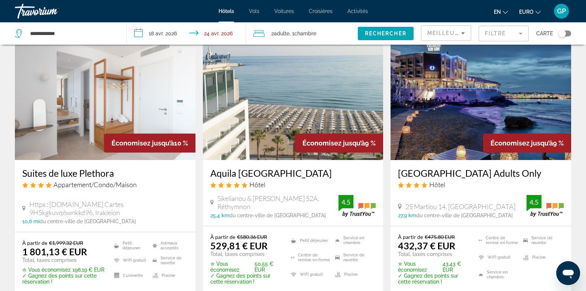
scroll to position [335, 0]
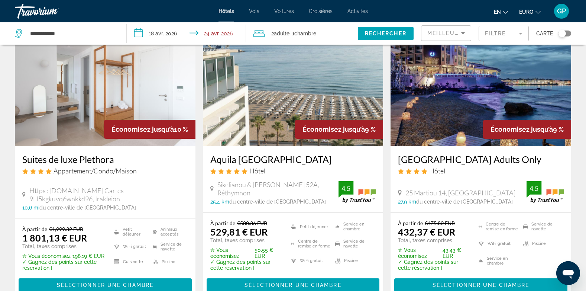
click at [430, 105] on img "Contenu principal" at bounding box center [481, 86] width 181 height 119
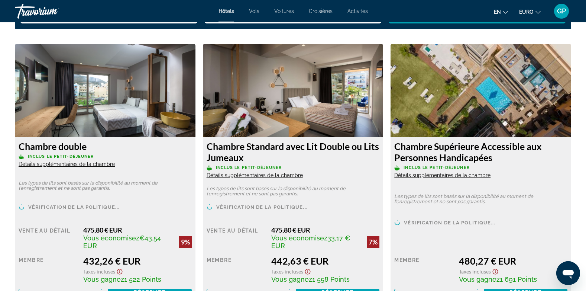
scroll to position [1078, 0]
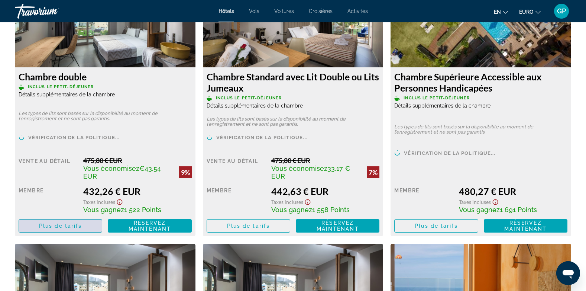
click at [62, 228] on span "Plus de tarifs" at bounding box center [60, 226] width 43 height 6
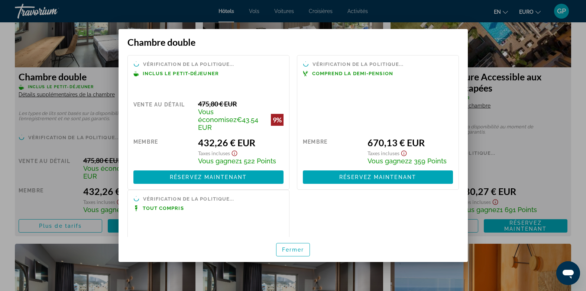
scroll to position [37, 0]
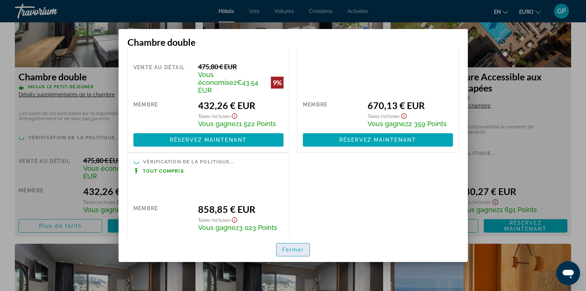
click at [286, 247] on span "Fermer" at bounding box center [293, 249] width 22 height 6
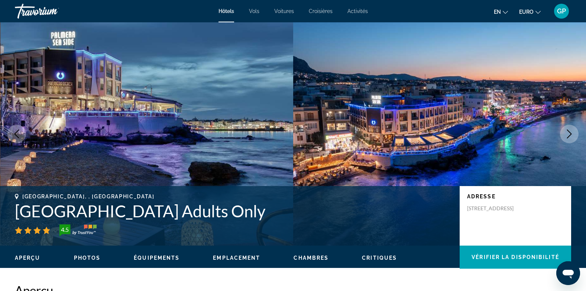
scroll to position [1078, 0]
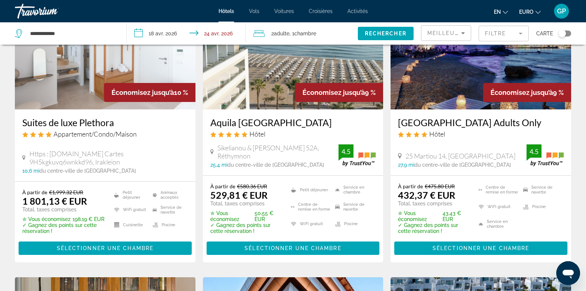
scroll to position [372, 0]
click at [453, 36] on div "Meilleures offres" at bounding box center [444, 33] width 34 height 9
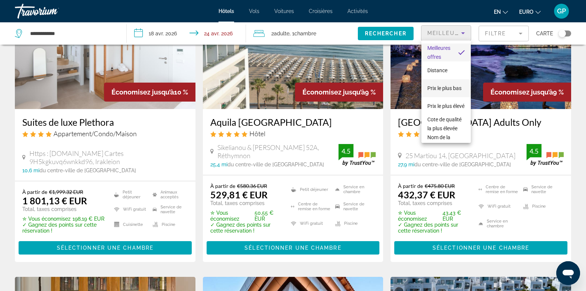
click at [444, 87] on span "Prix le plus bas" at bounding box center [444, 88] width 34 height 9
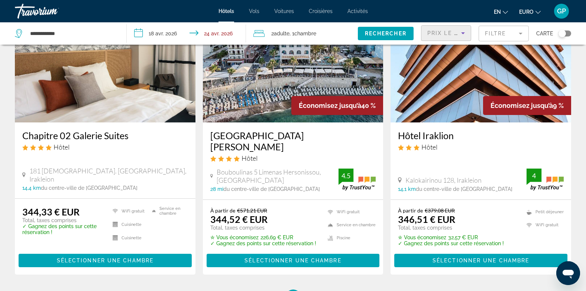
scroll to position [994, 0]
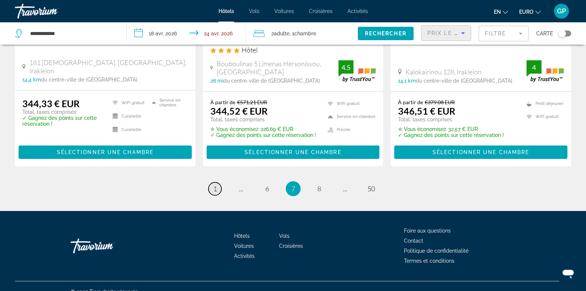
click at [213, 184] on span "1" at bounding box center [215, 188] width 4 height 8
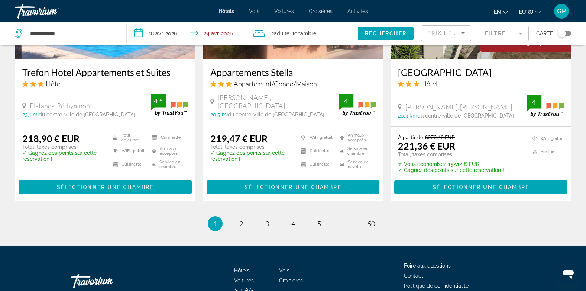
scroll to position [1002, 0]
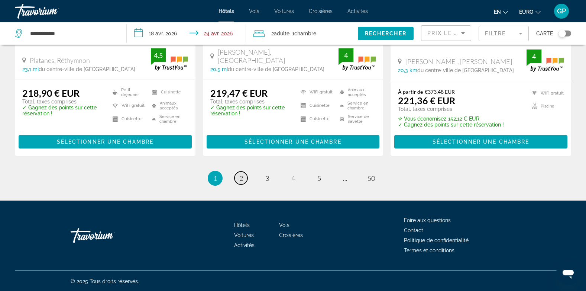
click at [237, 178] on link "page 2" at bounding box center [241, 177] width 13 height 13
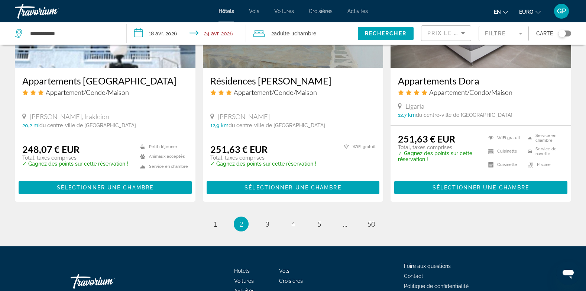
scroll to position [1004, 0]
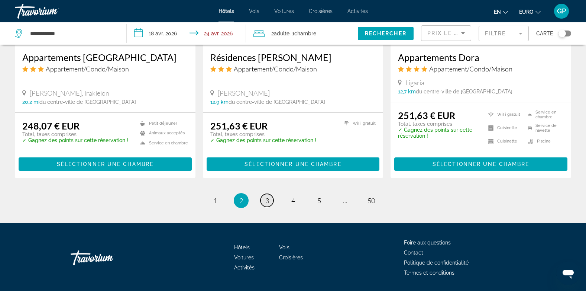
click at [268, 196] on span "3" at bounding box center [267, 200] width 4 height 8
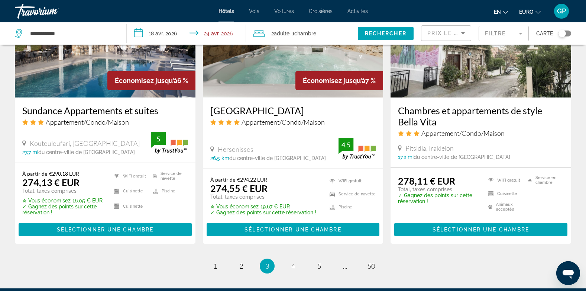
scroll to position [929, 0]
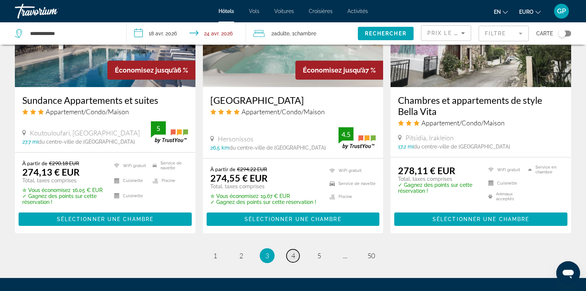
click at [294, 252] on span "4" at bounding box center [293, 255] width 4 height 8
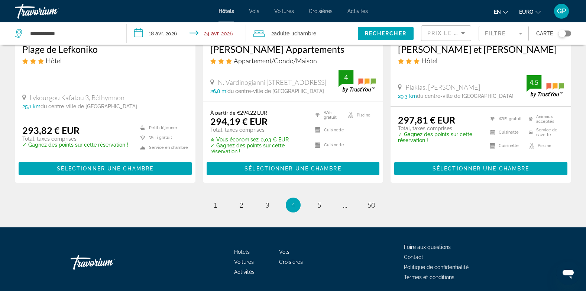
scroll to position [1004, 0]
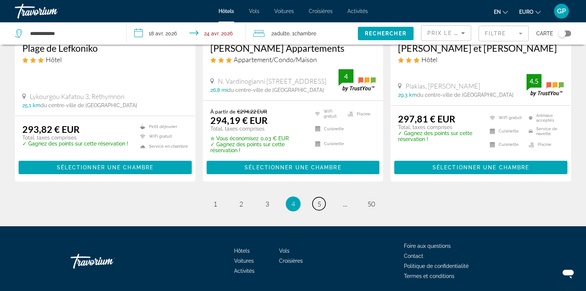
click at [317, 203] on span "5" at bounding box center [319, 204] width 4 height 8
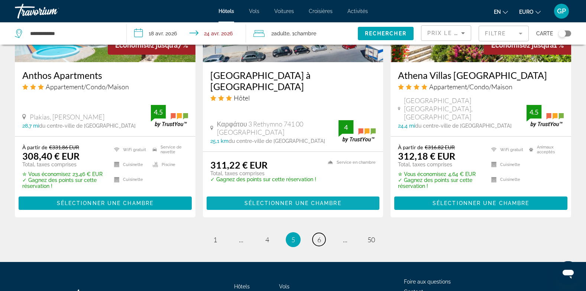
scroll to position [966, 0]
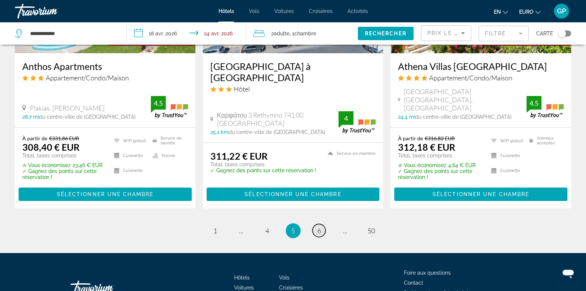
click at [321, 226] on span "6" at bounding box center [319, 230] width 4 height 8
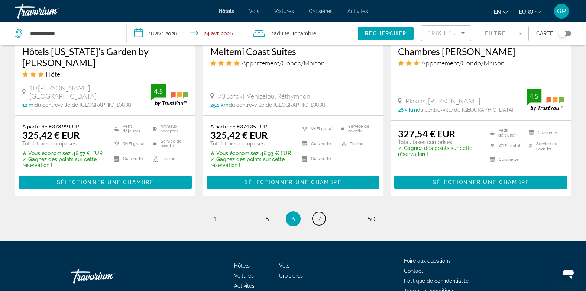
scroll to position [1016, 0]
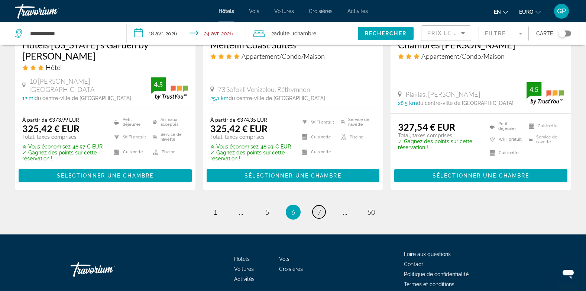
click at [322, 205] on link "page 7" at bounding box center [319, 211] width 13 height 13
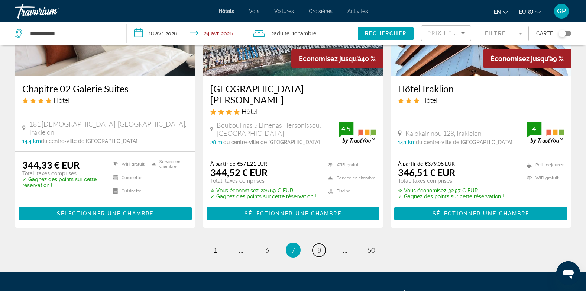
scroll to position [966, 0]
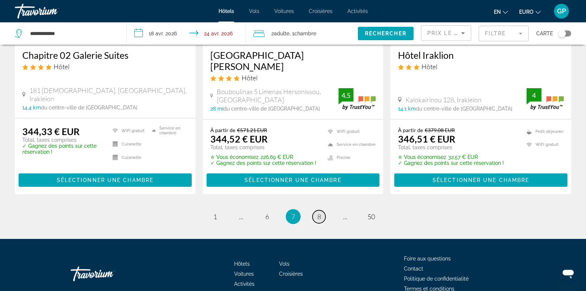
click at [320, 212] on span "8" at bounding box center [319, 216] width 4 height 8
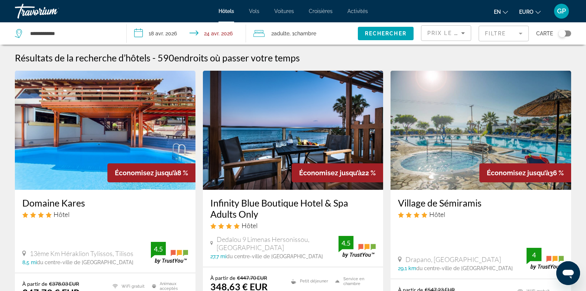
click at [456, 144] on img "Contenu principal" at bounding box center [481, 130] width 181 height 119
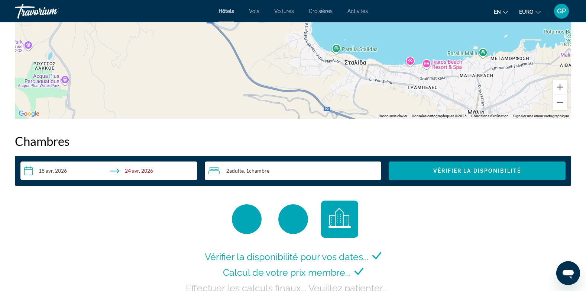
scroll to position [929, 0]
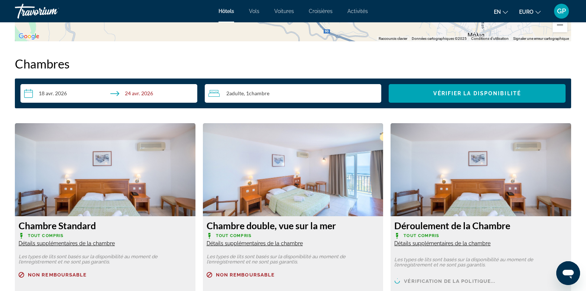
click at [67, 90] on input "**********" at bounding box center [110, 94] width 180 height 21
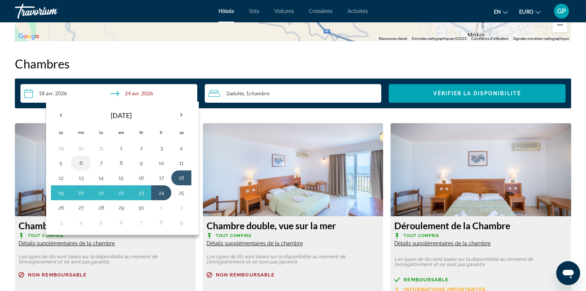
click at [80, 164] on button "6" at bounding box center [81, 163] width 12 height 10
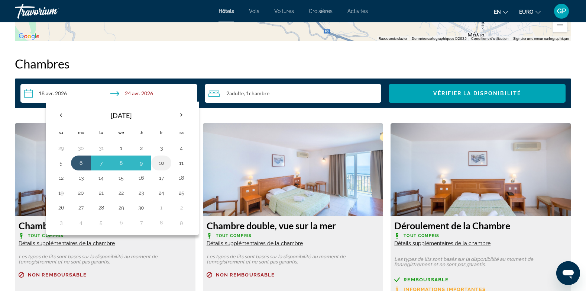
click at [162, 164] on button "10" at bounding box center [161, 163] width 12 height 10
type input "**********"
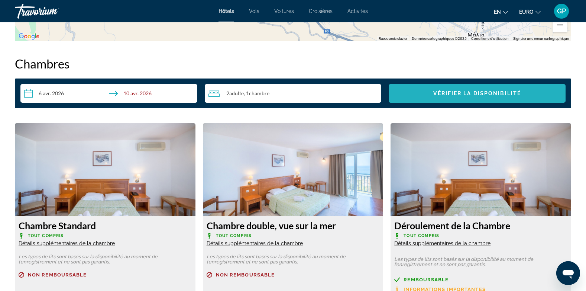
click at [491, 93] on span "Vérifier la disponibilité" at bounding box center [477, 93] width 88 height 6
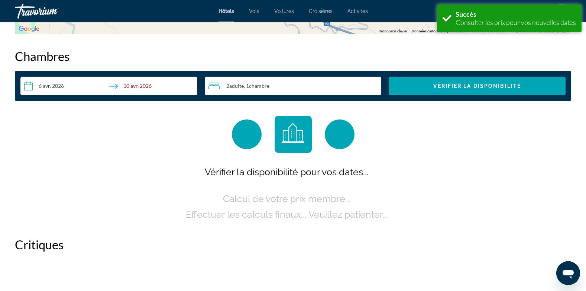
scroll to position [941, 0]
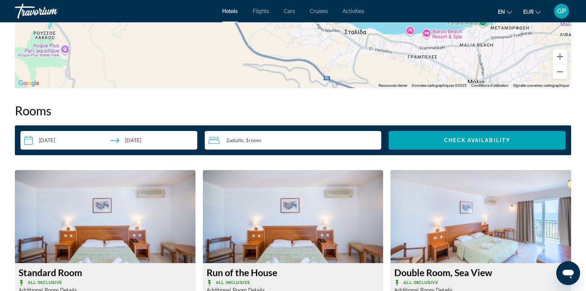
scroll to position [855, 0]
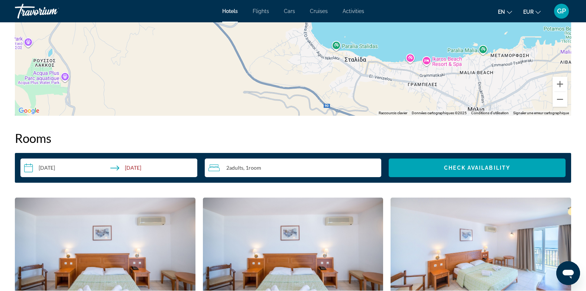
click at [56, 166] on input "**********" at bounding box center [110, 168] width 180 height 21
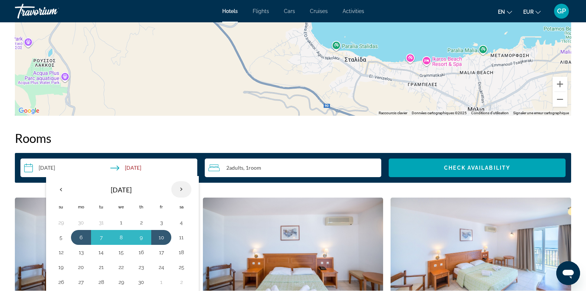
click at [179, 189] on th "Next month" at bounding box center [181, 189] width 20 height 16
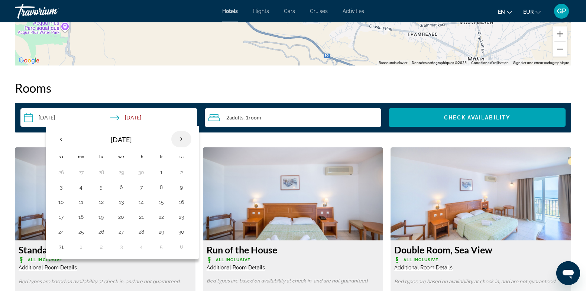
scroll to position [966, 0]
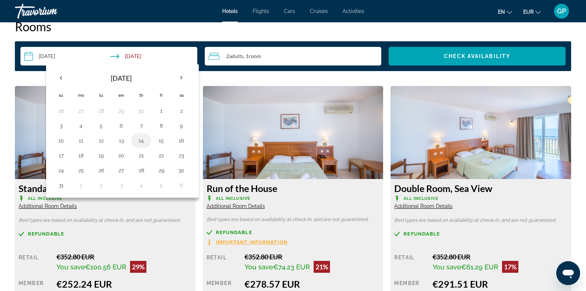
click at [142, 141] on button "14" at bounding box center [141, 140] width 12 height 10
click at [62, 155] on button "17" at bounding box center [61, 155] width 12 height 10
type input "**********"
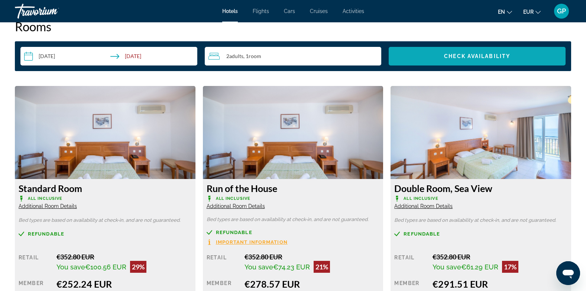
click at [487, 59] on span "Check Availability" at bounding box center [477, 56] width 66 height 6
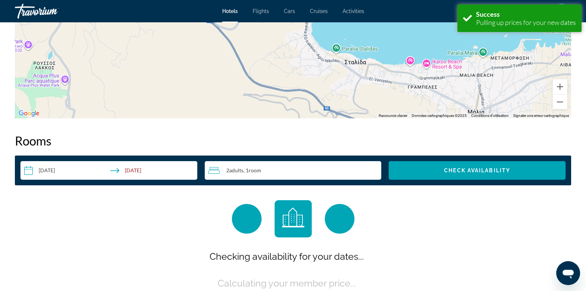
scroll to position [941, 0]
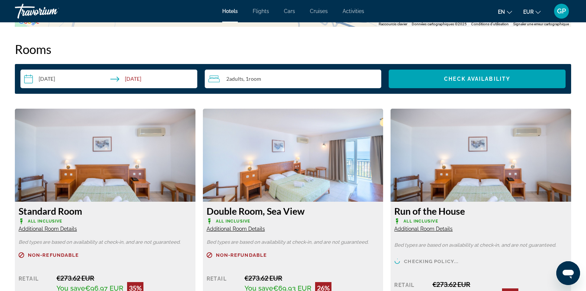
scroll to position [966, 0]
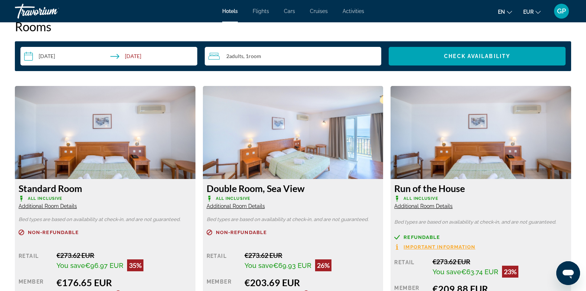
click at [59, 54] on input "**********" at bounding box center [110, 57] width 180 height 21
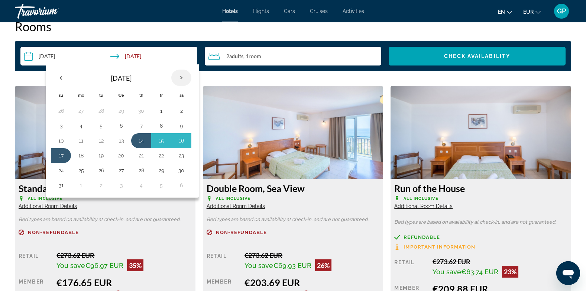
click at [182, 77] on th "Next month" at bounding box center [181, 78] width 20 height 16
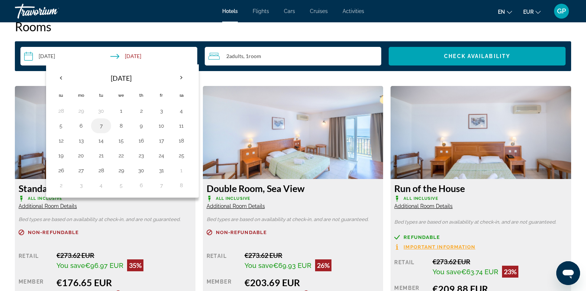
click at [100, 123] on button "7" at bounding box center [101, 125] width 12 height 10
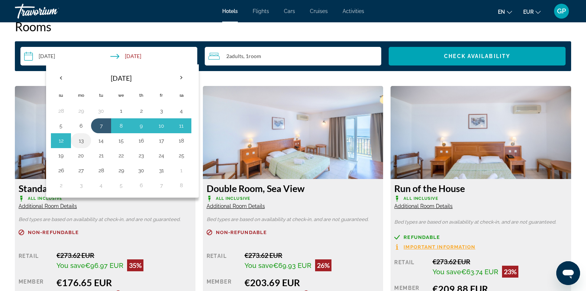
click at [79, 141] on button "13" at bounding box center [81, 140] width 12 height 10
type input "**********"
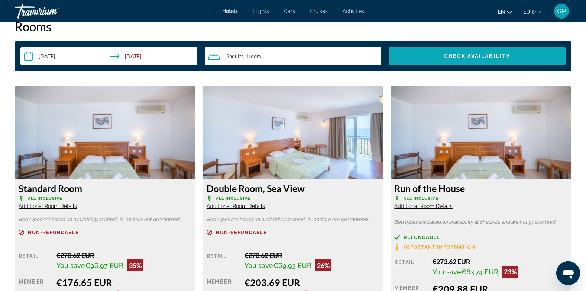
click at [504, 58] on span "Check Availability" at bounding box center [477, 56] width 66 height 6
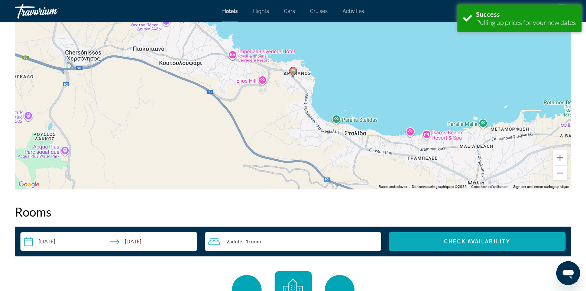
scroll to position [941, 0]
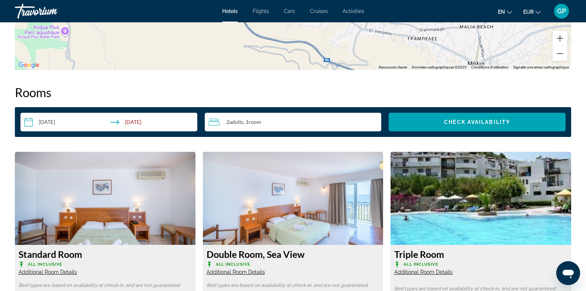
scroll to position [892, 0]
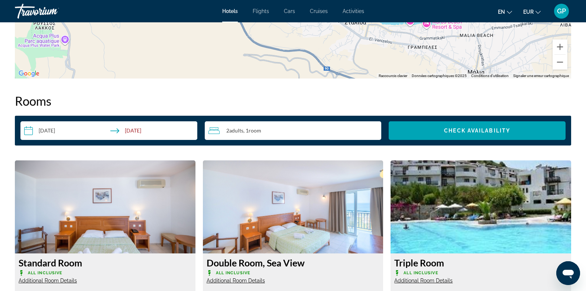
click at [52, 128] on input "**********" at bounding box center [110, 131] width 180 height 21
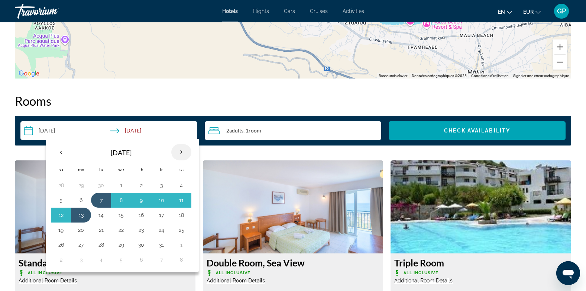
click at [182, 151] on th "Next month" at bounding box center [181, 152] width 20 height 16
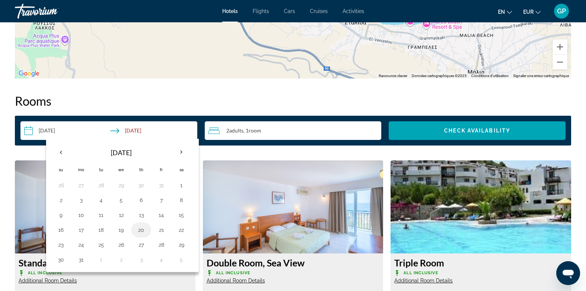
click at [140, 231] on button "20" at bounding box center [141, 229] width 12 height 10
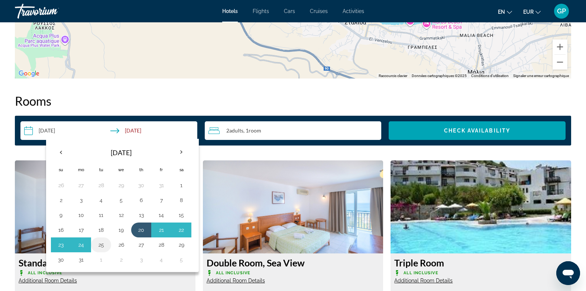
click at [104, 242] on button "25" at bounding box center [101, 244] width 12 height 10
type input "**********"
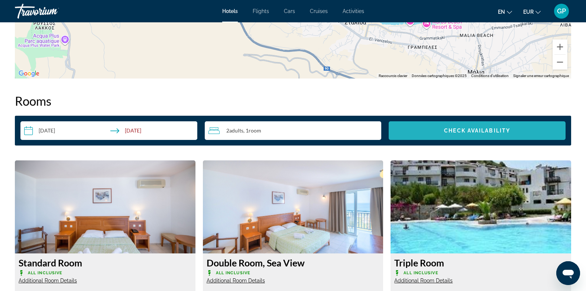
click at [472, 130] on span "Check Availability" at bounding box center [477, 130] width 66 height 6
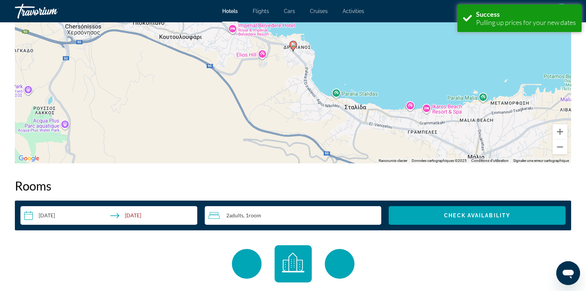
scroll to position [941, 0]
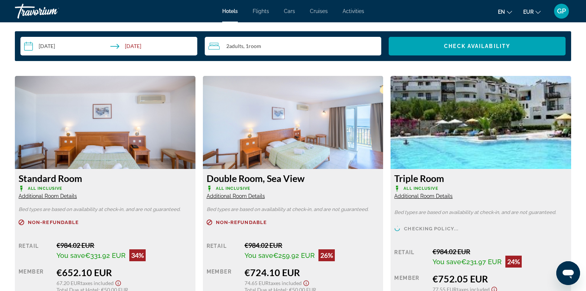
scroll to position [1004, 0]
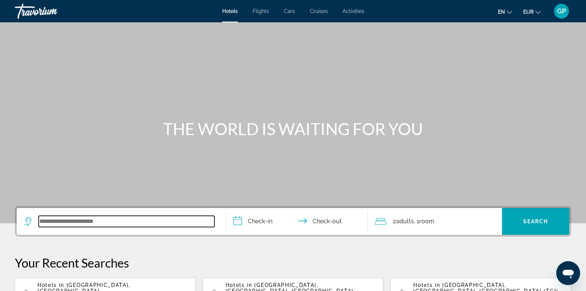
click at [54, 219] on input "Search widget" at bounding box center [127, 221] width 176 height 11
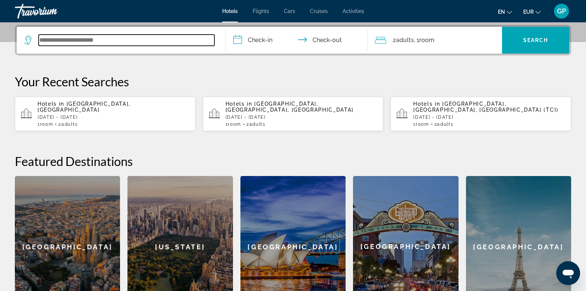
scroll to position [182, 0]
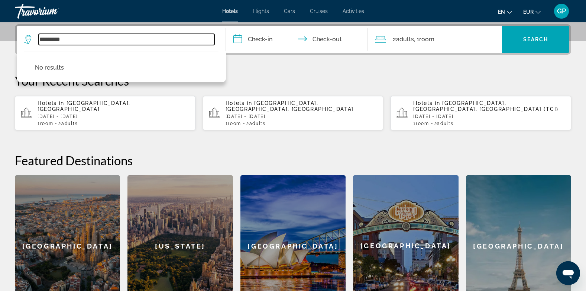
click at [55, 38] on input "*********" at bounding box center [127, 39] width 176 height 11
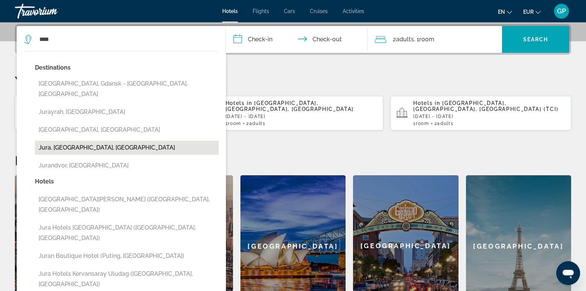
click at [95, 140] on button "Jura, [GEOGRAPHIC_DATA], [GEOGRAPHIC_DATA]" at bounding box center [127, 147] width 184 height 14
type input "**********"
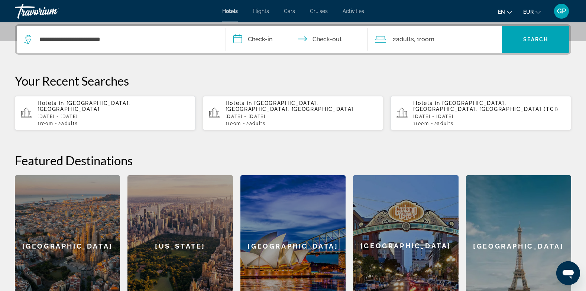
click at [264, 42] on input "**********" at bounding box center [298, 40] width 145 height 29
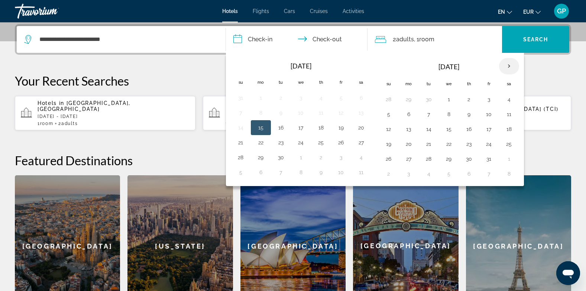
click at [510, 67] on th "Next month" at bounding box center [509, 66] width 20 height 16
click at [430, 128] on button "10" at bounding box center [429, 129] width 12 height 10
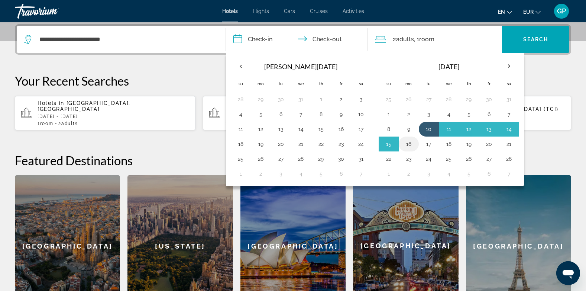
click at [411, 143] on button "16" at bounding box center [409, 144] width 12 height 10
type input "**********"
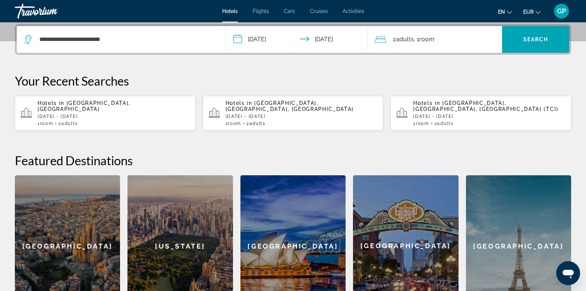
click at [445, 36] on div "2 Adult Adults , 1 Room rooms" at bounding box center [438, 39] width 127 height 10
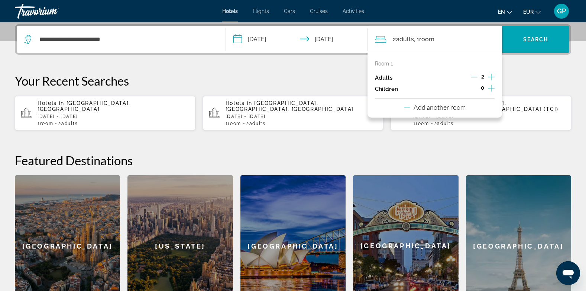
click at [490, 88] on icon "Increment children" at bounding box center [491, 88] width 7 height 9
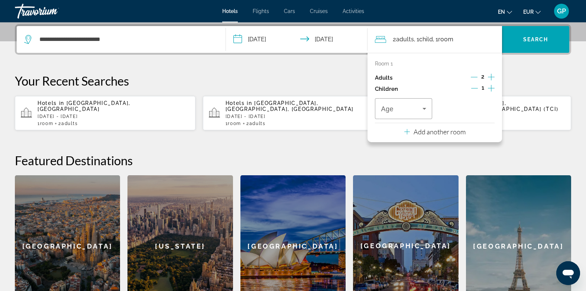
click at [490, 88] on icon "Increment children" at bounding box center [491, 88] width 7 height 9
click at [474, 105] on span "Travelers: 2 adults, 2 children" at bounding box center [464, 108] width 41 height 9
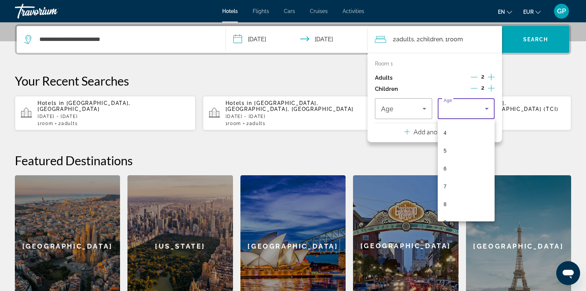
scroll to position [186, 0]
drag, startPoint x: 458, startPoint y: 190, endPoint x: 430, endPoint y: 142, distance: 55.6
click at [458, 190] on mat-option "14" at bounding box center [466, 195] width 57 height 18
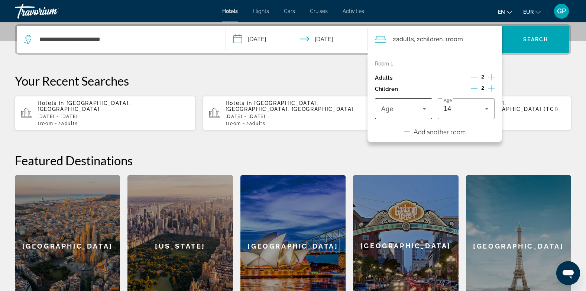
click at [415, 107] on span "Travelers: 2 adults, 2 children" at bounding box center [401, 108] width 41 height 9
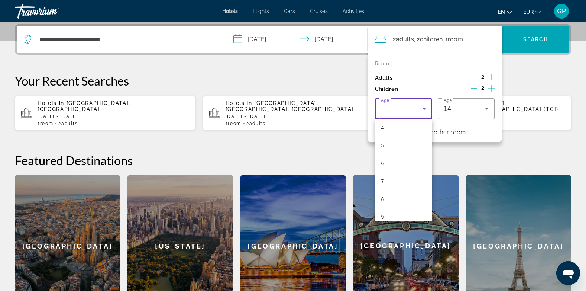
scroll to position [223, 0]
click at [395, 207] on mat-option "17" at bounding box center [403, 211] width 57 height 18
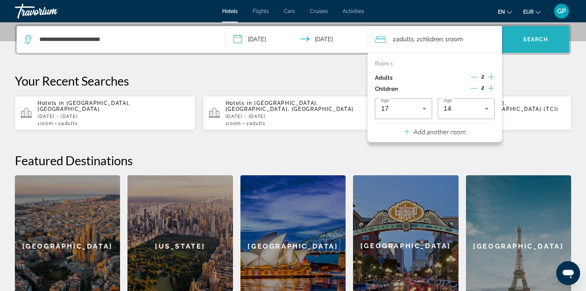
click at [530, 42] on span "Search" at bounding box center [535, 39] width 25 height 6
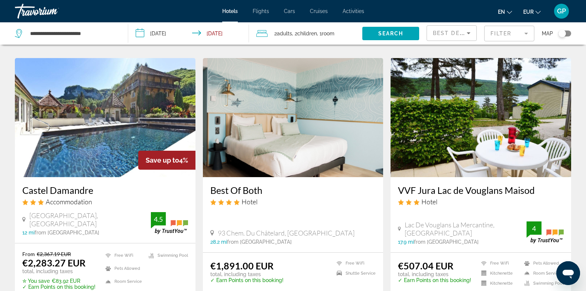
scroll to position [297, 0]
click at [565, 32] on div "Toggle map" at bounding box center [562, 33] width 7 height 7
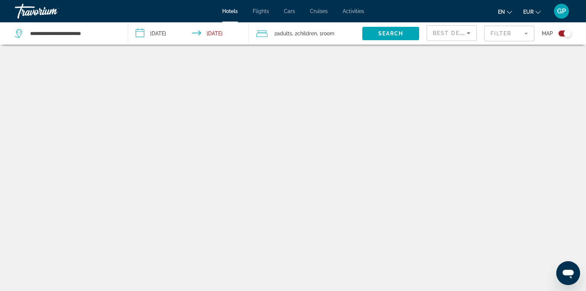
scroll to position [45, 0]
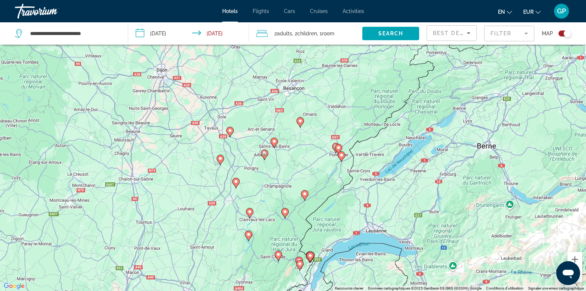
drag, startPoint x: 360, startPoint y: 145, endPoint x: 347, endPoint y: 200, distance: 55.8
click at [347, 200] on div "Pour activer le glissement avec le clavier, appuyez sur Alt+Entrée. Une fois ce…" at bounding box center [293, 145] width 586 height 291
drag, startPoint x: 105, startPoint y: 33, endPoint x: 26, endPoint y: 35, distance: 78.8
click at [26, 35] on div "**********" at bounding box center [66, 33] width 102 height 11
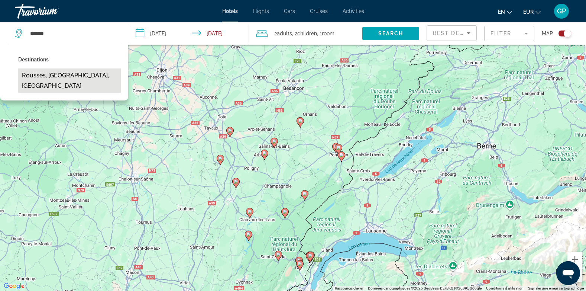
click at [41, 73] on button "Rousses, [GEOGRAPHIC_DATA], [GEOGRAPHIC_DATA]" at bounding box center [69, 80] width 103 height 25
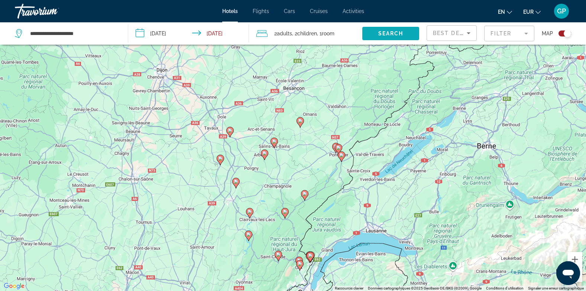
click at [398, 34] on span "Search" at bounding box center [390, 33] width 25 height 6
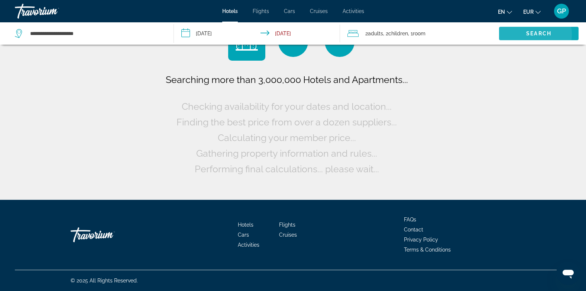
scroll to position [0, 0]
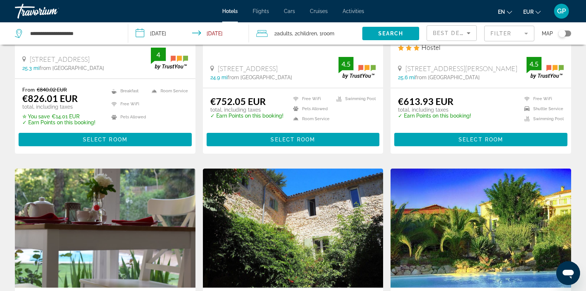
scroll to position [520, 0]
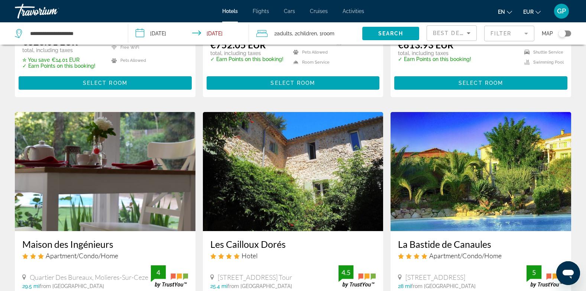
click at [569, 33] on div "Toggle map" at bounding box center [565, 33] width 13 height 6
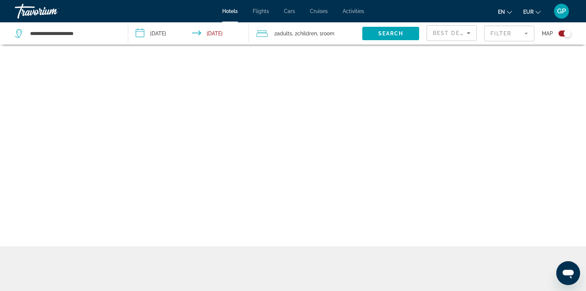
scroll to position [45, 0]
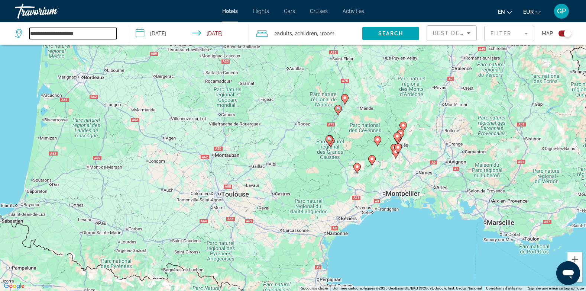
click at [31, 33] on input "**********" at bounding box center [72, 33] width 87 height 11
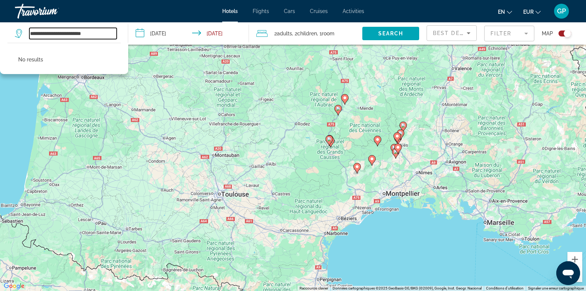
drag, startPoint x: 98, startPoint y: 32, endPoint x: 59, endPoint y: 36, distance: 39.2
click at [59, 36] on input "**********" at bounding box center [72, 33] width 87 height 11
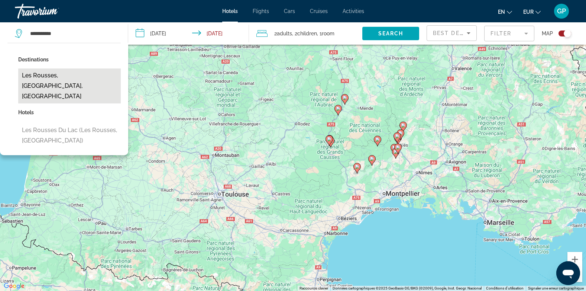
click at [54, 71] on button "Les Rousses, [GEOGRAPHIC_DATA], [GEOGRAPHIC_DATA]" at bounding box center [69, 85] width 103 height 35
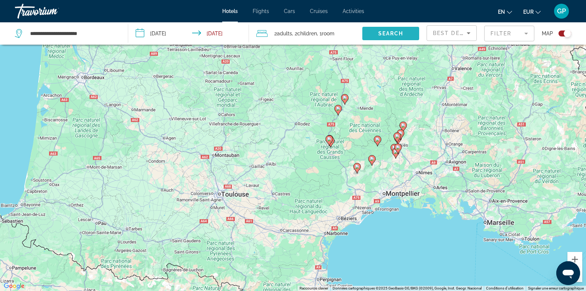
click at [395, 32] on span "Search" at bounding box center [390, 33] width 25 height 6
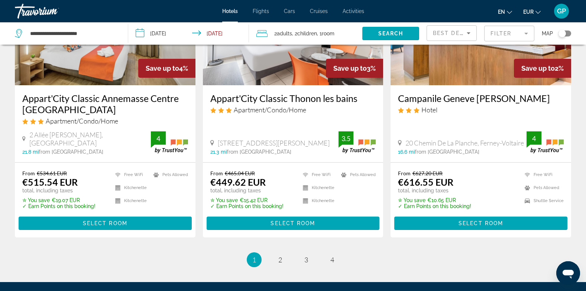
scroll to position [1004, 0]
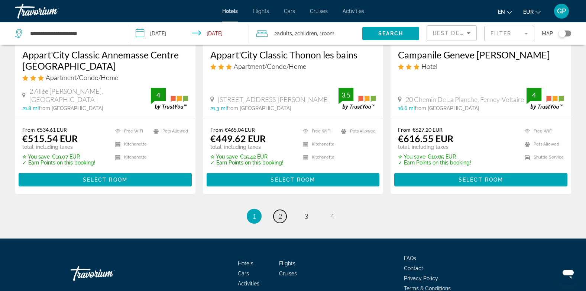
click at [278, 212] on span "2" at bounding box center [280, 216] width 4 height 8
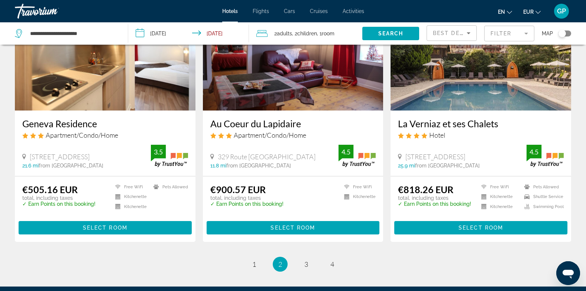
scroll to position [929, 0]
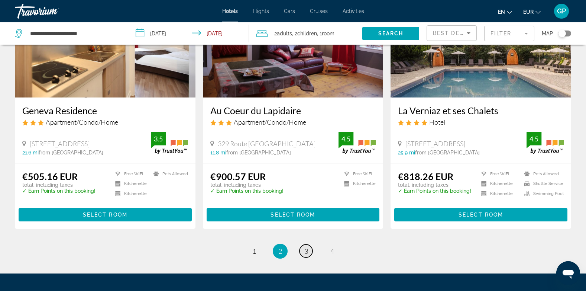
click at [306, 247] on span "3" at bounding box center [306, 251] width 4 height 8
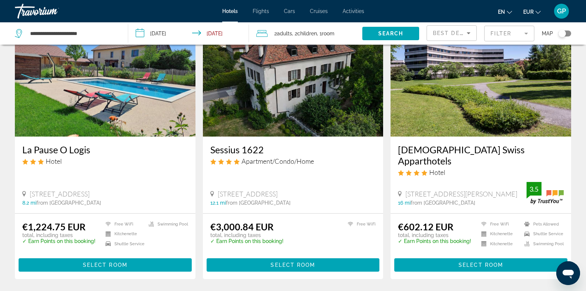
scroll to position [929, 0]
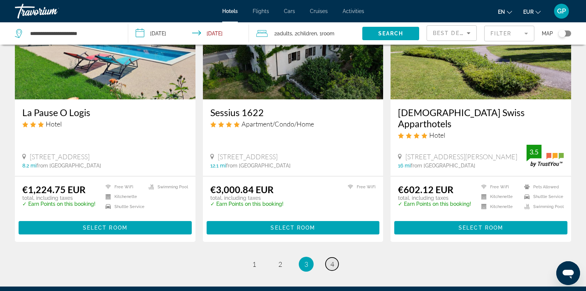
click at [331, 260] on span "4" at bounding box center [332, 264] width 4 height 8
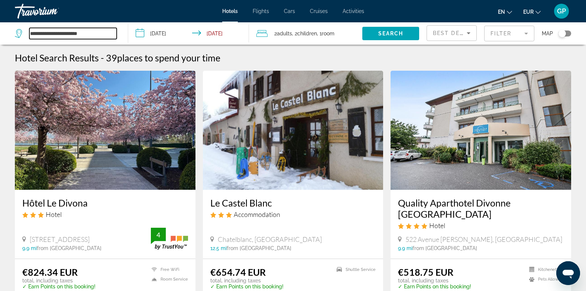
drag, startPoint x: 94, startPoint y: 33, endPoint x: 24, endPoint y: 32, distance: 70.6
click at [24, 32] on div "**********" at bounding box center [66, 33] width 102 height 11
drag, startPoint x: 69, startPoint y: 35, endPoint x: 6, endPoint y: 30, distance: 63.4
click at [26, 33] on div "**********" at bounding box center [66, 33] width 102 height 11
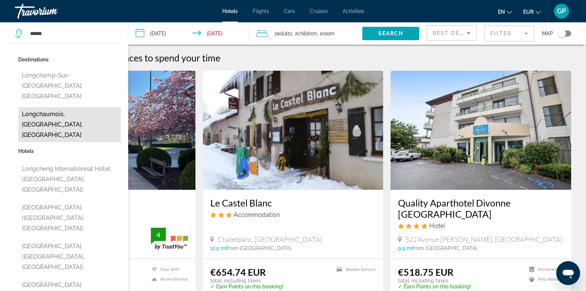
click at [65, 107] on button "Longchaumois, [GEOGRAPHIC_DATA], [GEOGRAPHIC_DATA]" at bounding box center [69, 124] width 103 height 35
type input "**********"
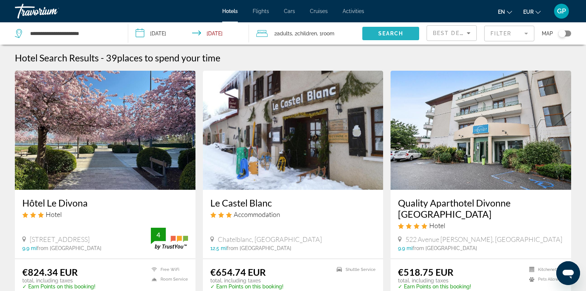
click at [388, 32] on span "Search" at bounding box center [390, 33] width 25 height 6
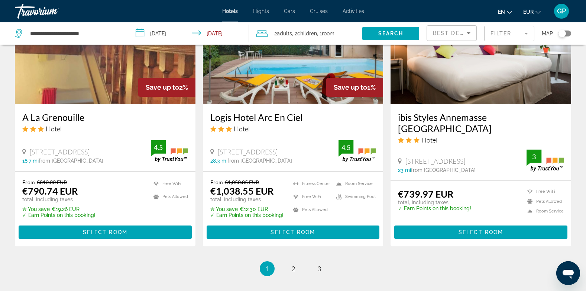
scroll to position [929, 0]
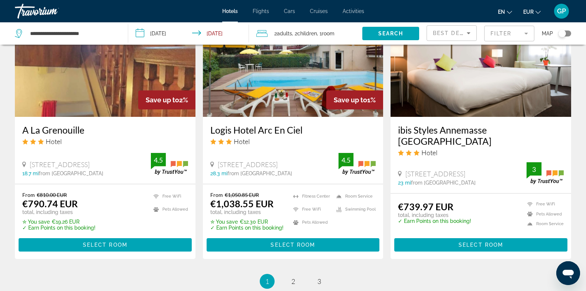
click at [93, 97] on img "Main content" at bounding box center [105, 57] width 181 height 119
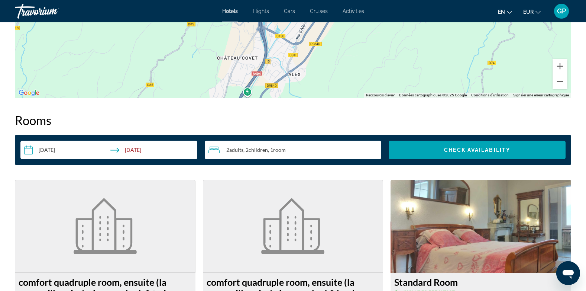
scroll to position [855, 0]
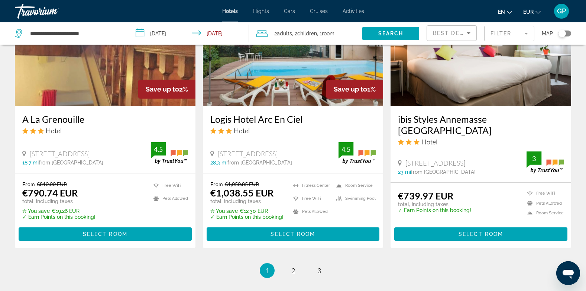
scroll to position [1004, 0]
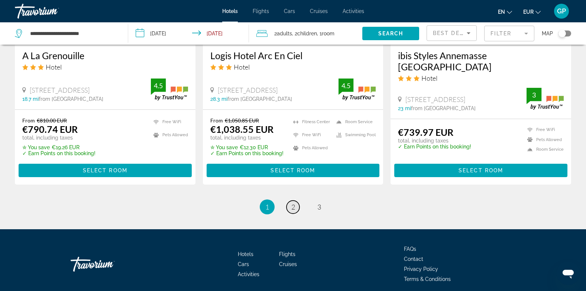
click at [293, 203] on span "2" at bounding box center [293, 207] width 4 height 8
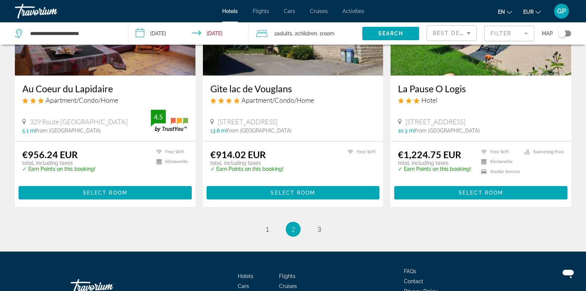
scroll to position [983, 0]
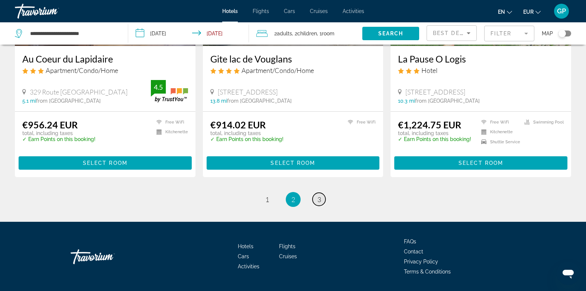
click at [319, 195] on span "3" at bounding box center [319, 199] width 4 height 8
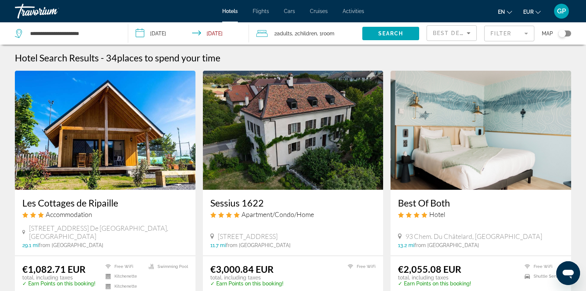
click at [566, 36] on button "Toggle map" at bounding box center [562, 33] width 18 height 7
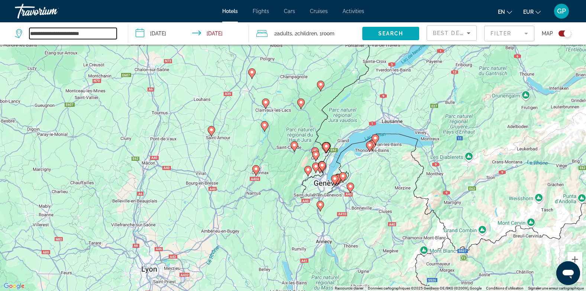
drag, startPoint x: 104, startPoint y: 32, endPoint x: 19, endPoint y: 31, distance: 85.1
click at [25, 31] on div "**********" at bounding box center [66, 33] width 102 height 11
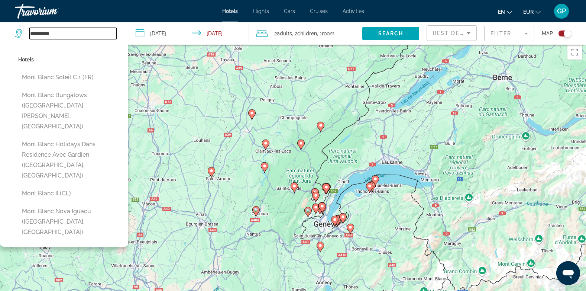
scroll to position [0, 0]
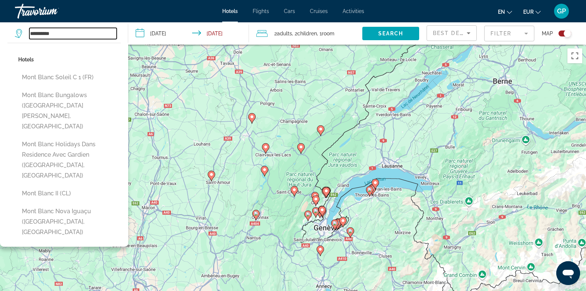
click at [31, 31] on input "**********" at bounding box center [72, 33] width 87 height 11
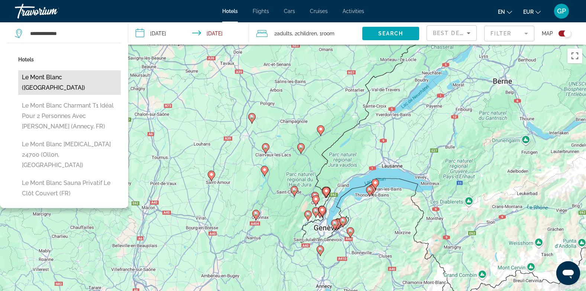
click at [41, 74] on button "Le Mont Blanc ([GEOGRAPHIC_DATA])" at bounding box center [69, 82] width 103 height 25
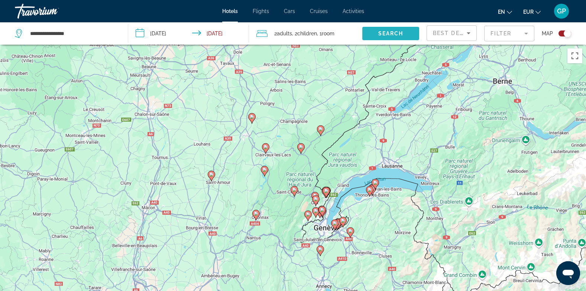
click at [391, 32] on span "Search" at bounding box center [390, 33] width 25 height 6
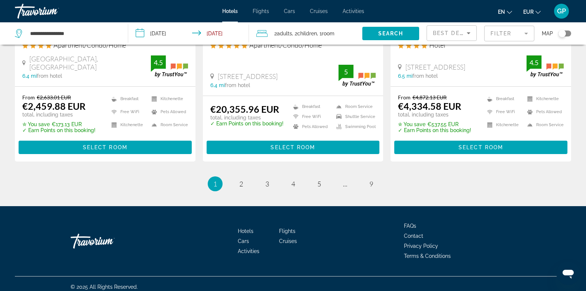
scroll to position [988, 0]
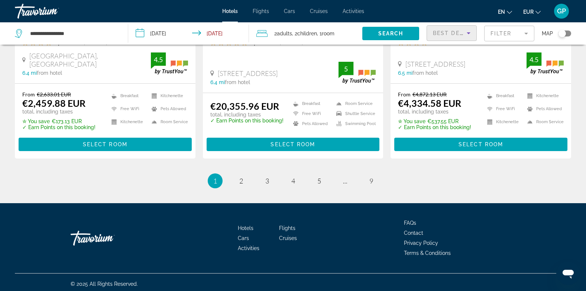
click at [459, 36] on div "Best Deals" at bounding box center [450, 33] width 34 height 9
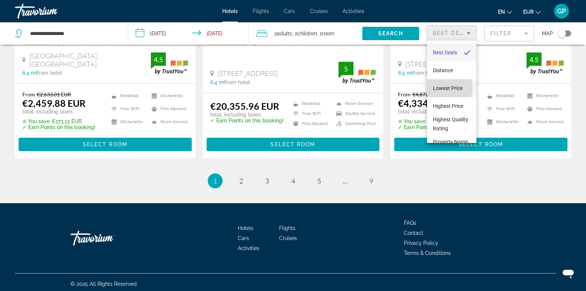
click at [449, 87] on span "Lowest Price" at bounding box center [448, 88] width 30 height 6
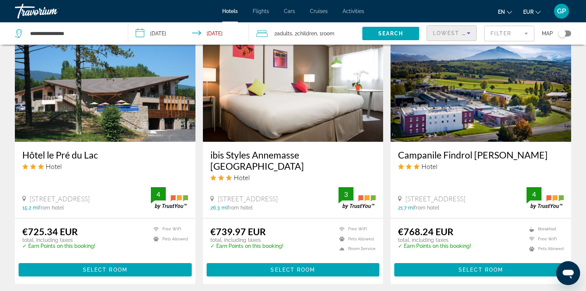
scroll to position [999, 0]
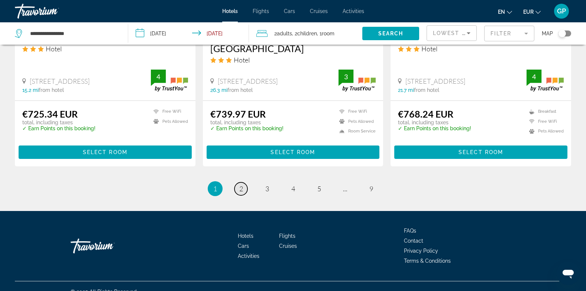
click at [243, 182] on link "page 2" at bounding box center [241, 188] width 13 height 13
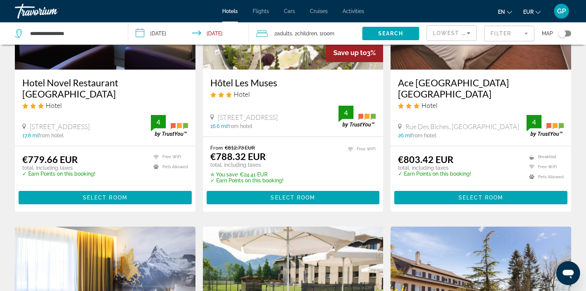
scroll to position [186, 0]
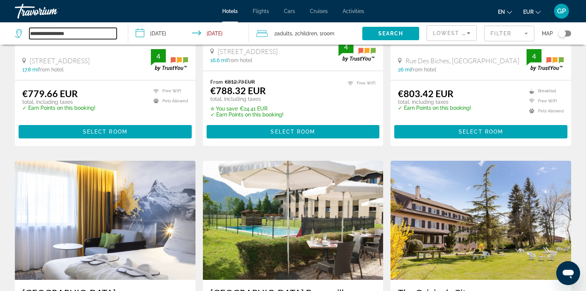
drag, startPoint x: 84, startPoint y: 33, endPoint x: 28, endPoint y: 32, distance: 56.1
click at [28, 32] on div "**********" at bounding box center [66, 33] width 102 height 11
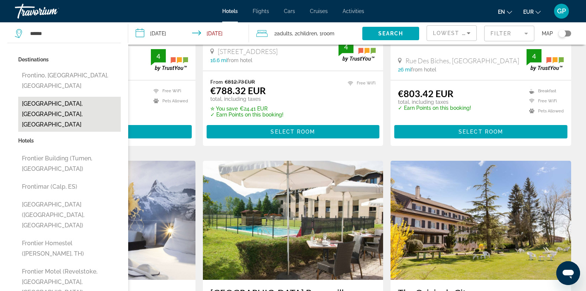
click at [66, 97] on button "[GEOGRAPHIC_DATA], [GEOGRAPHIC_DATA], [GEOGRAPHIC_DATA]" at bounding box center [69, 114] width 103 height 35
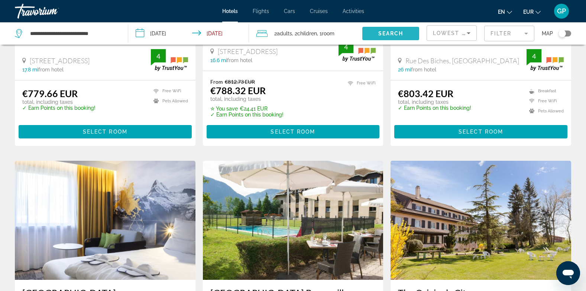
click at [388, 31] on span "Search" at bounding box center [390, 33] width 25 height 6
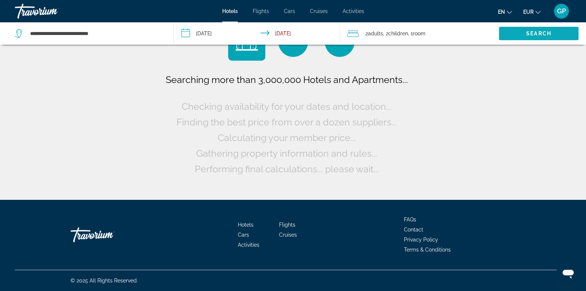
scroll to position [0, 0]
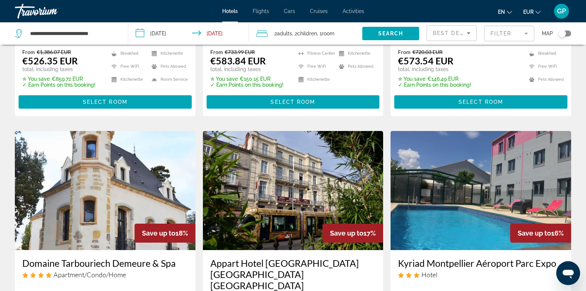
scroll to position [335, 0]
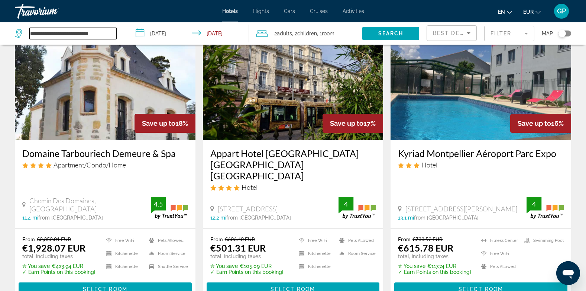
drag, startPoint x: 109, startPoint y: 29, endPoint x: 15, endPoint y: 29, distance: 93.3
click at [15, 29] on div "**********" at bounding box center [66, 33] width 102 height 11
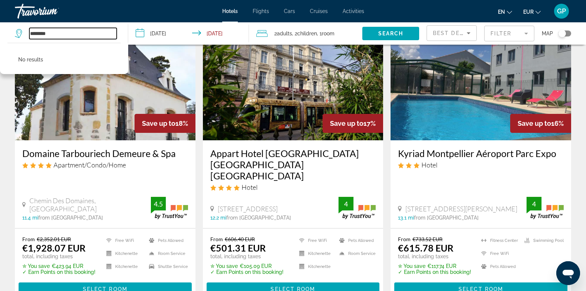
click at [35, 32] on input "********" at bounding box center [72, 33] width 87 height 11
click at [32, 33] on input "*****" at bounding box center [72, 33] width 87 height 11
click at [46, 34] on input "*****" at bounding box center [72, 33] width 87 height 11
click at [30, 32] on input "******" at bounding box center [72, 33] width 87 height 11
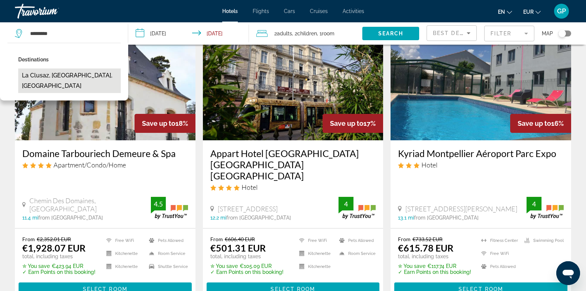
click at [54, 72] on button "La Clusaz, [GEOGRAPHIC_DATA], [GEOGRAPHIC_DATA]" at bounding box center [69, 80] width 103 height 25
type input "**********"
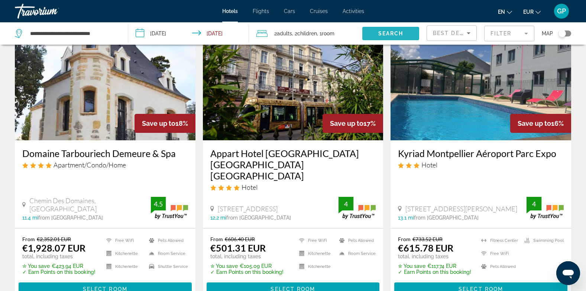
click at [389, 31] on span "Search" at bounding box center [390, 33] width 25 height 6
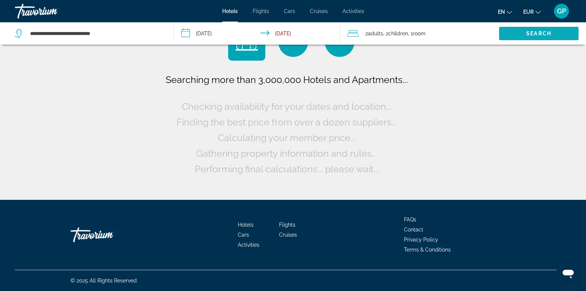
scroll to position [0, 0]
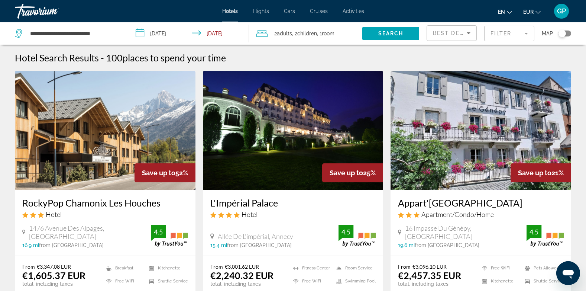
click at [197, 144] on app-hotels-search-item "Save up to 52% RockyPop Chamonix [GEOGRAPHIC_DATA] Hotel [STREET_ADDRESS], [GEO…" at bounding box center [105, 201] width 188 height 260
click at [119, 200] on h3 "RockyPop Chamonix Les Houches" at bounding box center [105, 202] width 166 height 11
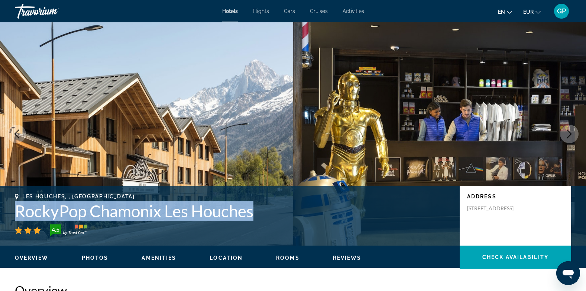
drag, startPoint x: 15, startPoint y: 210, endPoint x: 262, endPoint y: 210, distance: 247.2
click at [262, 210] on h1 "RockyPop Chamonix Les Houches" at bounding box center [233, 210] width 437 height 19
copy h1 "RockyPop Chamonix Les Houches"
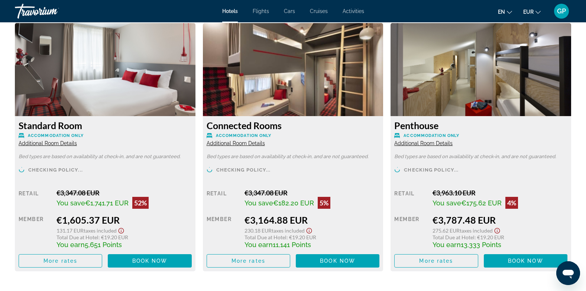
scroll to position [1041, 0]
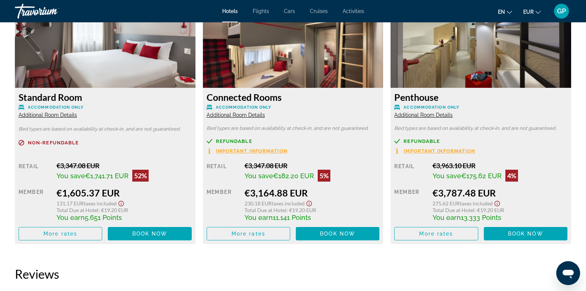
click at [66, 114] on span "Additional Room Details" at bounding box center [48, 115] width 58 height 6
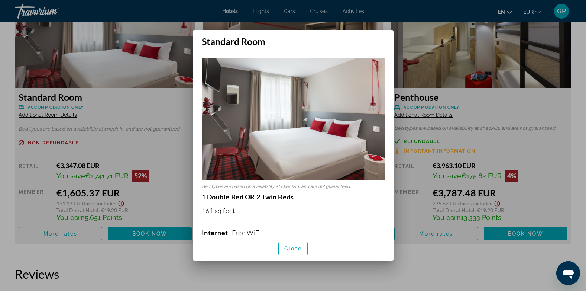
scroll to position [0, 0]
click at [298, 250] on span "Close" at bounding box center [293, 248] width 18 height 6
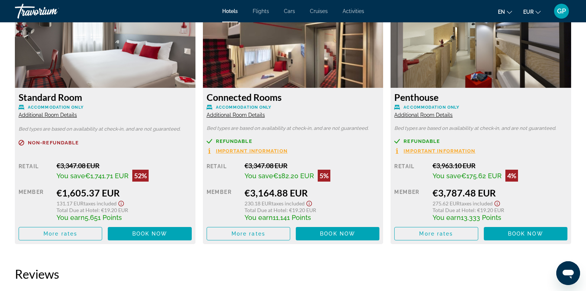
scroll to position [1041, 0]
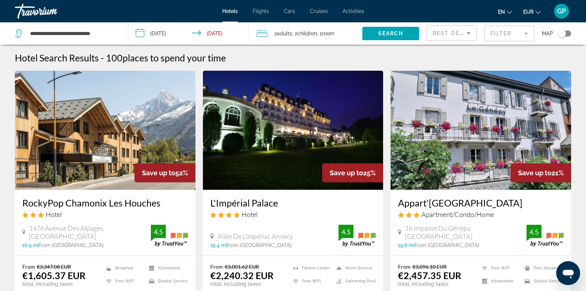
click at [126, 149] on img "Main content" at bounding box center [105, 130] width 181 height 119
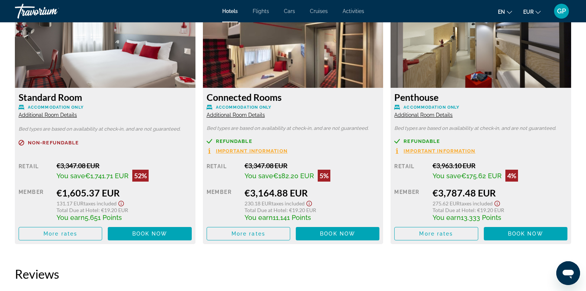
scroll to position [1004, 0]
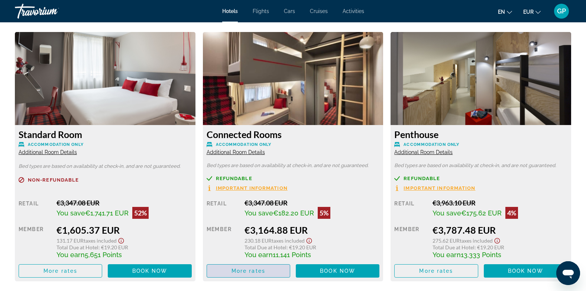
click at [234, 273] on span "More rates" at bounding box center [249, 271] width 34 height 6
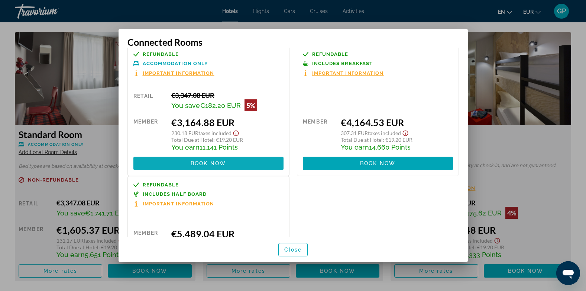
scroll to position [0, 0]
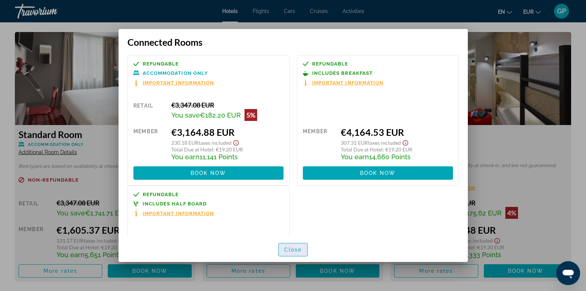
click at [286, 247] on span "Close" at bounding box center [293, 249] width 18 height 6
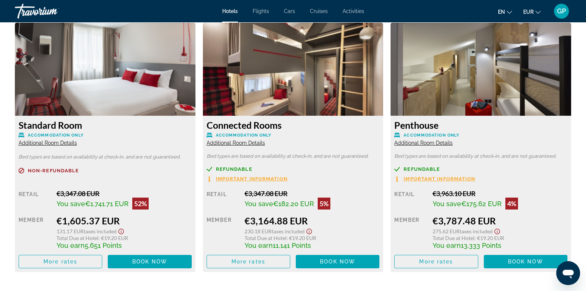
scroll to position [1004, 0]
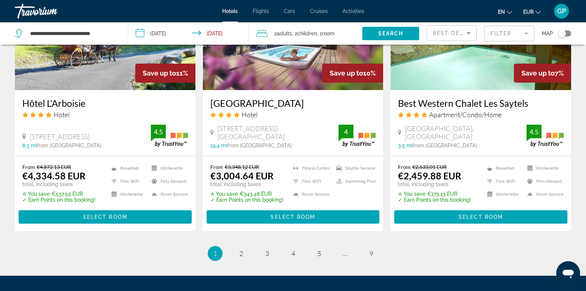
scroll to position [1009, 0]
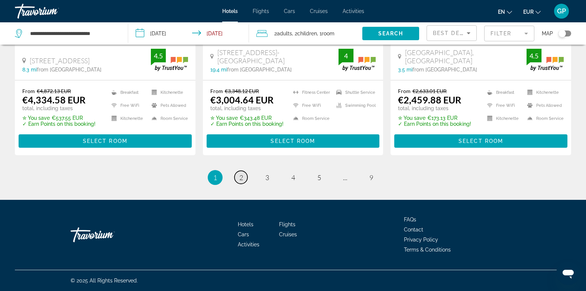
click at [240, 180] on span "2" at bounding box center [241, 177] width 4 height 8
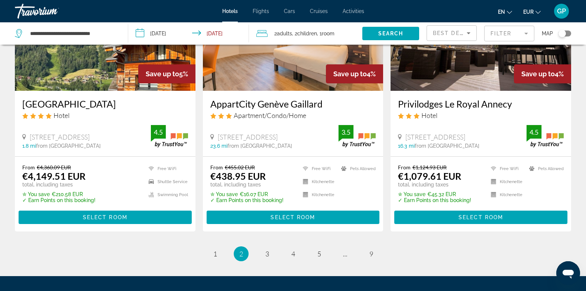
scroll to position [966, 0]
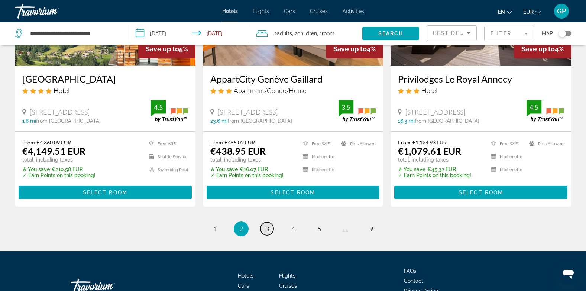
click at [266, 224] on span "3" at bounding box center [267, 228] width 4 height 8
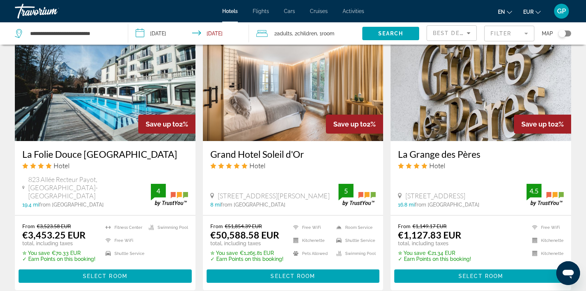
scroll to position [929, 0]
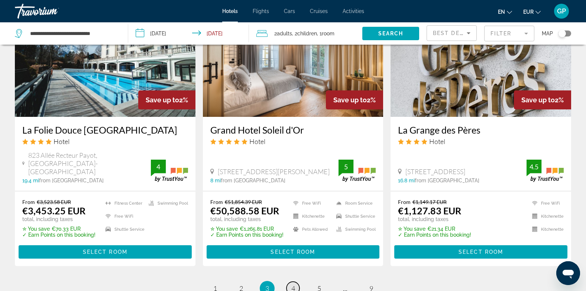
click at [291, 284] on span "4" at bounding box center [293, 288] width 4 height 8
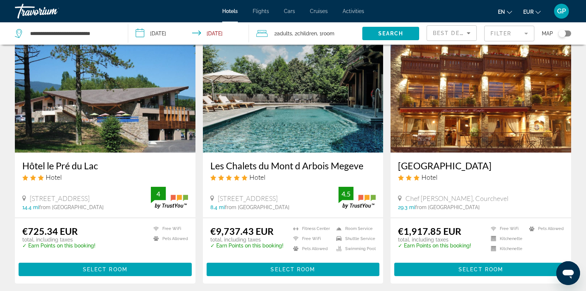
scroll to position [595, 0]
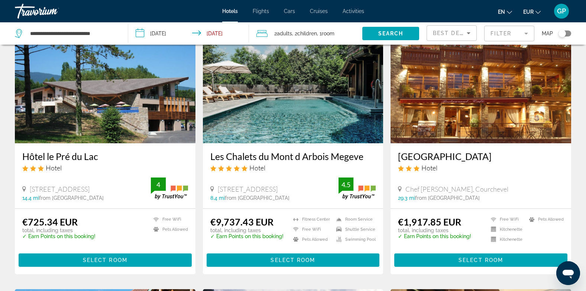
click at [95, 131] on img "Main content" at bounding box center [105, 83] width 181 height 119
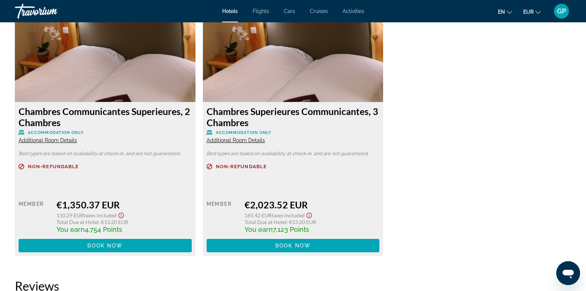
scroll to position [1301, 0]
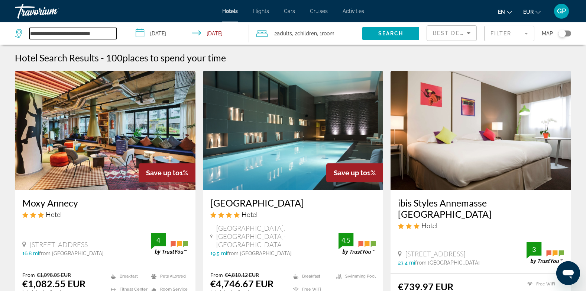
drag, startPoint x: 29, startPoint y: 32, endPoint x: 117, endPoint y: 31, distance: 87.3
click at [117, 31] on input "**********" at bounding box center [72, 33] width 87 height 11
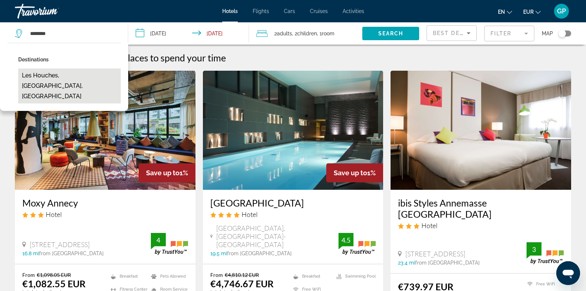
click at [72, 75] on button "Les Houches, [GEOGRAPHIC_DATA], [GEOGRAPHIC_DATA]" at bounding box center [69, 85] width 103 height 35
type input "**********"
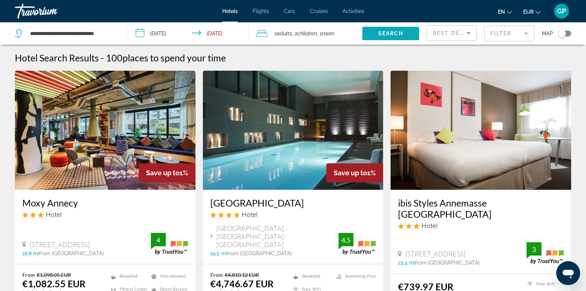
click at [401, 34] on span "Search" at bounding box center [390, 33] width 25 height 6
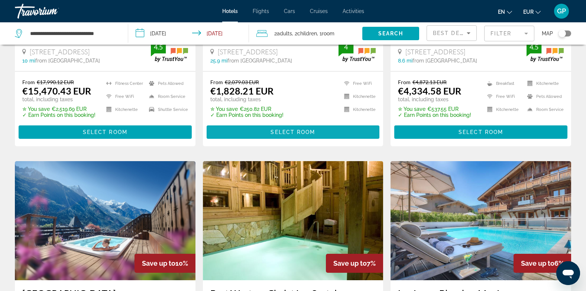
scroll to position [446, 0]
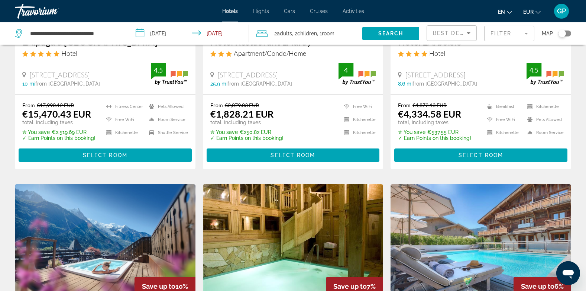
click at [500, 33] on mat-form-field "Filter" at bounding box center [509, 34] width 50 height 16
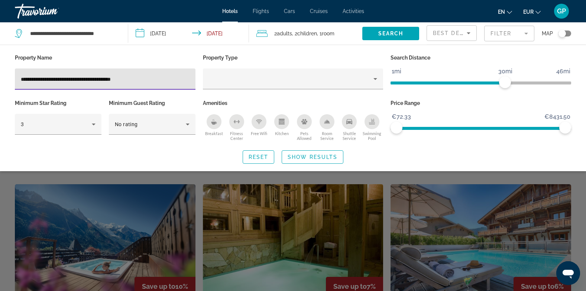
click at [141, 77] on input "**********" at bounding box center [105, 79] width 169 height 9
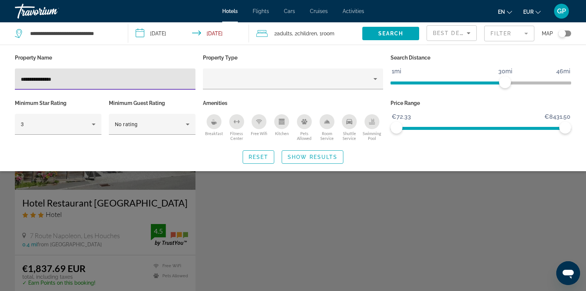
type input "**********"
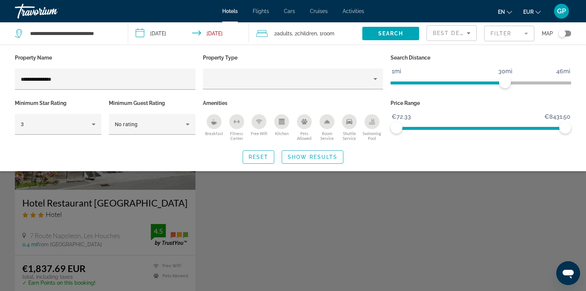
click at [56, 233] on div "Search widget" at bounding box center [293, 201] width 586 height 179
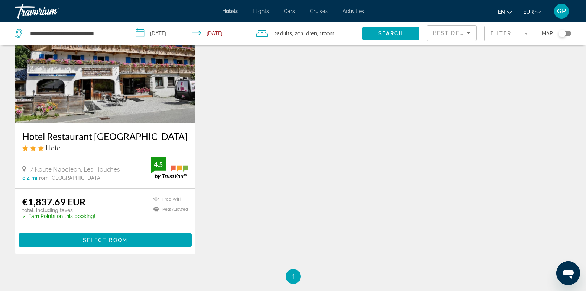
scroll to position [74, 0]
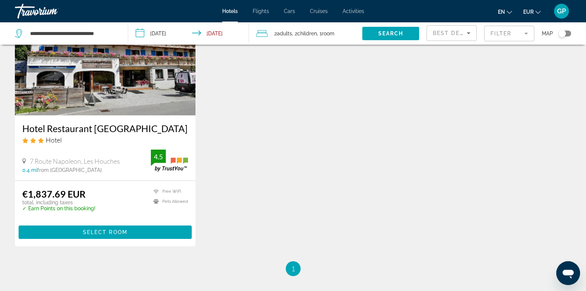
click at [514, 35] on mat-form-field "Filter" at bounding box center [509, 34] width 50 height 16
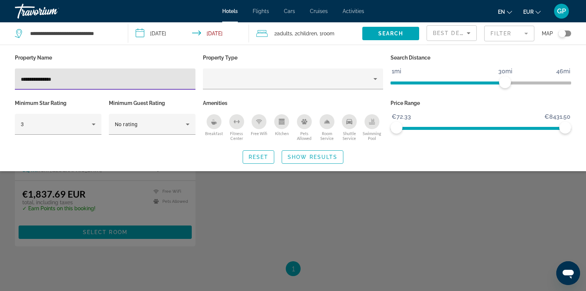
drag, startPoint x: 91, startPoint y: 82, endPoint x: 8, endPoint y: 81, distance: 83.6
click at [11, 81] on div "**********" at bounding box center [105, 74] width 188 height 45
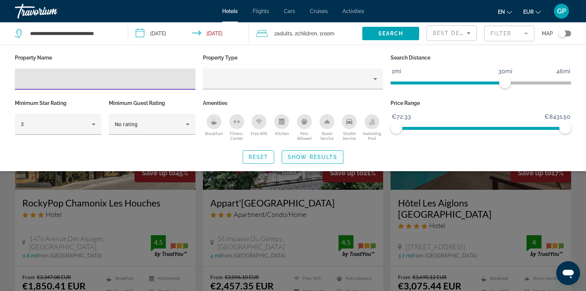
click at [306, 157] on span "Show Results" at bounding box center [313, 157] width 50 height 6
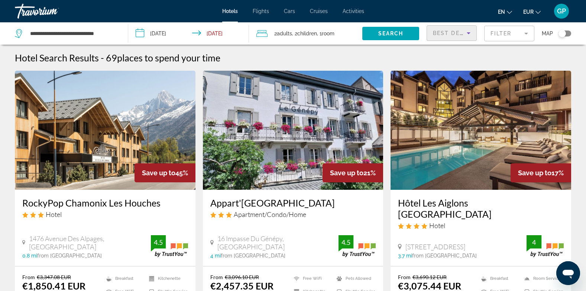
click at [465, 30] on icon "Sort by" at bounding box center [468, 33] width 9 height 9
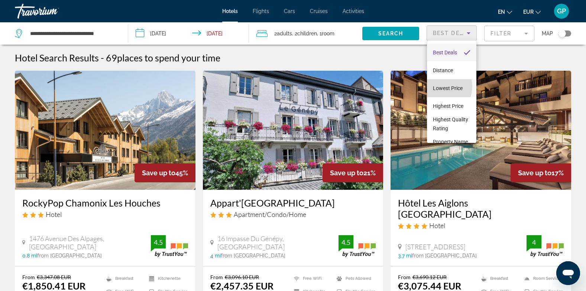
click at [441, 87] on span "Lowest Price" at bounding box center [448, 88] width 30 height 6
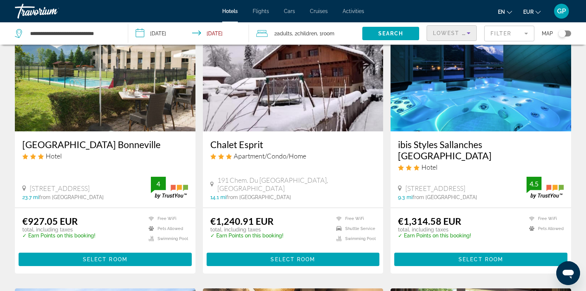
scroll to position [297, 0]
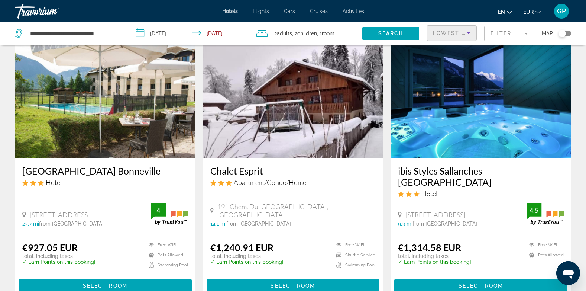
click at [278, 132] on img "Main content" at bounding box center [293, 98] width 181 height 119
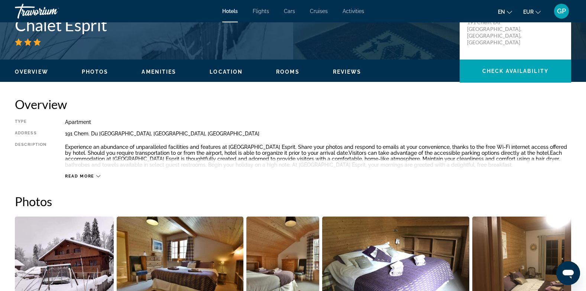
scroll to position [149, 0]
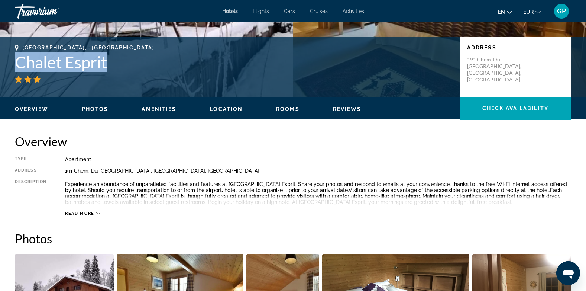
drag, startPoint x: 11, startPoint y: 62, endPoint x: 112, endPoint y: 62, distance: 101.5
click at [112, 62] on div "[GEOGRAPHIC_DATA], , France Chalet Esprit Address 191 Chem. Du [GEOGRAPHIC_DATA…" at bounding box center [293, 67] width 586 height 45
copy h1 "Chalet Esprit"
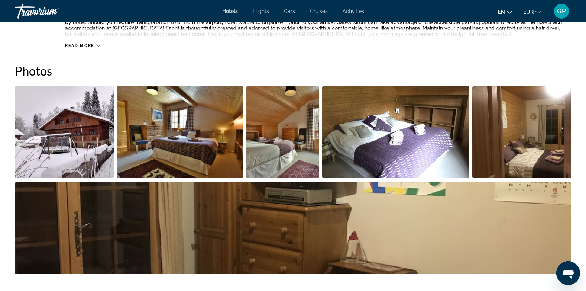
scroll to position [260, 0]
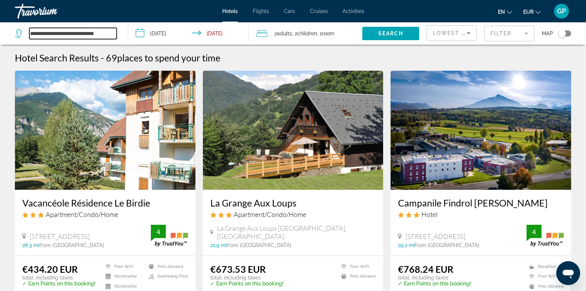
scroll to position [0, 3]
drag, startPoint x: 29, startPoint y: 31, endPoint x: 117, endPoint y: 31, distance: 88.1
click at [117, 31] on div "**********" at bounding box center [68, 33] width 106 height 22
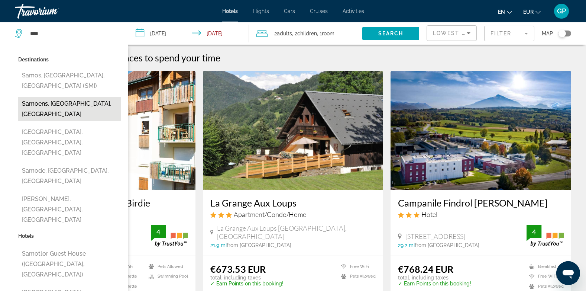
click at [75, 103] on button "Samoens, [GEOGRAPHIC_DATA], [GEOGRAPHIC_DATA]" at bounding box center [69, 109] width 103 height 25
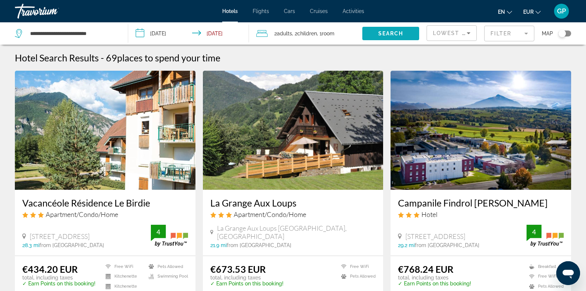
click at [409, 33] on span "Search widget" at bounding box center [390, 34] width 57 height 18
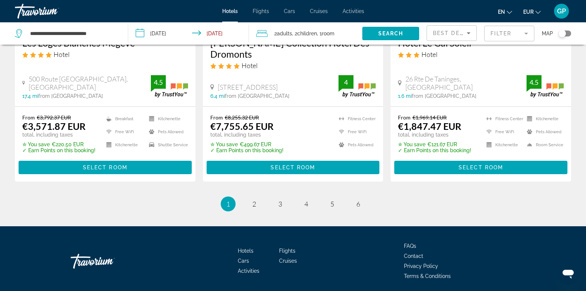
scroll to position [999, 0]
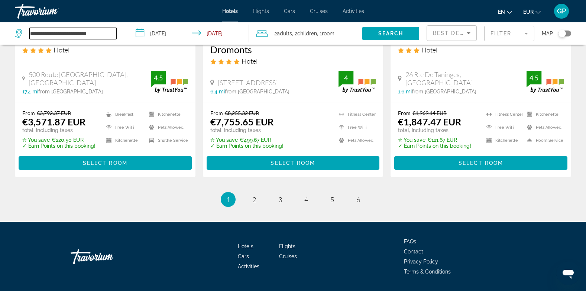
drag, startPoint x: 112, startPoint y: 35, endPoint x: 22, endPoint y: 32, distance: 89.6
click at [22, 32] on div "**********" at bounding box center [66, 33] width 102 height 11
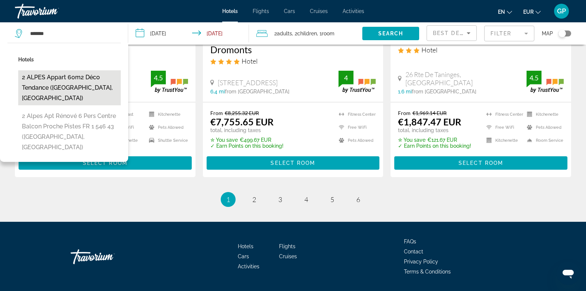
click at [49, 81] on button "2 ALPES appart 60m2 déco tendance ([GEOGRAPHIC_DATA], [GEOGRAPHIC_DATA])" at bounding box center [69, 87] width 103 height 35
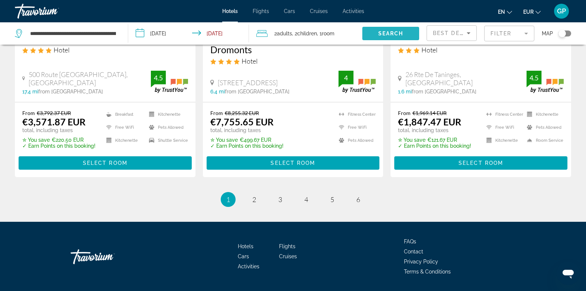
click at [391, 34] on span "Search" at bounding box center [390, 33] width 25 height 6
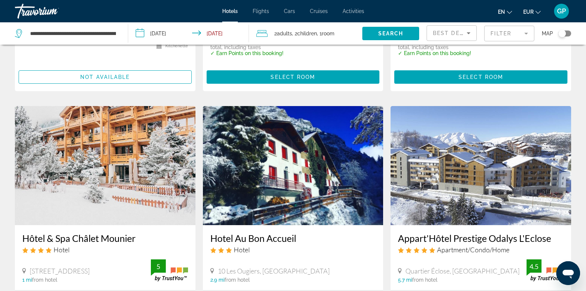
scroll to position [260, 0]
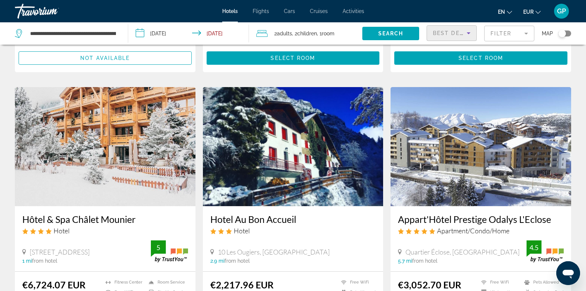
click at [458, 30] on span "Best Deals" at bounding box center [452, 33] width 39 height 6
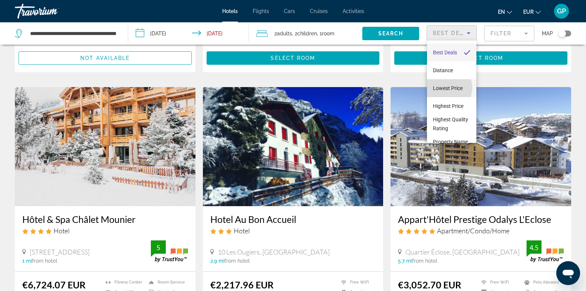
click at [447, 88] on span "Lowest Price" at bounding box center [448, 88] width 30 height 6
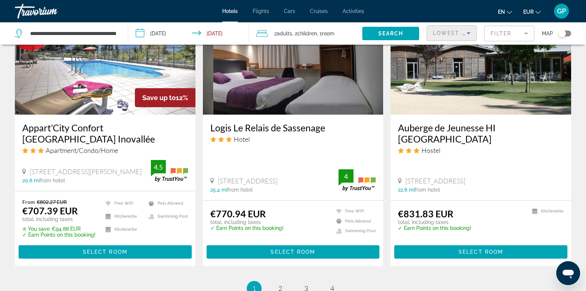
scroll to position [1002, 0]
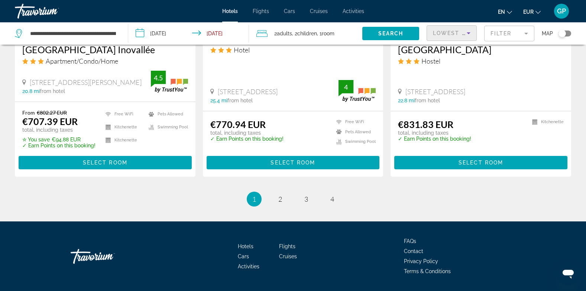
click at [566, 33] on div "Toggle map" at bounding box center [565, 33] width 13 height 6
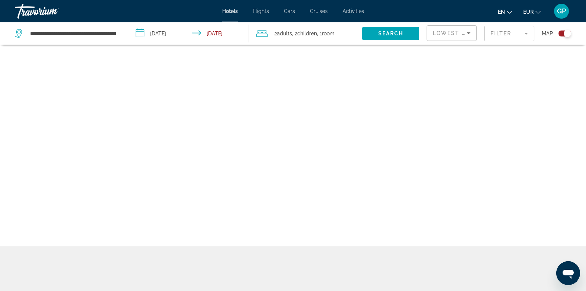
scroll to position [45, 0]
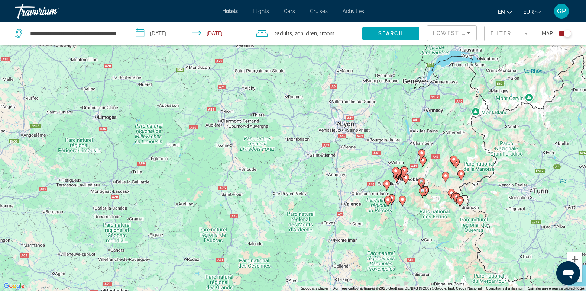
drag, startPoint x: 454, startPoint y: 71, endPoint x: 441, endPoint y: 146, distance: 77.0
click at [441, 146] on div "Pour activer le glissement avec le clavier, appuyez sur Alt+Entrée. Une fois ce…" at bounding box center [293, 145] width 586 height 291
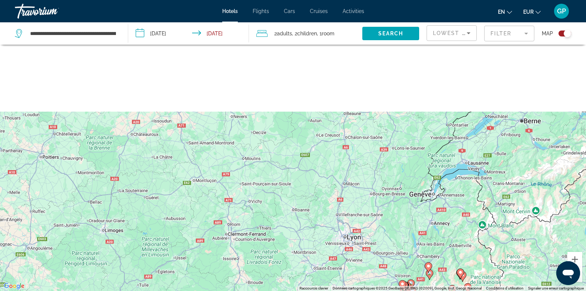
drag, startPoint x: 194, startPoint y: 113, endPoint x: 199, endPoint y: 232, distance: 119.1
click at [199, 232] on div "Pour activer le glissement avec le clavier, appuyez sur Alt+Entrée. Une fois ce…" at bounding box center [293, 145] width 586 height 291
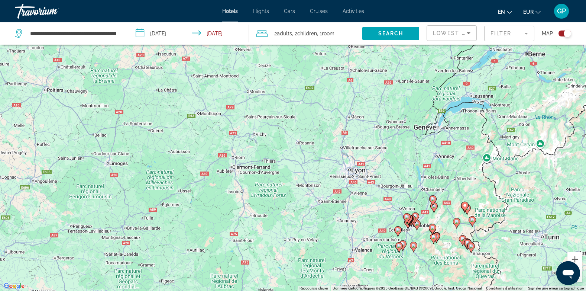
drag, startPoint x: 149, startPoint y: 124, endPoint x: 125, endPoint y: 22, distance: 104.4
click at [125, 22] on div "**********" at bounding box center [293, 167] width 586 height 335
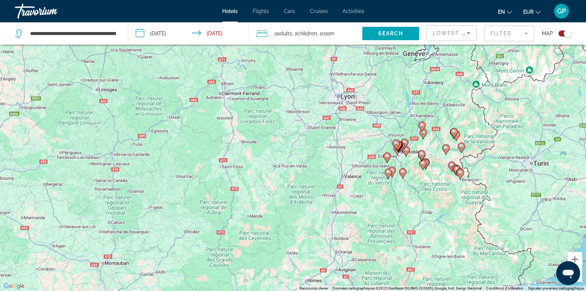
drag, startPoint x: 245, startPoint y: 215, endPoint x: 273, endPoint y: 201, distance: 30.8
click at [273, 201] on div "Pour activer le glissement avec le clavier, appuyez sur Alt+Entrée. Une fois ce…" at bounding box center [293, 145] width 586 height 291
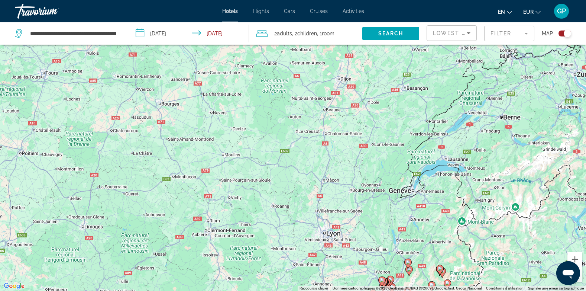
drag, startPoint x: 269, startPoint y: 103, endPoint x: 256, endPoint y: 214, distance: 112.7
click at [256, 214] on div "Pour activer le glissement avec le clavier, appuyez sur Alt+Entrée. Une fois ce…" at bounding box center [293, 145] width 586 height 291
drag, startPoint x: 30, startPoint y: 33, endPoint x: 122, endPoint y: 46, distance: 92.7
click at [122, 46] on div "**********" at bounding box center [293, 167] width 586 height 335
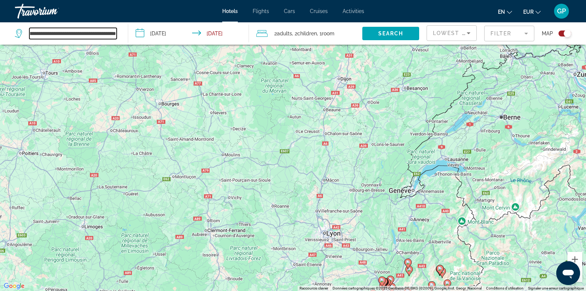
scroll to position [0, 0]
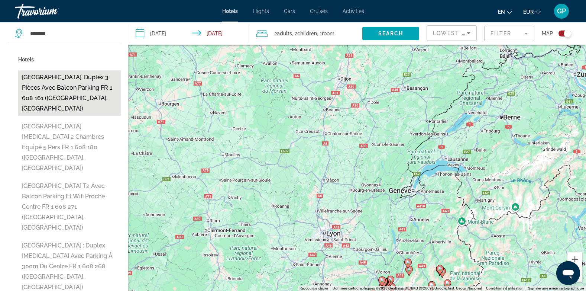
click at [60, 82] on button "[GEOGRAPHIC_DATA]: Duplex 3 pièces avec balcon parking FR 1 608 161 ([GEOGRAPHI…" at bounding box center [69, 92] width 103 height 45
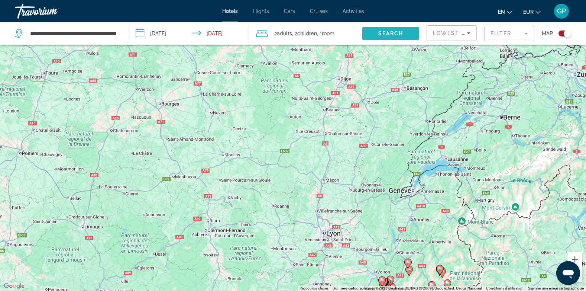
click at [402, 35] on span "Search" at bounding box center [390, 33] width 25 height 6
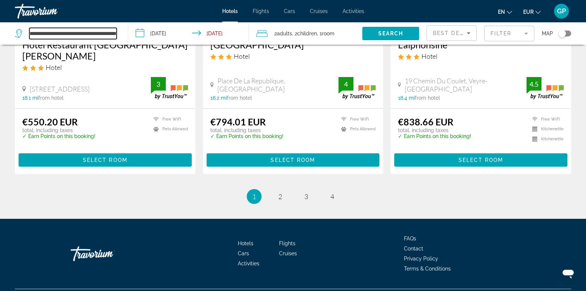
scroll to position [0, 102]
drag, startPoint x: 29, startPoint y: 34, endPoint x: 120, endPoint y: 34, distance: 91.1
click at [120, 34] on div "**********" at bounding box center [68, 33] width 106 height 22
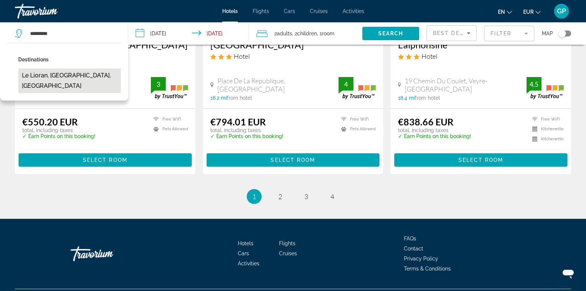
click at [55, 75] on button "Le Lioran, [GEOGRAPHIC_DATA], [GEOGRAPHIC_DATA]" at bounding box center [69, 80] width 103 height 25
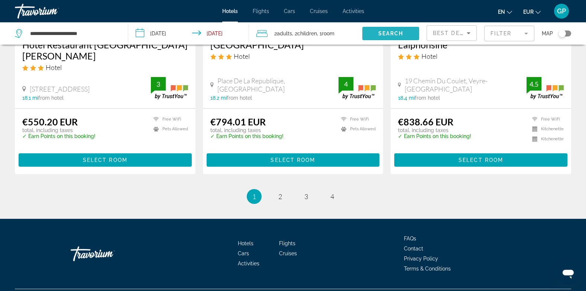
click at [397, 35] on span "Search" at bounding box center [390, 33] width 25 height 6
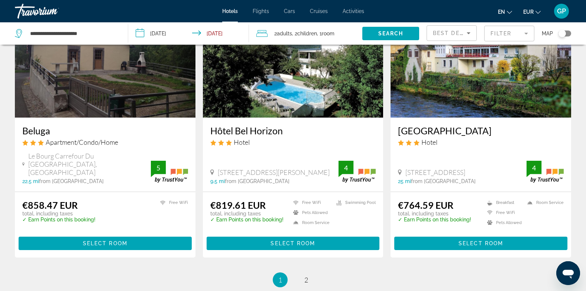
scroll to position [982, 0]
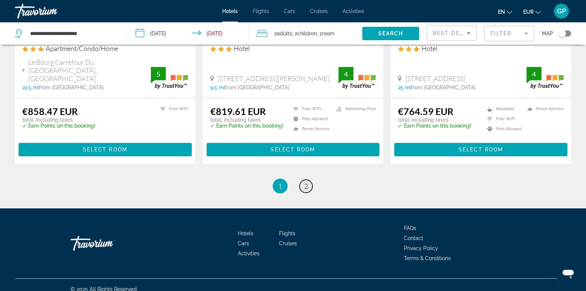
click at [308, 180] on link "page 2" at bounding box center [306, 186] width 13 height 13
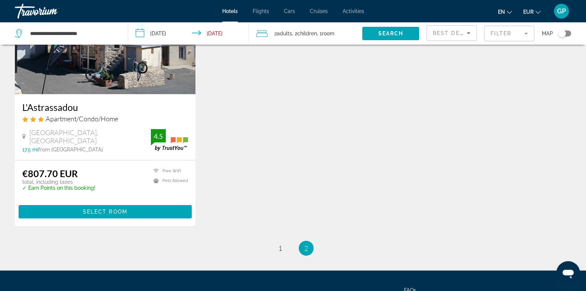
scroll to position [149, 0]
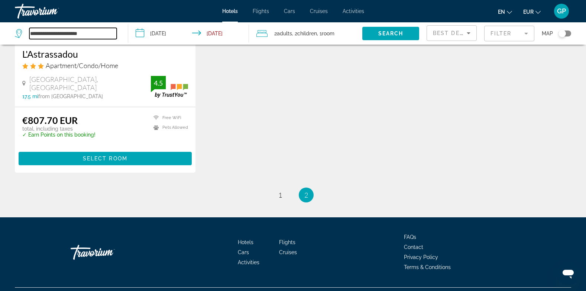
drag, startPoint x: 94, startPoint y: 33, endPoint x: 36, endPoint y: 34, distance: 57.6
click at [36, 34] on input "**********" at bounding box center [72, 33] width 87 height 11
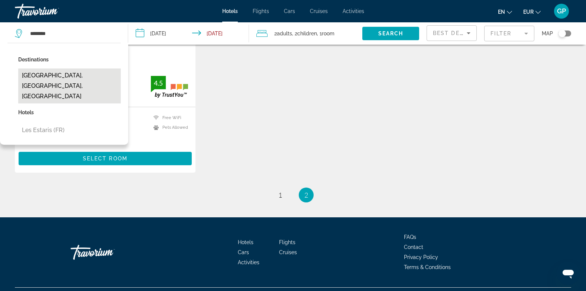
click at [74, 78] on button "[GEOGRAPHIC_DATA], [GEOGRAPHIC_DATA], [GEOGRAPHIC_DATA]" at bounding box center [69, 85] width 103 height 35
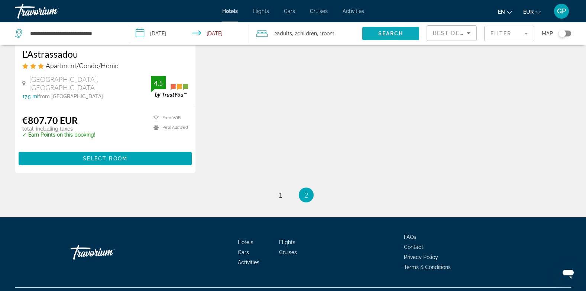
click at [392, 32] on span "Search" at bounding box center [390, 33] width 25 height 6
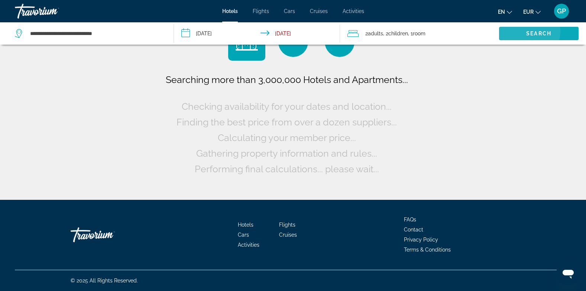
scroll to position [0, 0]
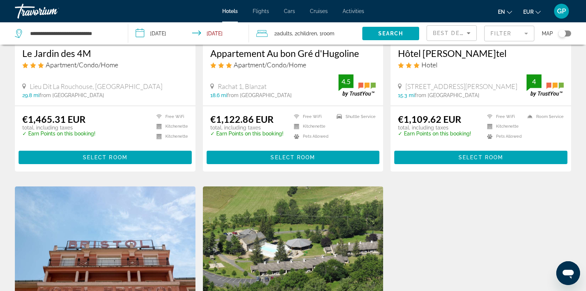
scroll to position [297, 0]
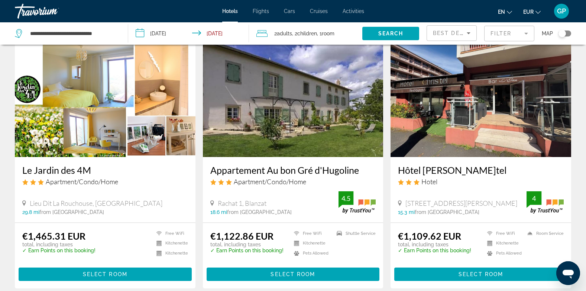
drag, startPoint x: 27, startPoint y: 32, endPoint x: 70, endPoint y: 32, distance: 42.7
click at [70, 32] on div "**********" at bounding box center [66, 33] width 102 height 11
drag, startPoint x: 30, startPoint y: 32, endPoint x: 118, endPoint y: 32, distance: 87.7
click at [118, 32] on div "**********" at bounding box center [68, 33] width 106 height 22
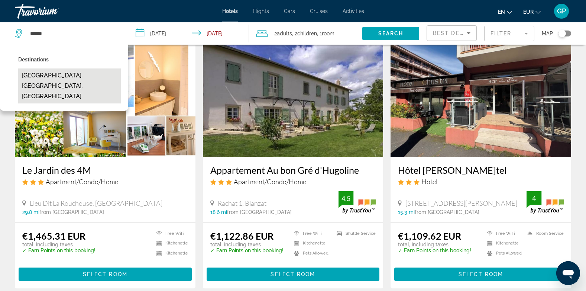
click at [73, 74] on button "[GEOGRAPHIC_DATA], [GEOGRAPHIC_DATA], [GEOGRAPHIC_DATA]" at bounding box center [69, 85] width 103 height 35
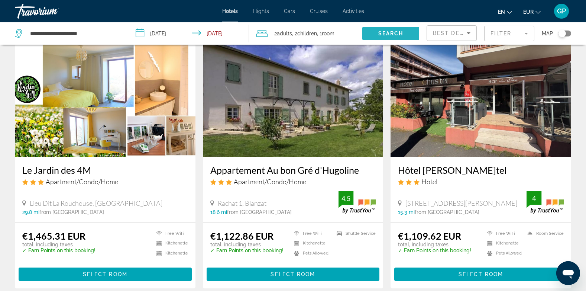
click at [384, 31] on span "Search" at bounding box center [390, 33] width 25 height 6
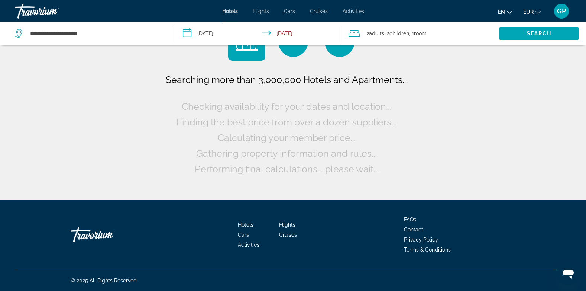
scroll to position [0, 0]
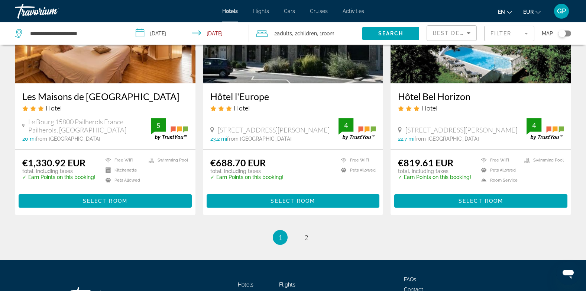
scroll to position [929, 0]
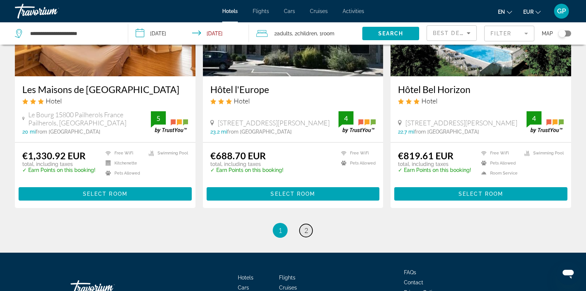
click at [307, 229] on span "2" at bounding box center [306, 230] width 4 height 8
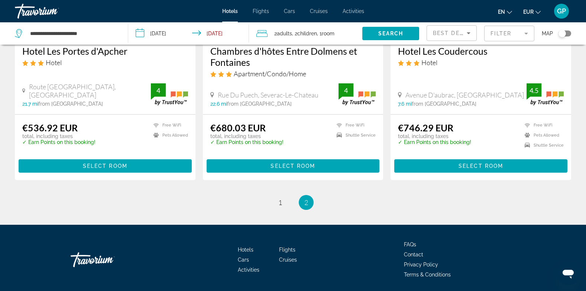
scroll to position [177, 0]
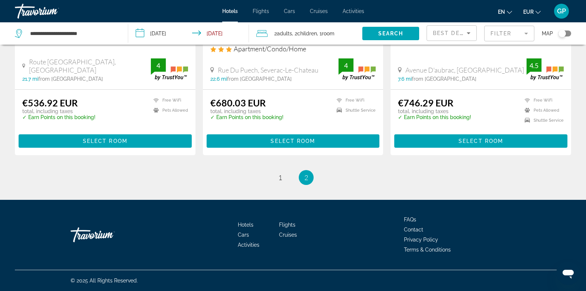
drag, startPoint x: 28, startPoint y: 30, endPoint x: 33, endPoint y: 32, distance: 5.1
click at [34, 32] on div "**********" at bounding box center [66, 33] width 102 height 11
drag, startPoint x: 30, startPoint y: 33, endPoint x: 111, endPoint y: 31, distance: 81.4
click at [111, 31] on input "**********" at bounding box center [72, 33] width 87 height 11
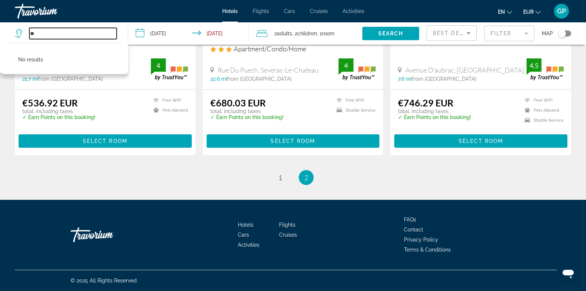
type input "*"
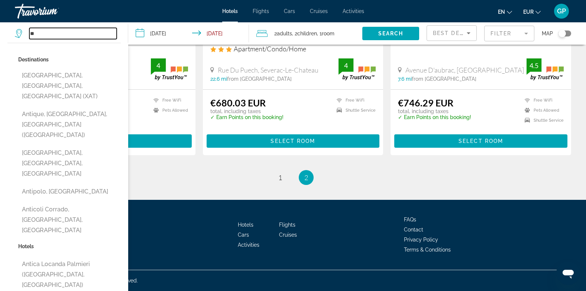
type input "*"
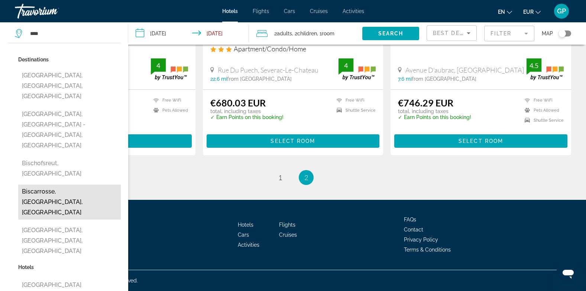
click at [43, 184] on button "Biscarrosse, [GEOGRAPHIC_DATA], [GEOGRAPHIC_DATA]" at bounding box center [69, 201] width 103 height 35
type input "**********"
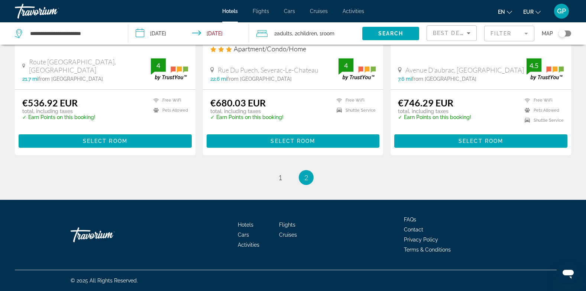
click at [172, 32] on input "**********" at bounding box center [190, 34] width 124 height 25
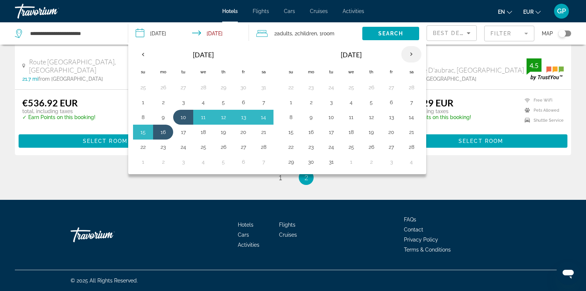
click at [410, 55] on th "Next month" at bounding box center [411, 54] width 20 height 16
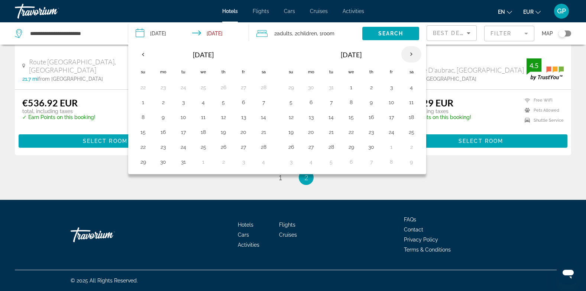
click at [410, 55] on th "Next month" at bounding box center [411, 54] width 20 height 16
click at [331, 118] on button "11" at bounding box center [331, 117] width 12 height 10
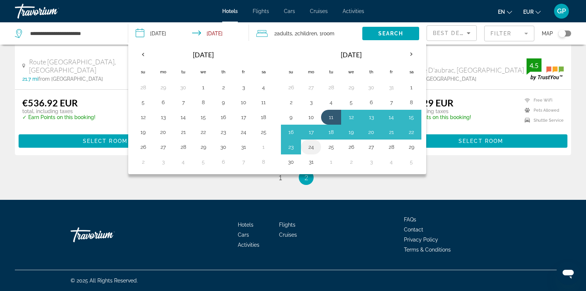
click at [312, 144] on button "24" at bounding box center [311, 147] width 12 height 10
type input "**********"
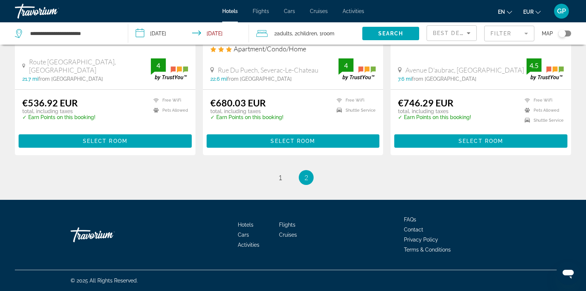
click at [335, 31] on span "Room" at bounding box center [328, 33] width 13 height 6
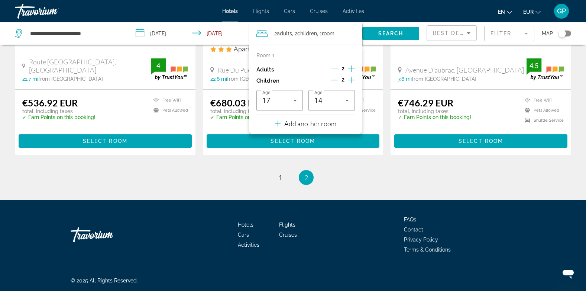
click at [352, 68] on icon "Increment adults" at bounding box center [351, 68] width 7 height 9
click at [333, 81] on icon "Decrement children" at bounding box center [334, 80] width 7 height 7
click at [351, 68] on icon "Increment adults" at bounding box center [351, 68] width 7 height 9
drag, startPoint x: 322, startPoint y: 104, endPoint x: 325, endPoint y: 99, distance: 6.2
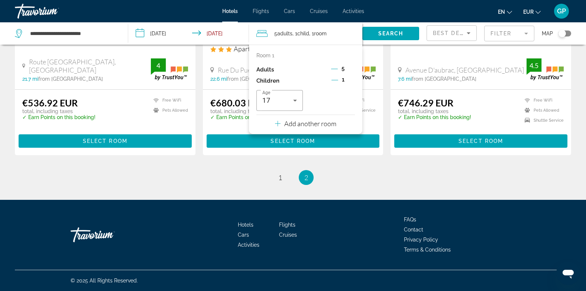
click at [322, 104] on div "Age [DEMOGRAPHIC_DATA]" at bounding box center [305, 100] width 98 height 21
click at [388, 31] on span "Search" at bounding box center [390, 33] width 25 height 6
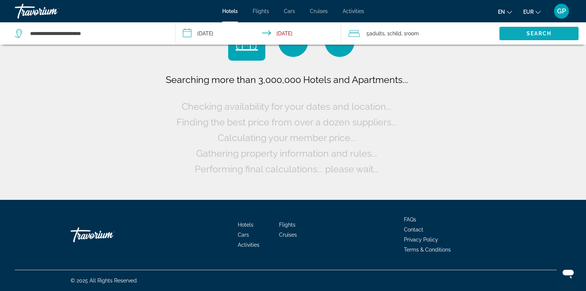
scroll to position [0, 0]
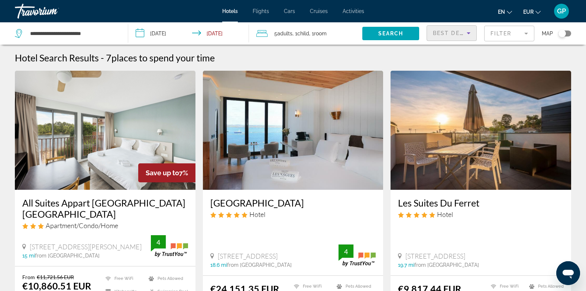
click at [451, 30] on span "Best Deals" at bounding box center [452, 33] width 39 height 6
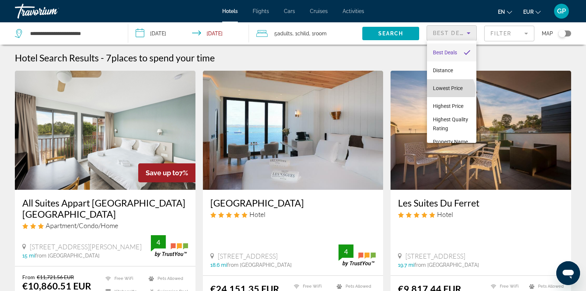
click at [450, 90] on span "Lowest Price" at bounding box center [448, 88] width 30 height 6
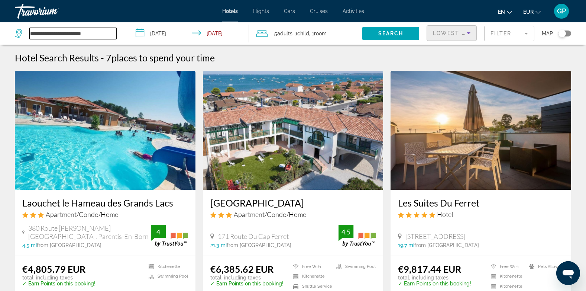
click at [106, 34] on input "**********" at bounding box center [72, 33] width 87 height 11
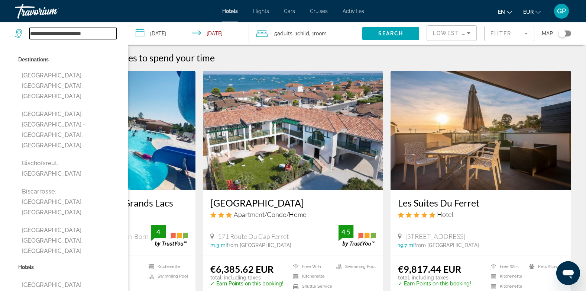
drag, startPoint x: 106, startPoint y: 34, endPoint x: 28, endPoint y: 33, distance: 78.4
click at [28, 33] on div "**********" at bounding box center [66, 33] width 102 height 11
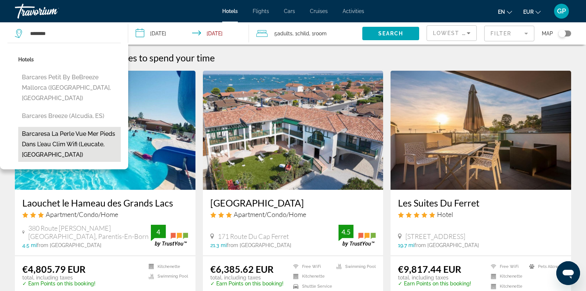
click at [56, 127] on button "Barcaresa La Perle Vue Mer Pieds Dans L'eau Clim Wifi (Leucate, [GEOGRAPHIC_DAT…" at bounding box center [69, 144] width 103 height 35
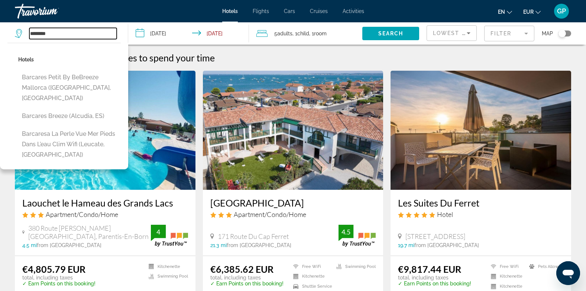
type input "**********"
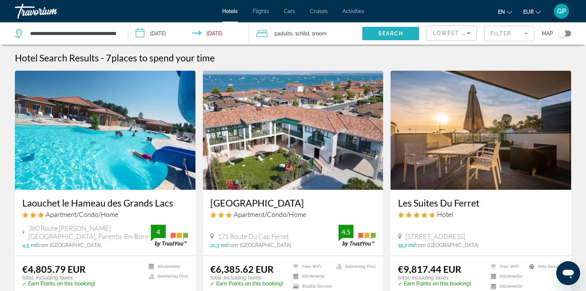
click at [398, 33] on span "Search" at bounding box center [390, 33] width 25 height 6
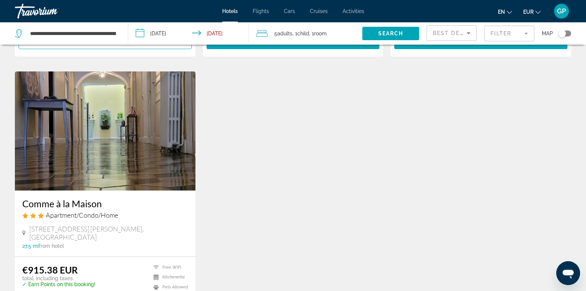
scroll to position [260, 0]
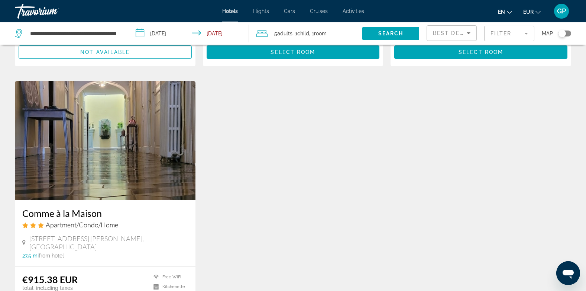
click at [109, 147] on img "Main content" at bounding box center [105, 140] width 181 height 119
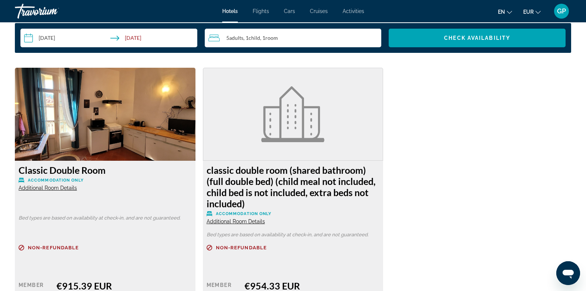
scroll to position [1004, 0]
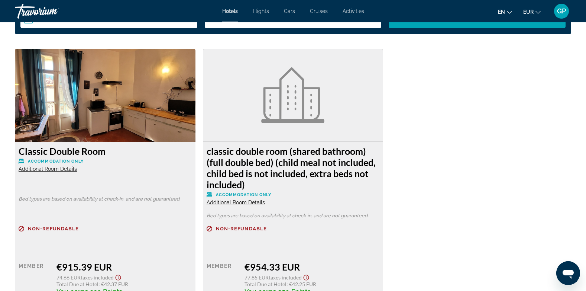
click at [65, 170] on span "Additional Room Details" at bounding box center [48, 169] width 58 height 6
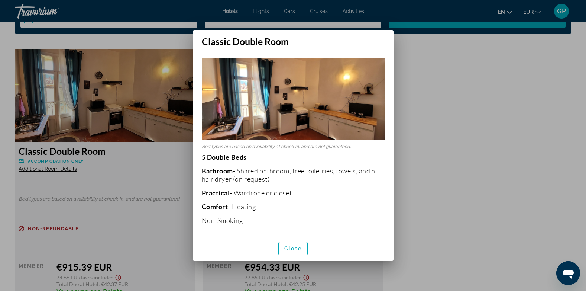
scroll to position [0, 0]
click at [290, 251] on span "Close" at bounding box center [293, 248] width 18 height 6
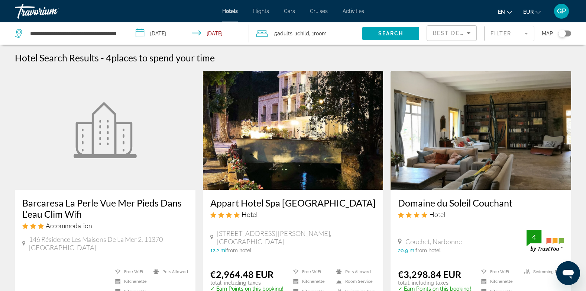
drag, startPoint x: 29, startPoint y: 31, endPoint x: 43, endPoint y: 34, distance: 14.8
click at [43, 34] on div "**********" at bounding box center [66, 33] width 102 height 11
drag, startPoint x: 31, startPoint y: 32, endPoint x: 119, endPoint y: 32, distance: 88.1
click at [119, 32] on div "**********" at bounding box center [68, 33] width 106 height 22
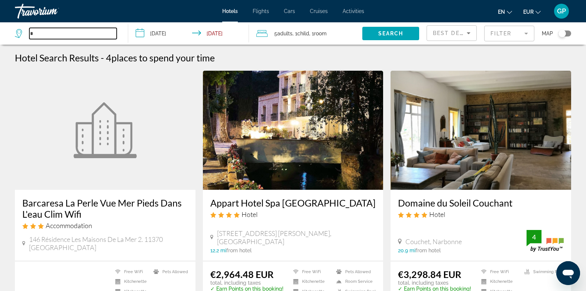
scroll to position [0, 0]
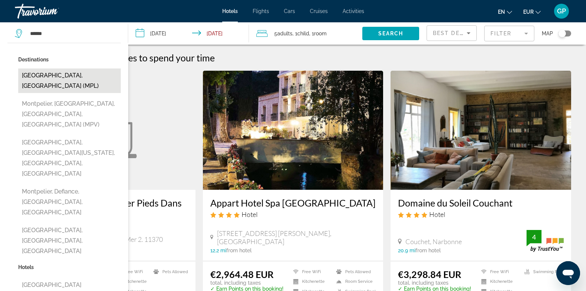
click at [46, 74] on button "[GEOGRAPHIC_DATA], [GEOGRAPHIC_DATA] (MPL)" at bounding box center [69, 80] width 103 height 25
type input "**********"
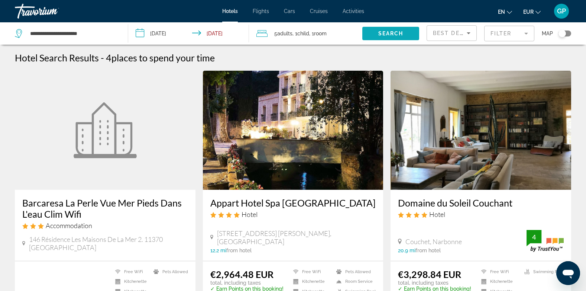
click at [385, 28] on span "Search widget" at bounding box center [390, 34] width 57 height 18
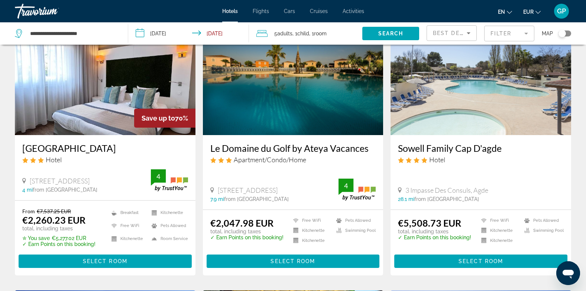
scroll to position [37, 0]
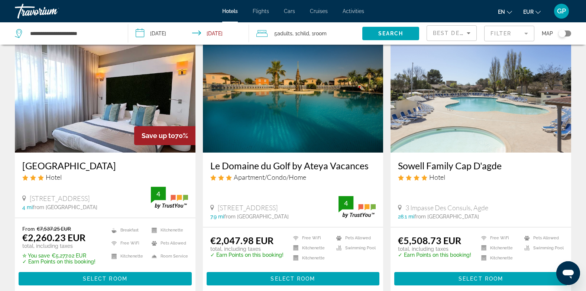
click at [462, 38] on div "Best Deals" at bounding box center [452, 36] width 38 height 21
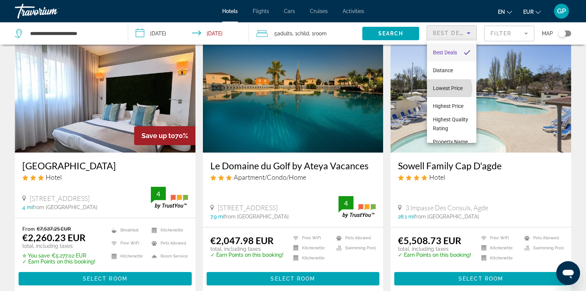
click at [448, 88] on span "Lowest Price" at bounding box center [448, 88] width 30 height 6
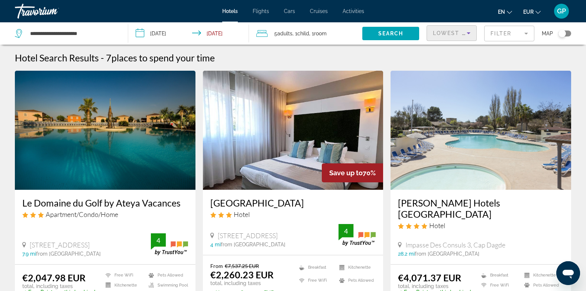
scroll to position [37, 0]
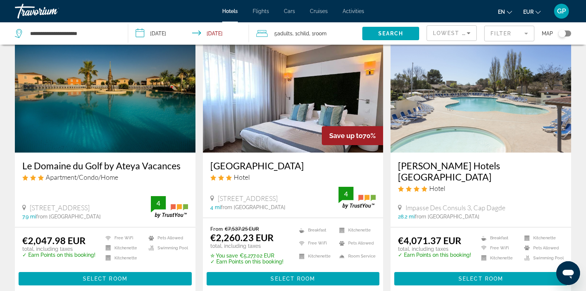
click at [115, 125] on img "Main content" at bounding box center [105, 92] width 181 height 119
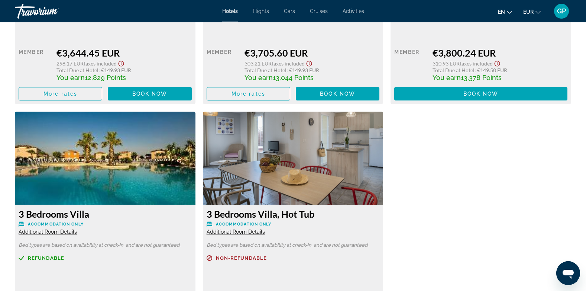
scroll to position [1710, 0]
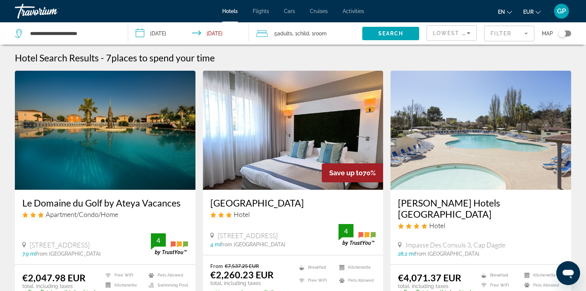
click at [564, 35] on div "Toggle map" at bounding box center [562, 33] width 7 height 7
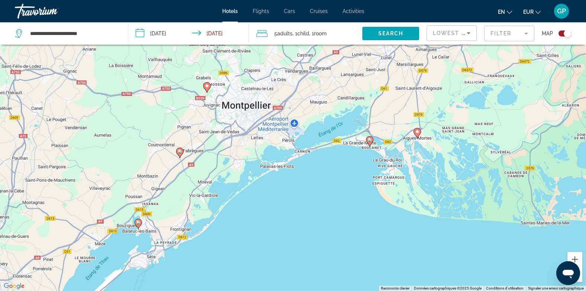
drag, startPoint x: 445, startPoint y: 68, endPoint x: 385, endPoint y: 139, distance: 92.6
click at [385, 139] on div "Pour activer le glissement avec le clavier, appuyez sur Alt+Entrée. Une fois ce…" at bounding box center [293, 145] width 586 height 291
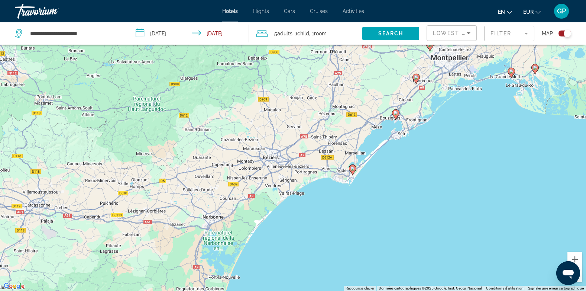
drag, startPoint x: 261, startPoint y: 146, endPoint x: 382, endPoint y: 89, distance: 134.2
click at [382, 89] on div "Pour activer le glissement avec le clavier, appuyez sur Alt+Entrée. Une fois ce…" at bounding box center [293, 145] width 586 height 291
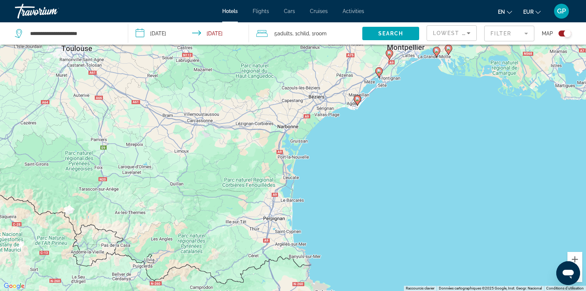
drag, startPoint x: 296, startPoint y: 203, endPoint x: 303, endPoint y: 146, distance: 57.3
click at [303, 146] on div "Pour activer le glissement avec le clavier, appuyez sur Alt+Entrée. Une fois ce…" at bounding box center [293, 145] width 586 height 291
drag, startPoint x: 96, startPoint y: 36, endPoint x: 27, endPoint y: 35, distance: 69.1
click at [27, 35] on div "**********" at bounding box center [66, 33] width 102 height 11
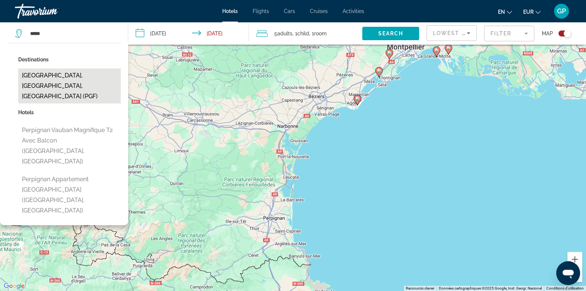
click at [51, 77] on button "[GEOGRAPHIC_DATA], [GEOGRAPHIC_DATA], [GEOGRAPHIC_DATA] (PGF)" at bounding box center [69, 85] width 103 height 35
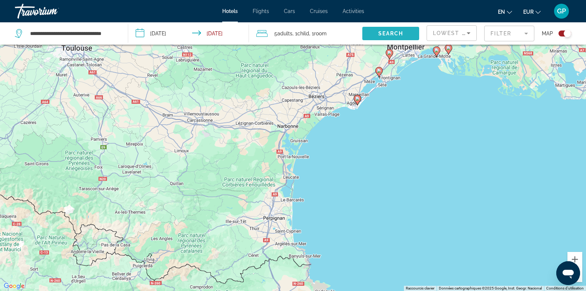
click at [402, 33] on span "Search" at bounding box center [390, 33] width 25 height 6
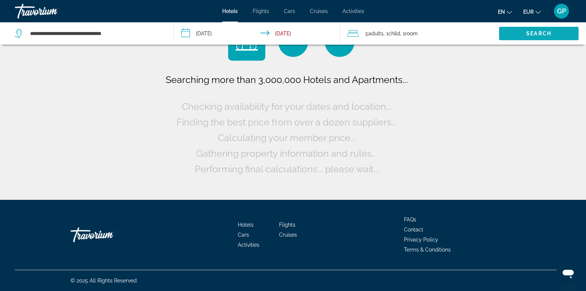
scroll to position [0, 0]
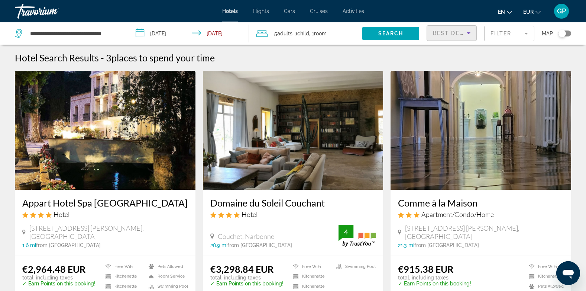
click at [451, 33] on span "Best Deals" at bounding box center [452, 33] width 39 height 6
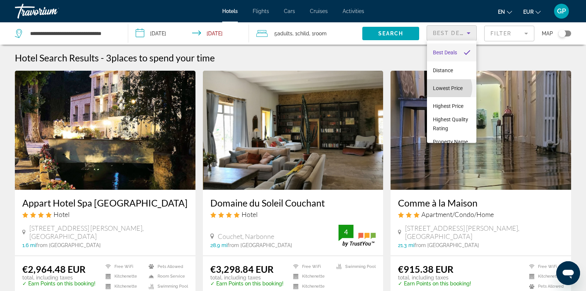
click at [448, 88] on span "Lowest Price" at bounding box center [448, 88] width 30 height 6
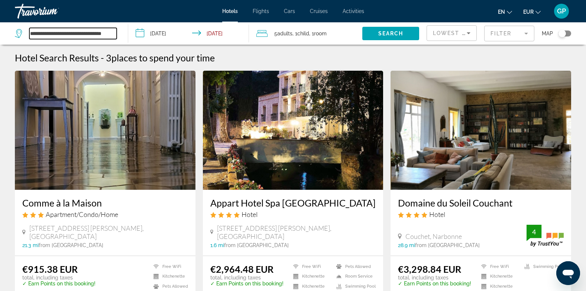
scroll to position [0, 9]
drag, startPoint x: 29, startPoint y: 31, endPoint x: 121, endPoint y: 31, distance: 91.8
click at [121, 31] on app-destination-search "**********" at bounding box center [64, 33] width 128 height 22
click at [567, 33] on div "Toggle map" at bounding box center [565, 33] width 13 height 6
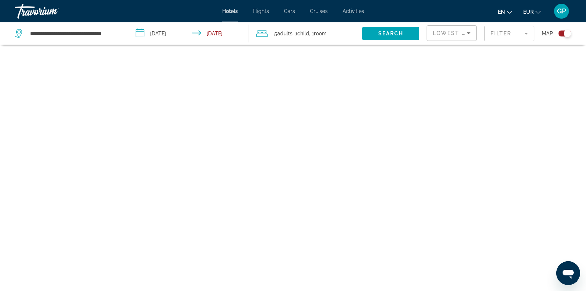
scroll to position [45, 0]
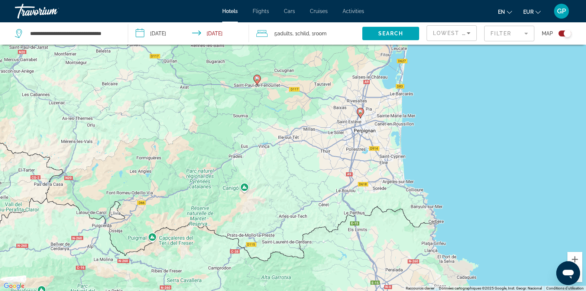
drag, startPoint x: 363, startPoint y: 231, endPoint x: 379, endPoint y: 156, distance: 76.4
click at [379, 156] on div "Pour activer le glissement avec le clavier, appuyez sur Alt+Entrée. Une fois ce…" at bounding box center [293, 145] width 586 height 291
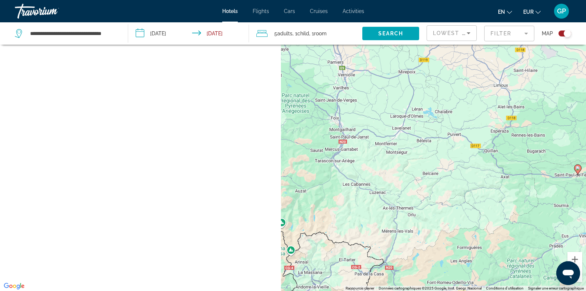
drag, startPoint x: 126, startPoint y: 125, endPoint x: 470, endPoint y: 181, distance: 349.0
click at [475, 181] on div "Pour activer le glissement avec le clavier, appuyez sur Alt+Entrée. Une fois ce…" at bounding box center [293, 145] width 586 height 291
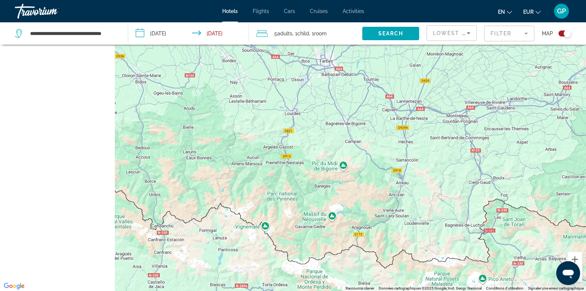
drag, startPoint x: 205, startPoint y: 148, endPoint x: 390, endPoint y: 171, distance: 186.1
click at [390, 171] on div "Main content" at bounding box center [293, 145] width 586 height 291
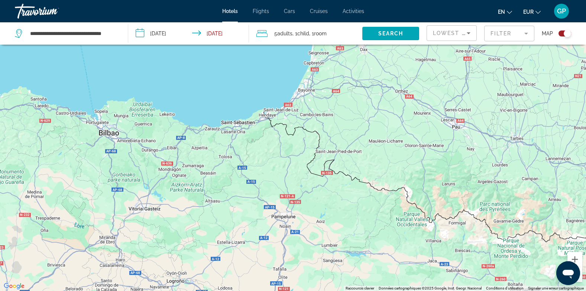
drag, startPoint x: 268, startPoint y: 154, endPoint x: 431, endPoint y: 177, distance: 164.7
click at [431, 177] on div "Pour activer le glissement avec le clavier, appuyez sur Alt+Entrée. Une fois ce…" at bounding box center [293, 145] width 586 height 291
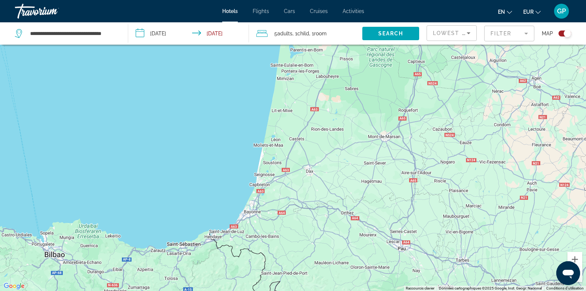
drag, startPoint x: 394, startPoint y: 72, endPoint x: 337, endPoint y: 194, distance: 134.5
click at [337, 194] on div "Main content" at bounding box center [293, 145] width 586 height 291
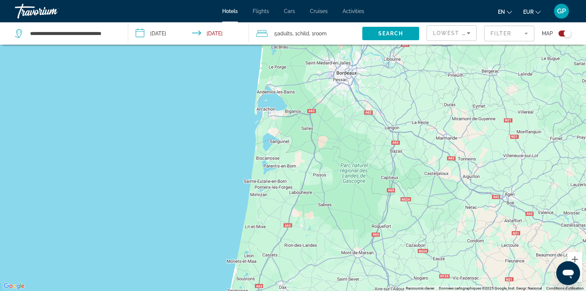
drag, startPoint x: 346, startPoint y: 61, endPoint x: 323, endPoint y: 174, distance: 115.8
click at [323, 174] on div "Main content" at bounding box center [293, 145] width 586 height 291
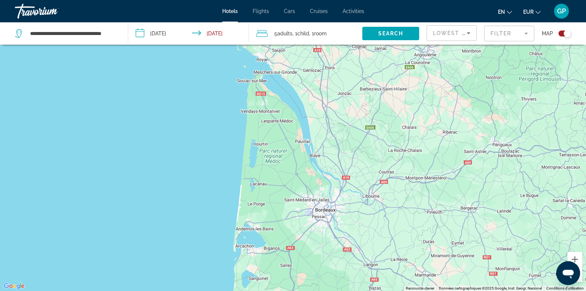
drag, startPoint x: 354, startPoint y: 81, endPoint x: 333, endPoint y: 219, distance: 139.1
click at [333, 219] on div "Main content" at bounding box center [293, 145] width 586 height 291
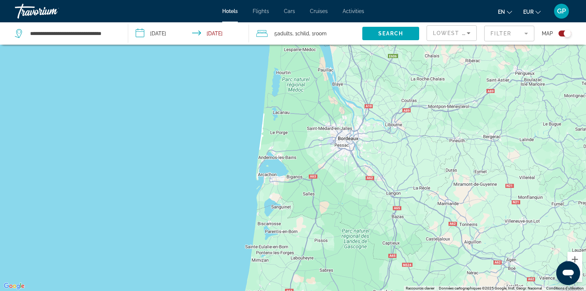
drag, startPoint x: 305, startPoint y: 231, endPoint x: 327, endPoint y: 158, distance: 76.9
click at [327, 158] on div "Main content" at bounding box center [293, 145] width 586 height 291
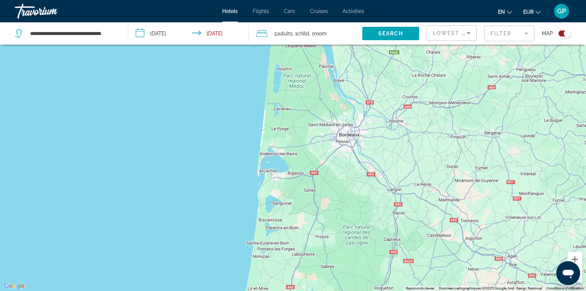
drag, startPoint x: 29, startPoint y: 32, endPoint x: 64, endPoint y: 32, distance: 35.3
click at [64, 32] on div "**********" at bounding box center [66, 33] width 102 height 11
drag, startPoint x: 29, startPoint y: 32, endPoint x: 123, endPoint y: 32, distance: 94.0
click at [123, 32] on app-destination-search "**********" at bounding box center [64, 33] width 128 height 22
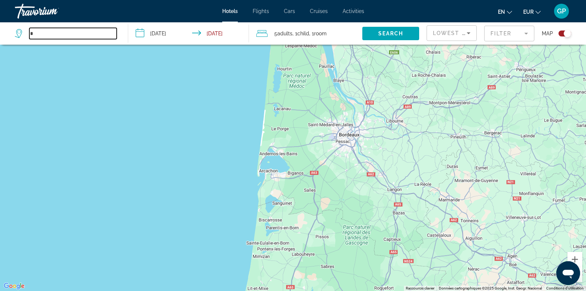
scroll to position [0, 0]
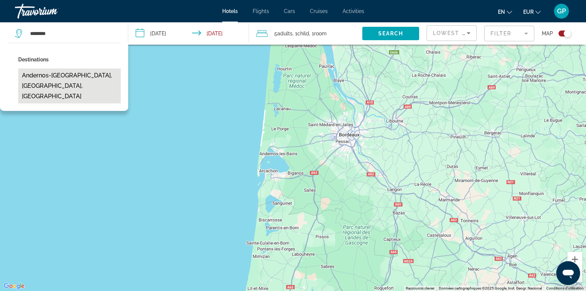
click at [87, 77] on button "Andernos-[GEOGRAPHIC_DATA], [GEOGRAPHIC_DATA], [GEOGRAPHIC_DATA]" at bounding box center [69, 85] width 103 height 35
type input "**********"
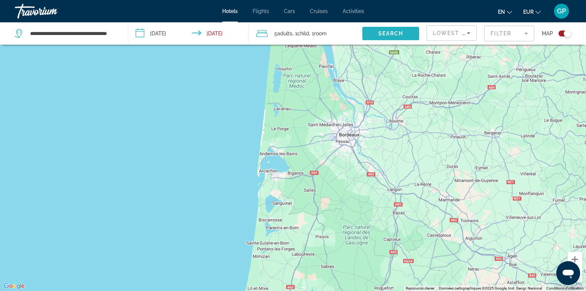
click at [387, 35] on span "Search" at bounding box center [390, 33] width 25 height 6
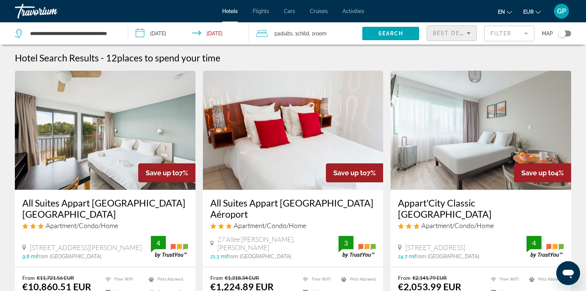
click at [441, 33] on span "Best Deals" at bounding box center [452, 33] width 39 height 6
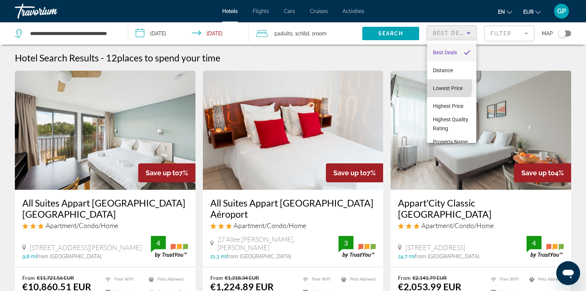
click at [435, 86] on span "Lowest Price" at bounding box center [448, 88] width 30 height 6
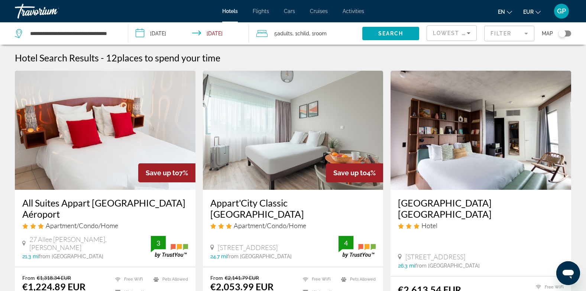
click at [124, 130] on img "Main content" at bounding box center [105, 130] width 181 height 119
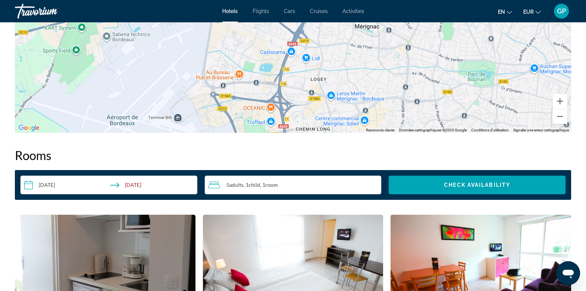
scroll to position [855, 0]
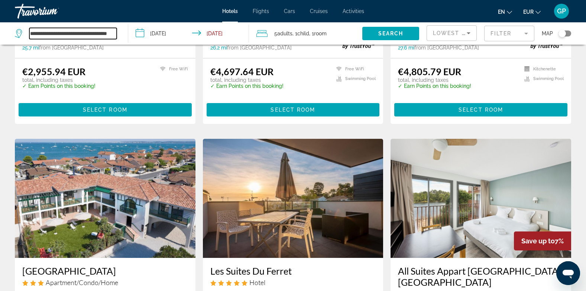
scroll to position [0, 19]
drag, startPoint x: 29, startPoint y: 33, endPoint x: 116, endPoint y: 33, distance: 86.2
click at [116, 33] on input "**********" at bounding box center [72, 33] width 87 height 11
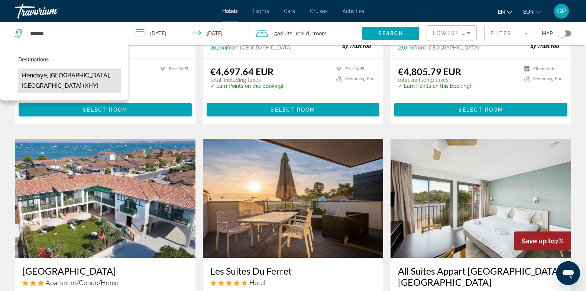
click at [65, 72] on button "Hendaye, [GEOGRAPHIC_DATA], [GEOGRAPHIC_DATA] (XHY)" at bounding box center [69, 80] width 103 height 25
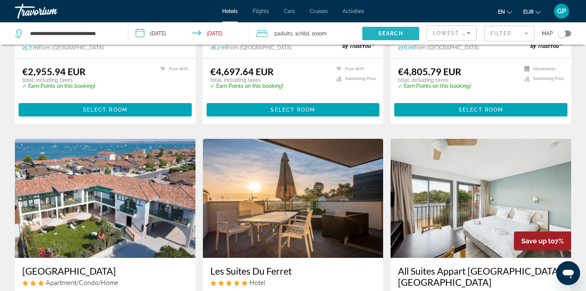
click at [384, 31] on span "Search" at bounding box center [390, 33] width 25 height 6
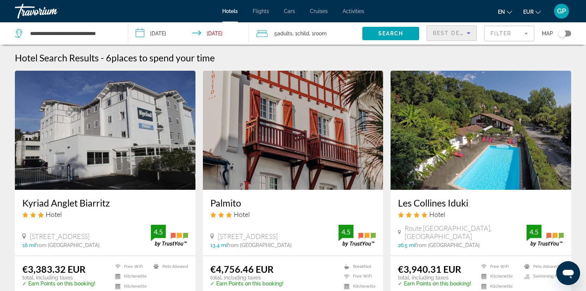
click at [440, 32] on span "Best Deals" at bounding box center [452, 33] width 39 height 6
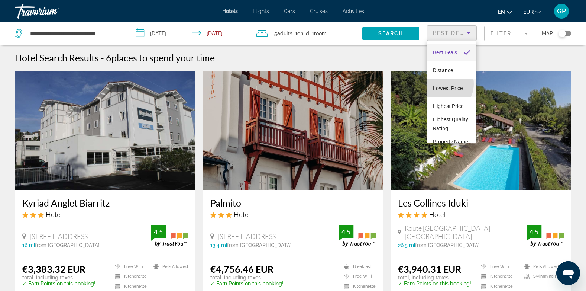
click at [442, 84] on span "Lowest Price" at bounding box center [448, 88] width 30 height 9
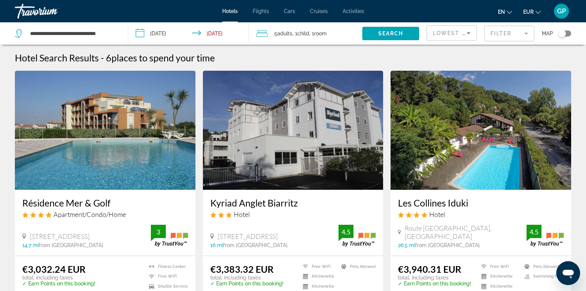
drag, startPoint x: 29, startPoint y: 33, endPoint x: 36, endPoint y: 32, distance: 7.1
click at [36, 32] on div "**********" at bounding box center [66, 33] width 102 height 11
drag, startPoint x: 30, startPoint y: 33, endPoint x: 123, endPoint y: 38, distance: 92.3
click at [123, 38] on app-destination-search "**********" at bounding box center [64, 33] width 128 height 22
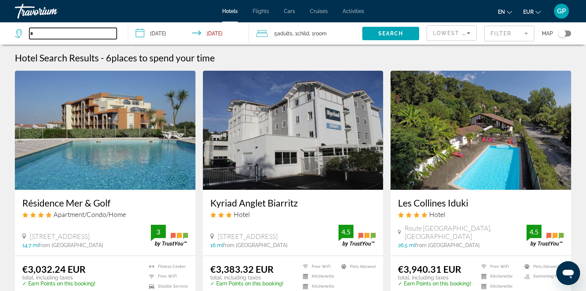
scroll to position [0, 0]
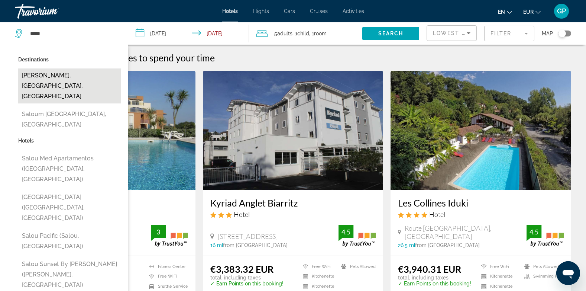
click at [48, 74] on button "[PERSON_NAME], [GEOGRAPHIC_DATA], [GEOGRAPHIC_DATA]" at bounding box center [69, 85] width 103 height 35
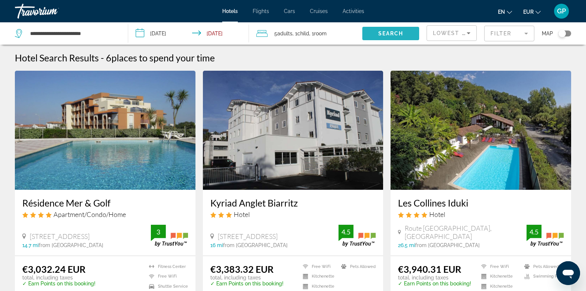
click at [406, 38] on span "Search widget" at bounding box center [390, 34] width 57 height 18
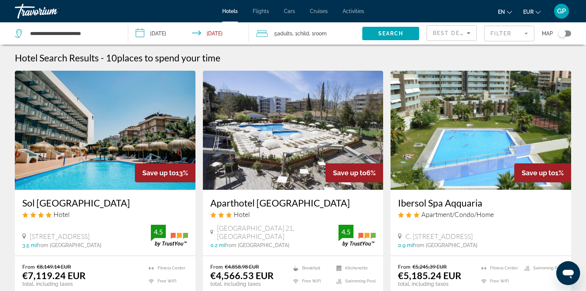
click at [447, 33] on span "Best Deals" at bounding box center [452, 33] width 39 height 6
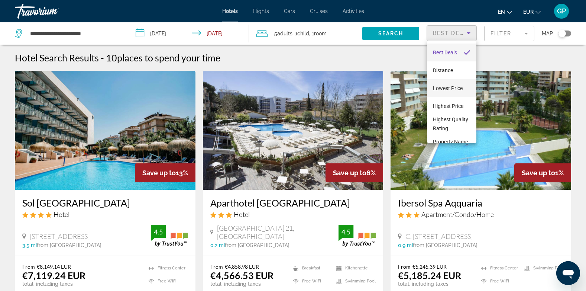
click at [449, 85] on span "Lowest Price" at bounding box center [448, 88] width 30 height 6
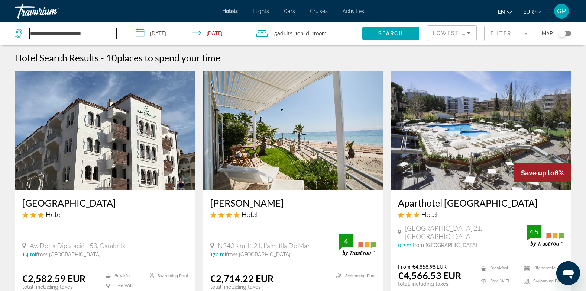
drag, startPoint x: 106, startPoint y: 32, endPoint x: 30, endPoint y: 32, distance: 75.5
click at [30, 32] on input "**********" at bounding box center [72, 33] width 87 height 11
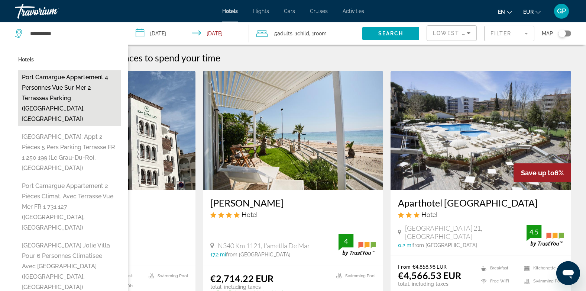
click at [68, 85] on button "Port Camargue Appartement 4 Personnes Vue Sur Mer 2 Terrasses Parking ([GEOGRAP…" at bounding box center [69, 98] width 103 height 56
type input "**********"
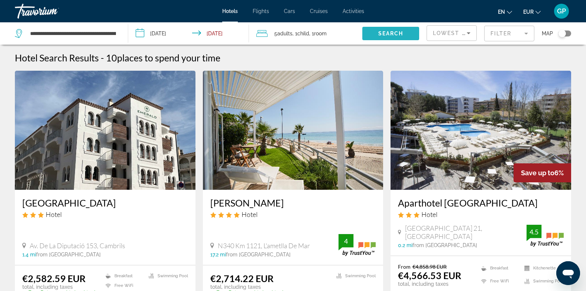
click at [395, 37] on span "Search widget" at bounding box center [390, 34] width 57 height 18
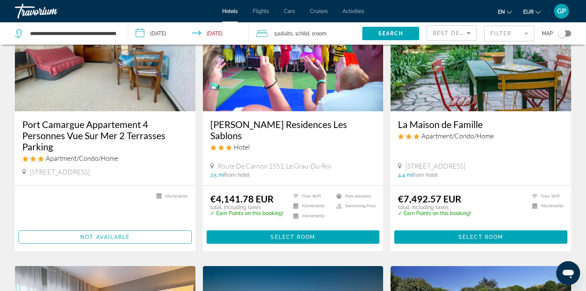
scroll to position [112, 0]
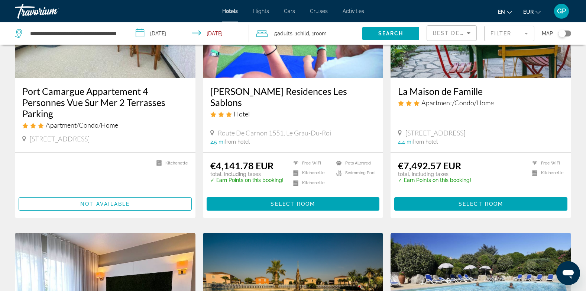
click at [462, 36] on span "Best Deals" at bounding box center [452, 33] width 39 height 6
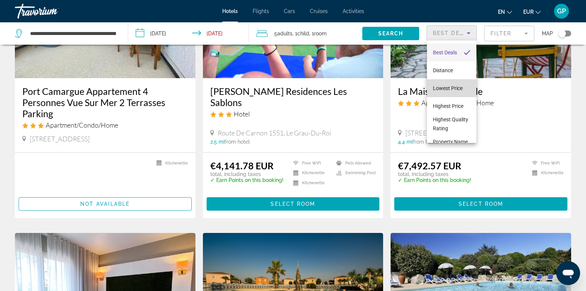
click at [455, 89] on span "Lowest Price" at bounding box center [448, 88] width 30 height 6
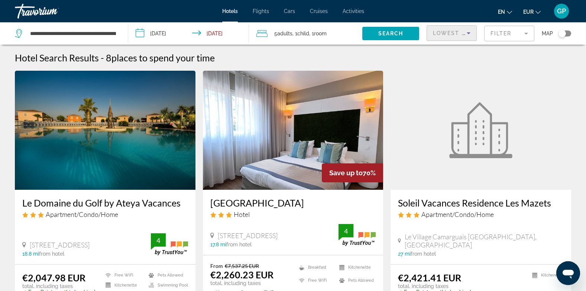
click at [119, 170] on img "Main content" at bounding box center [105, 130] width 181 height 119
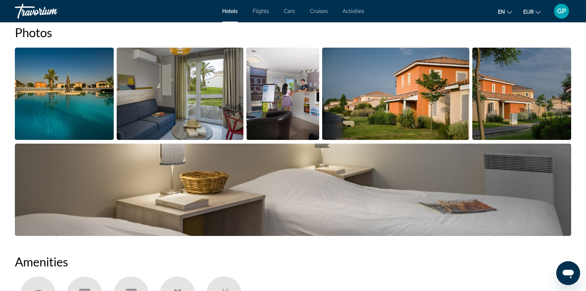
scroll to position [372, 0]
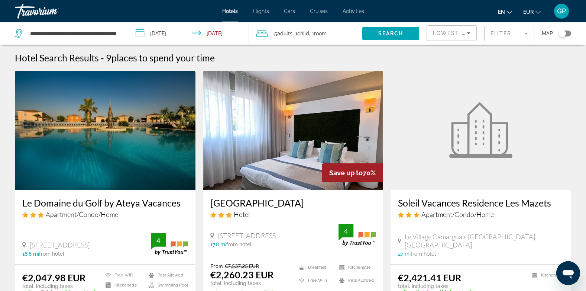
click at [308, 33] on span "Child" at bounding box center [303, 33] width 12 height 6
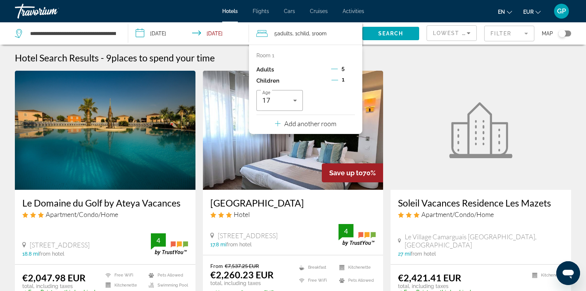
click at [336, 70] on icon "Decrement adults" at bounding box center [334, 68] width 7 height 7
click at [336, 69] on icon "Decrement adults" at bounding box center [334, 68] width 7 height 7
click at [318, 126] on p "Add another room" at bounding box center [310, 123] width 52 height 8
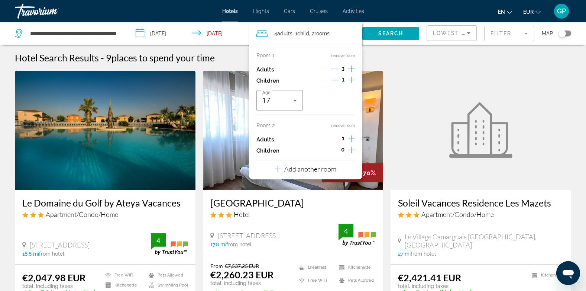
click at [353, 141] on icon "Increment adults" at bounding box center [351, 138] width 7 height 9
click at [392, 32] on span "Search" at bounding box center [390, 33] width 25 height 6
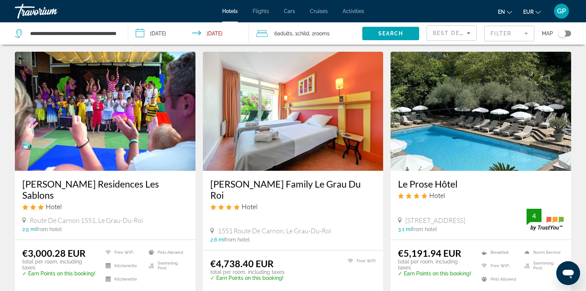
scroll to position [335, 0]
